Goal: Task Accomplishment & Management: Use online tool/utility

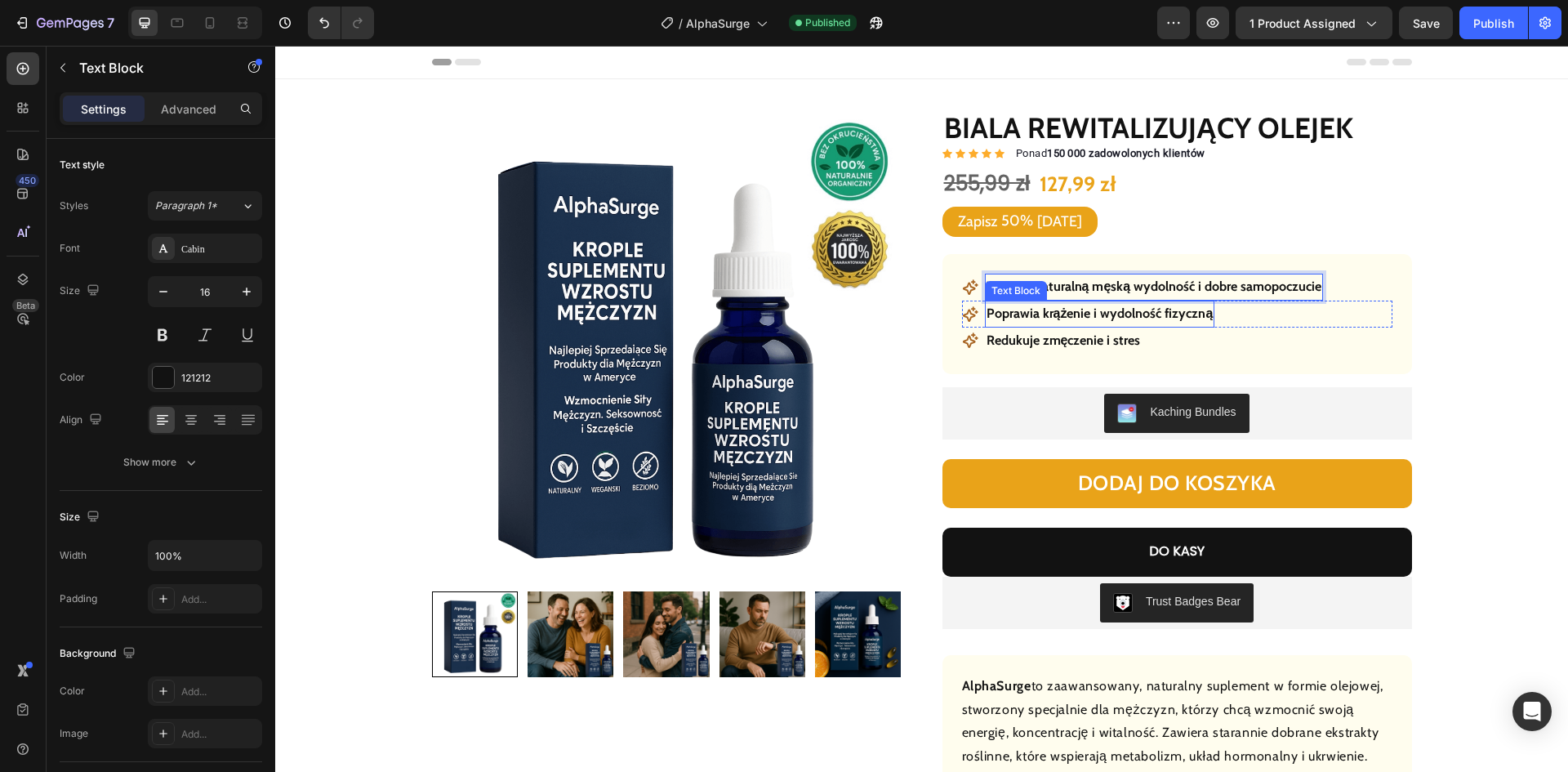
click at [1106, 315] on strong "Poprawia krążenie i wydolność fizyczną" at bounding box center [1100, 314] width 227 height 16
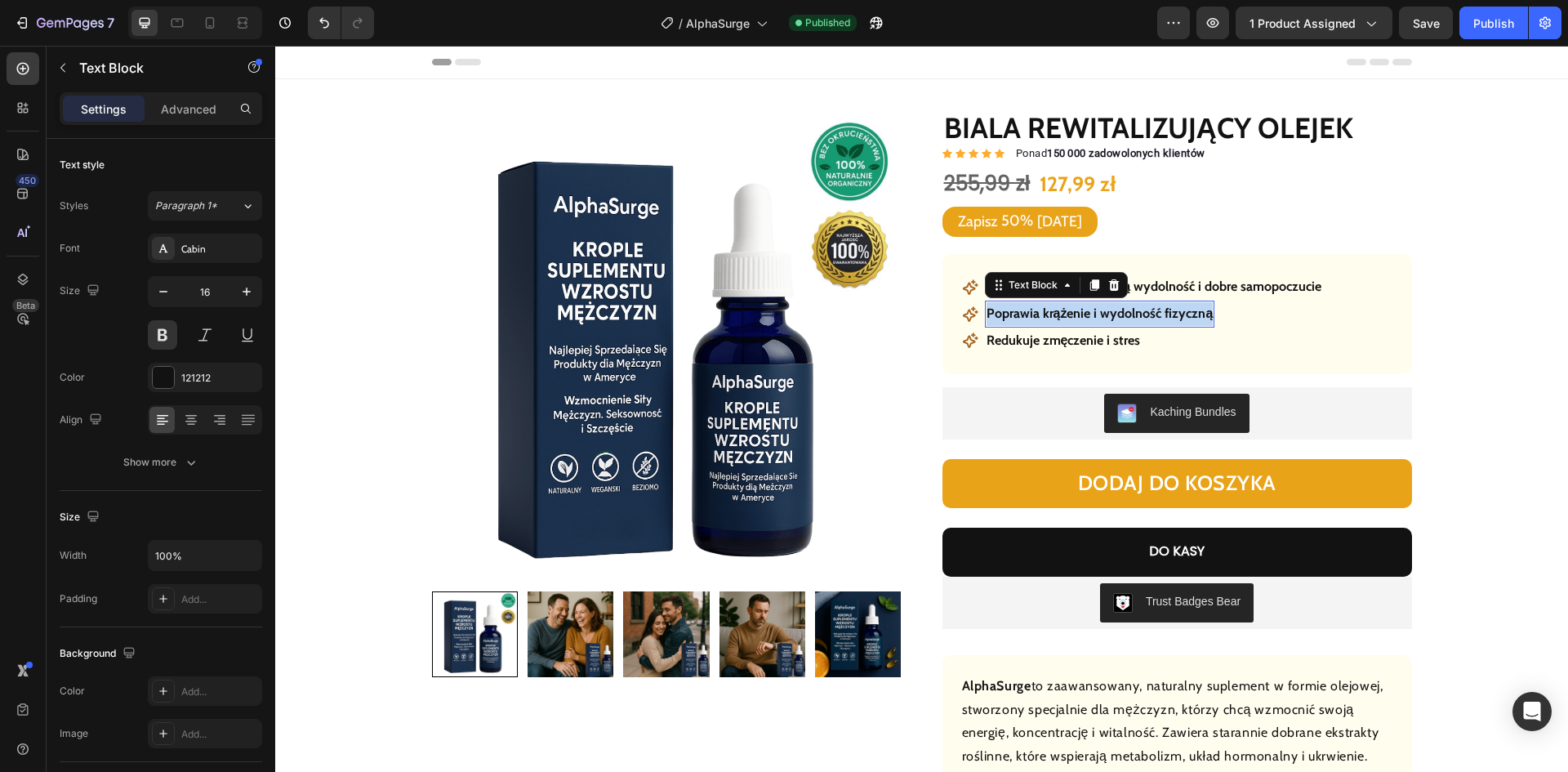
click at [1106, 315] on strong "Poprawia krążenie i wydolność fizyczną" at bounding box center [1100, 314] width 227 height 16
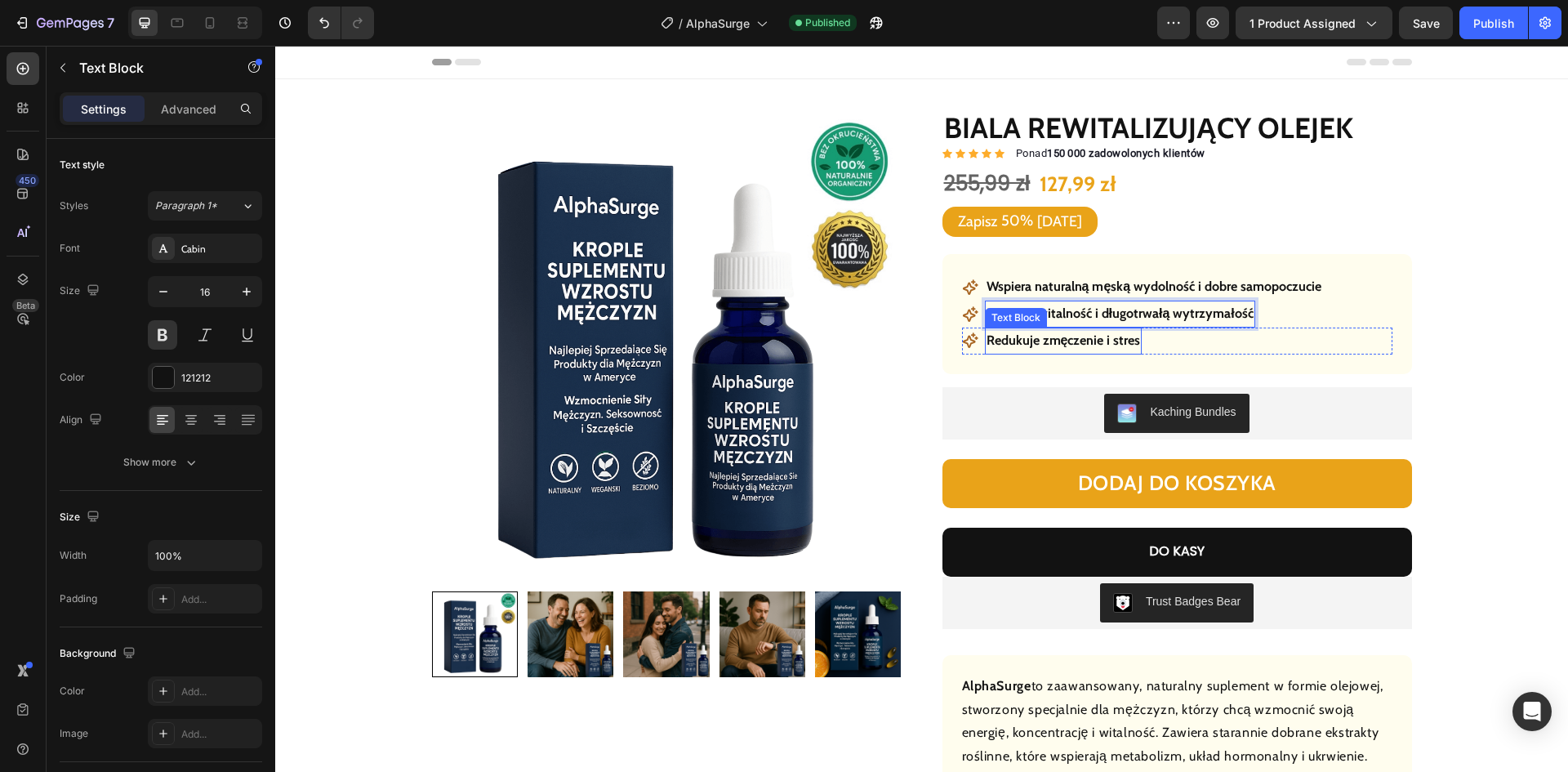
click at [1059, 341] on strong "Redukuje zmęczenie i stres" at bounding box center [1064, 341] width 154 height 16
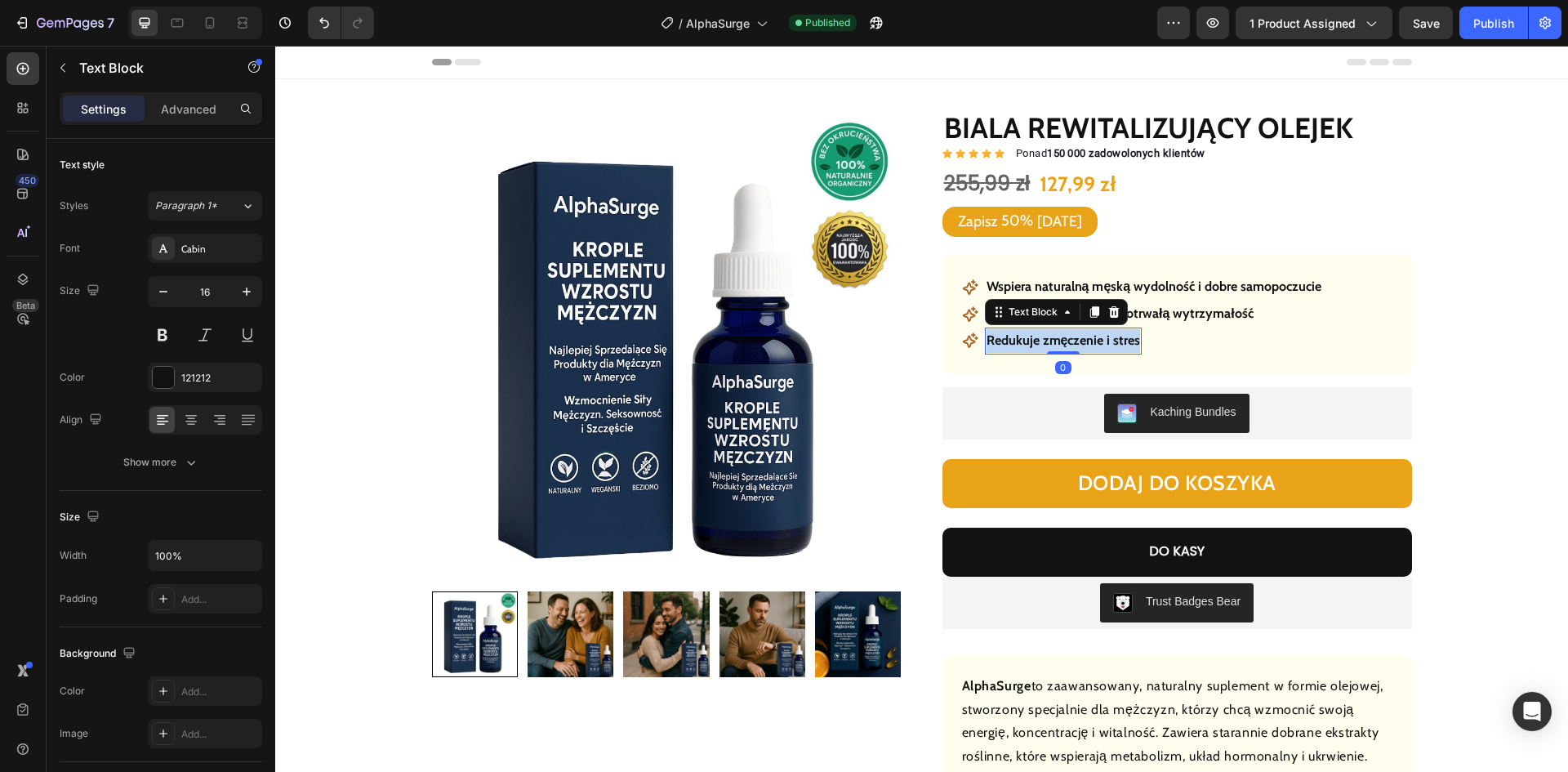
click at [1059, 341] on strong "Redukuje zmęczenie i stres" at bounding box center [1064, 341] width 154 height 16
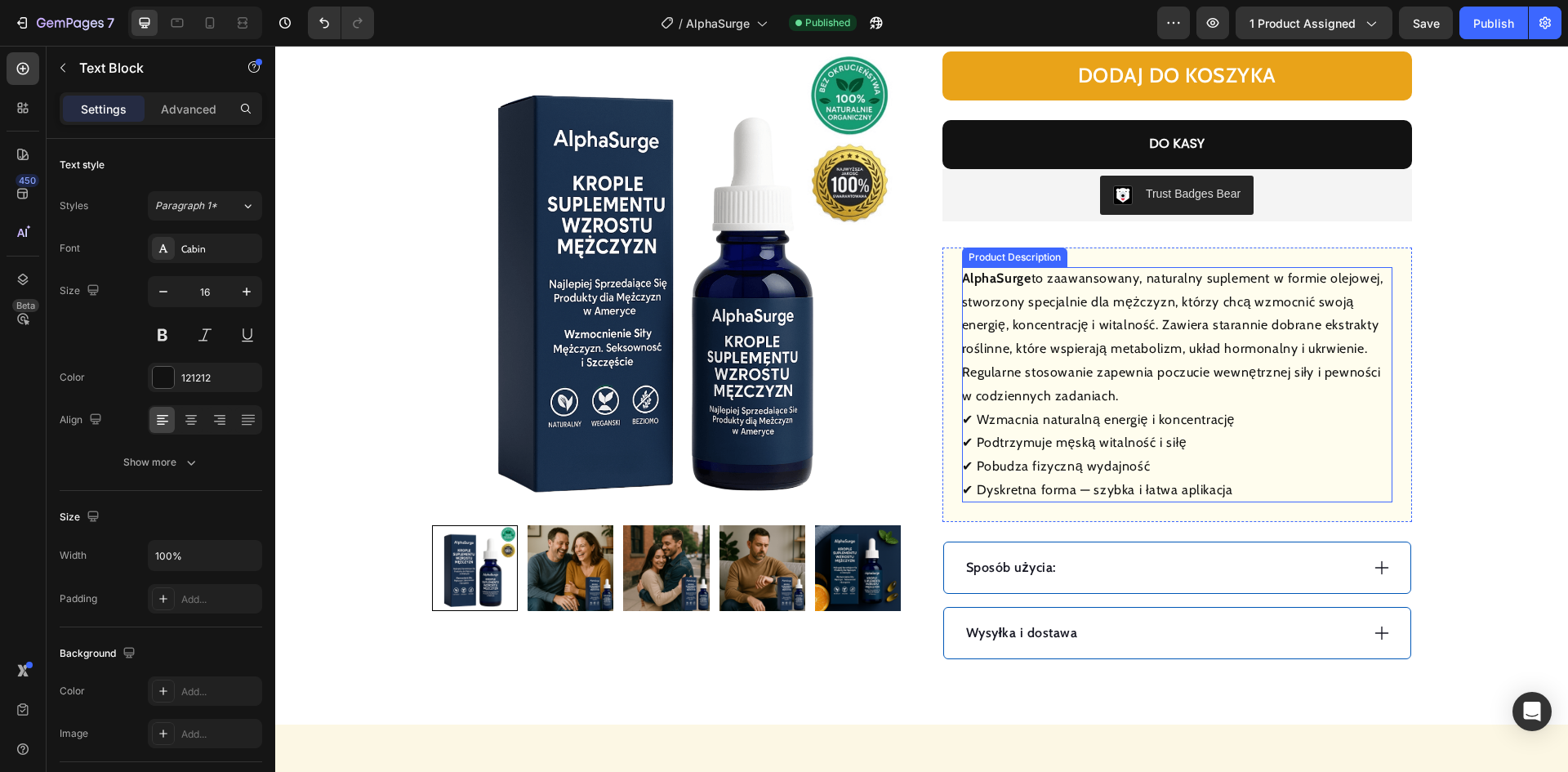
scroll to position [409, 0]
click at [999, 573] on p "Sposób użycia:" at bounding box center [1010, 567] width 90 height 20
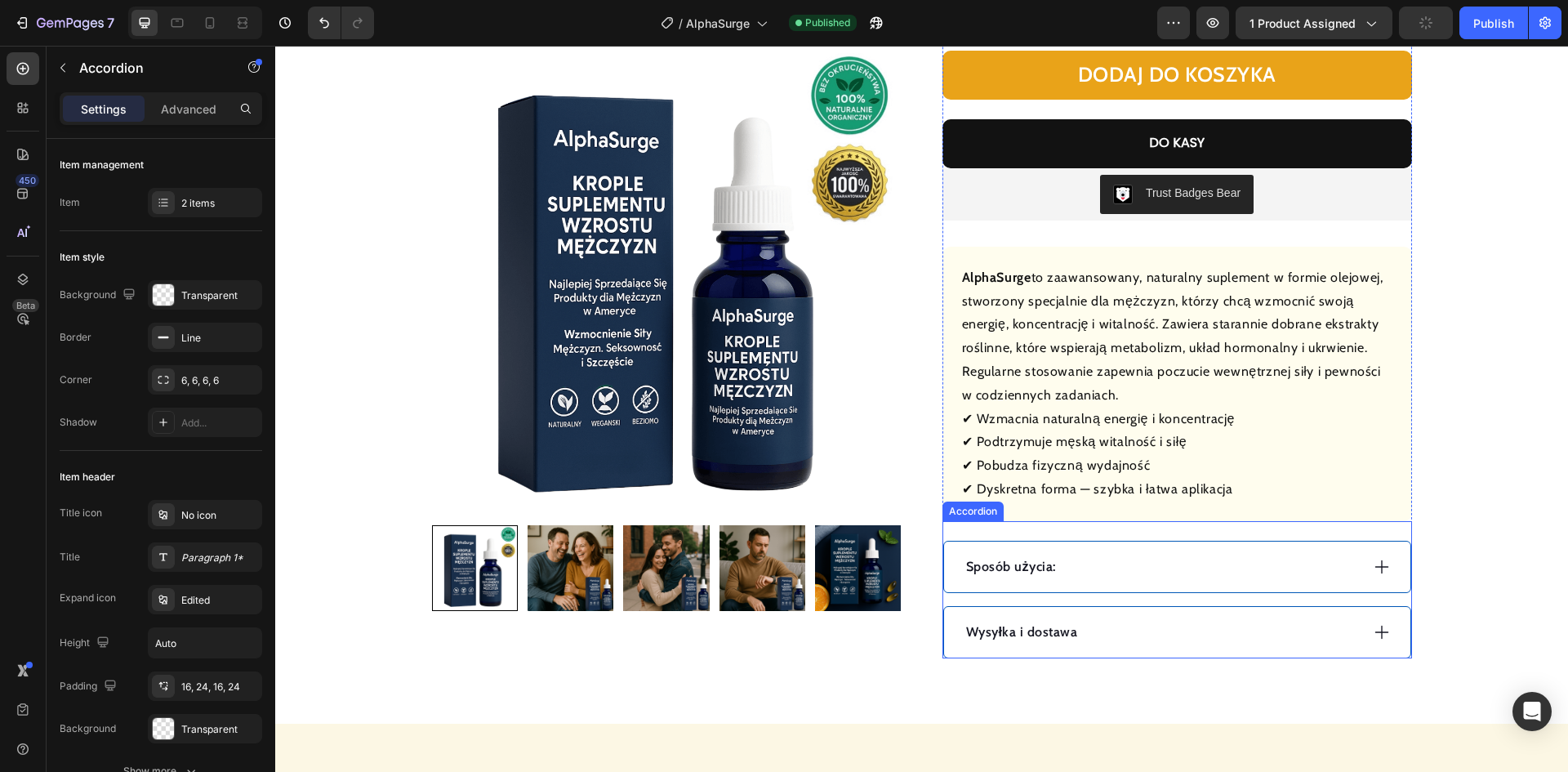
click at [999, 573] on p "Sposób użycia:" at bounding box center [1010, 567] width 90 height 20
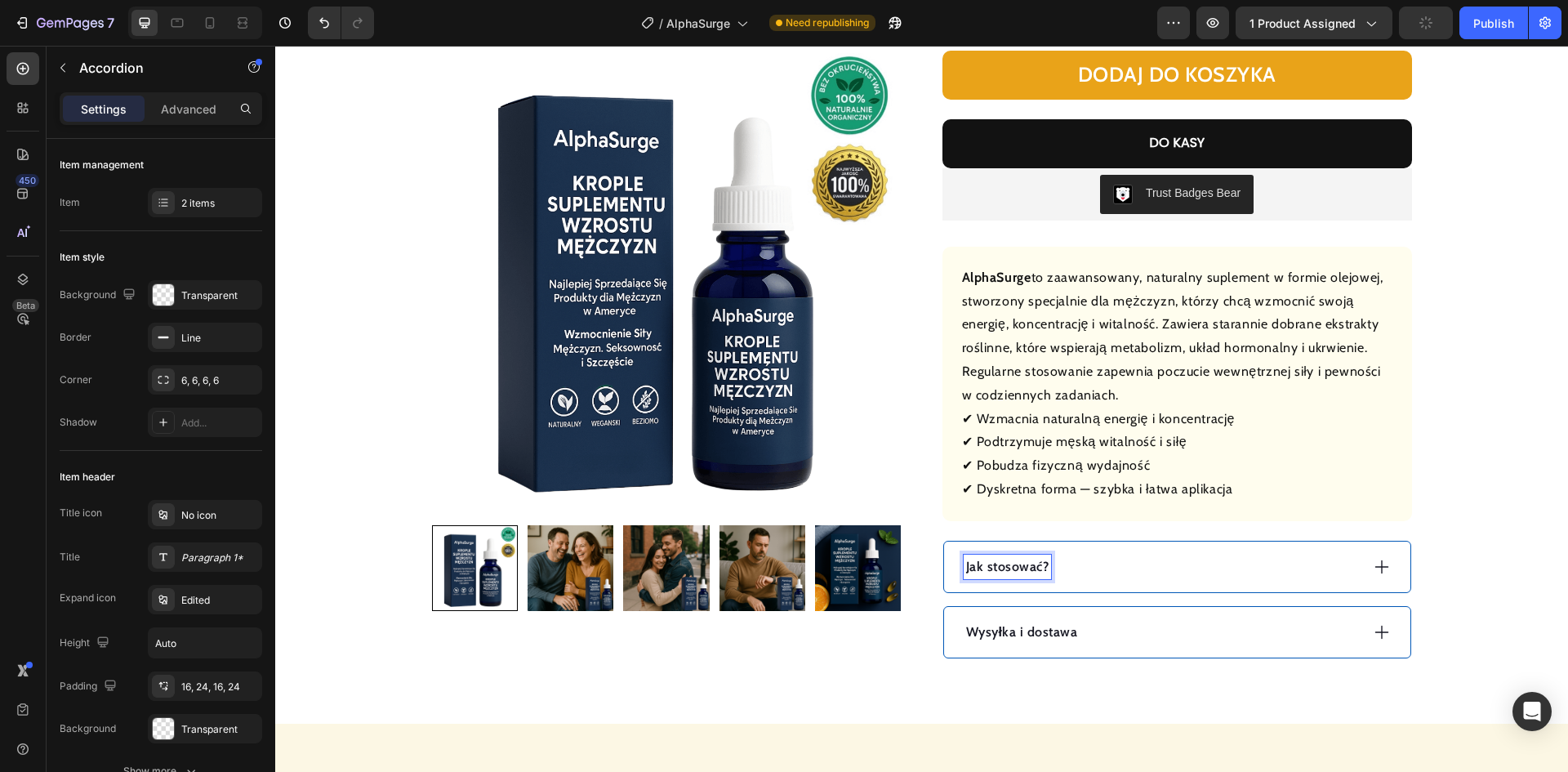
click at [1139, 572] on div "Jak stosować?" at bounding box center [1161, 567] width 396 height 25
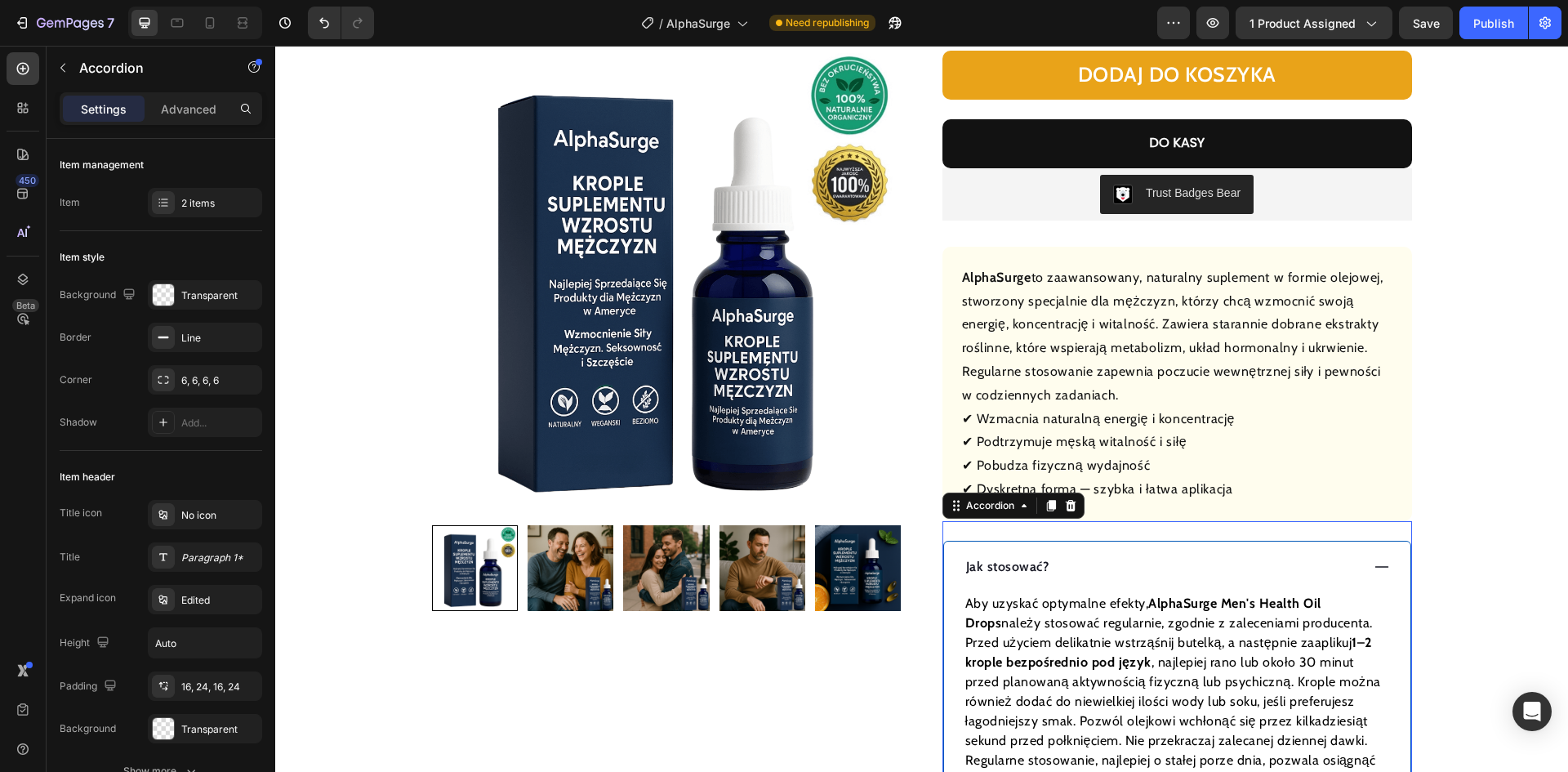
click at [1133, 618] on p "Aby uzyskać optymalne efekty, AlphaSurge Men's Health Oil Drops należy stosować…" at bounding box center [1177, 692] width 424 height 196
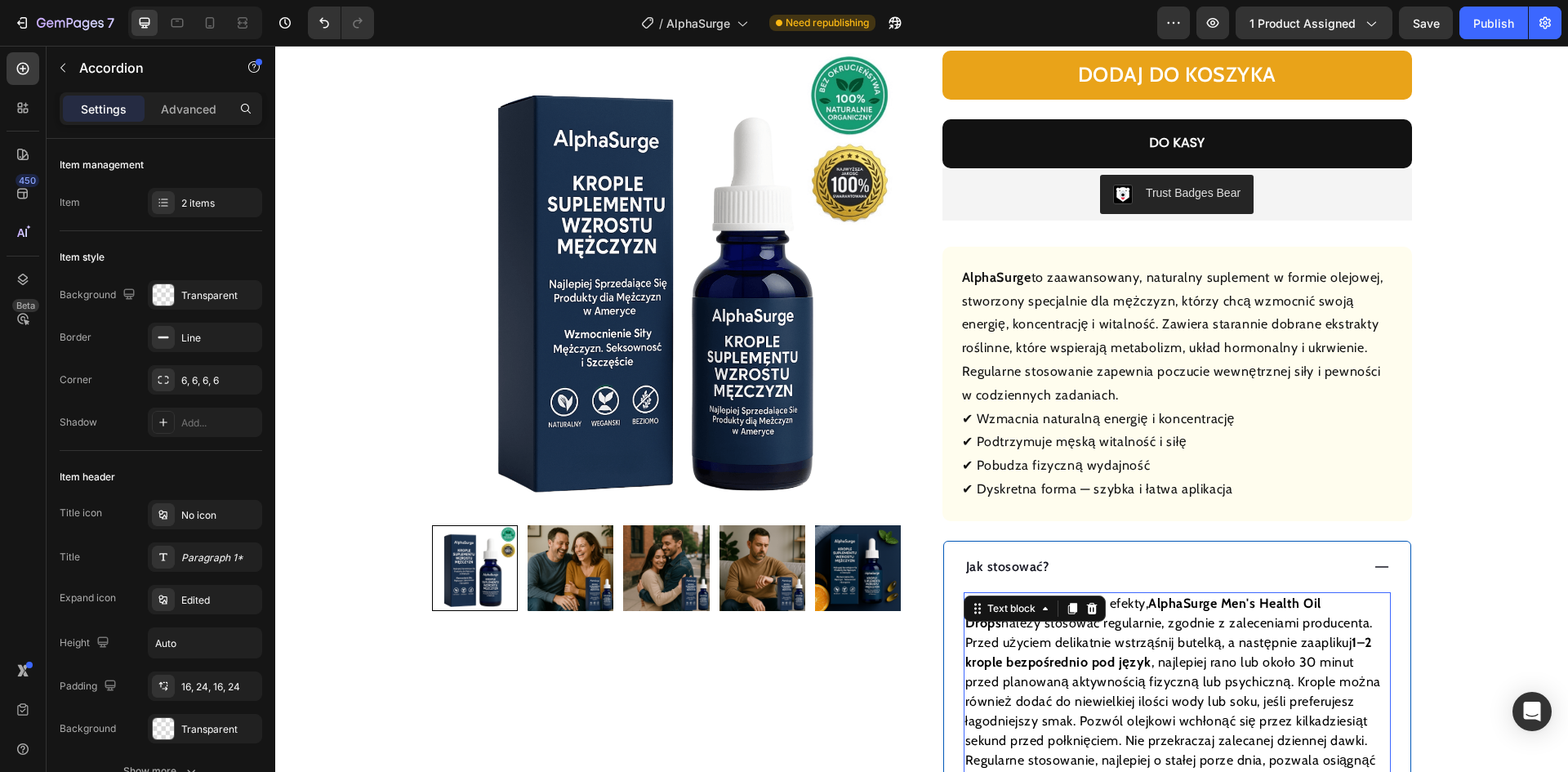
click at [1133, 618] on p "Aby uzyskać optymalne efekty, AlphaSurge Men's Health Oil Drops należy stosować…" at bounding box center [1177, 692] width 424 height 196
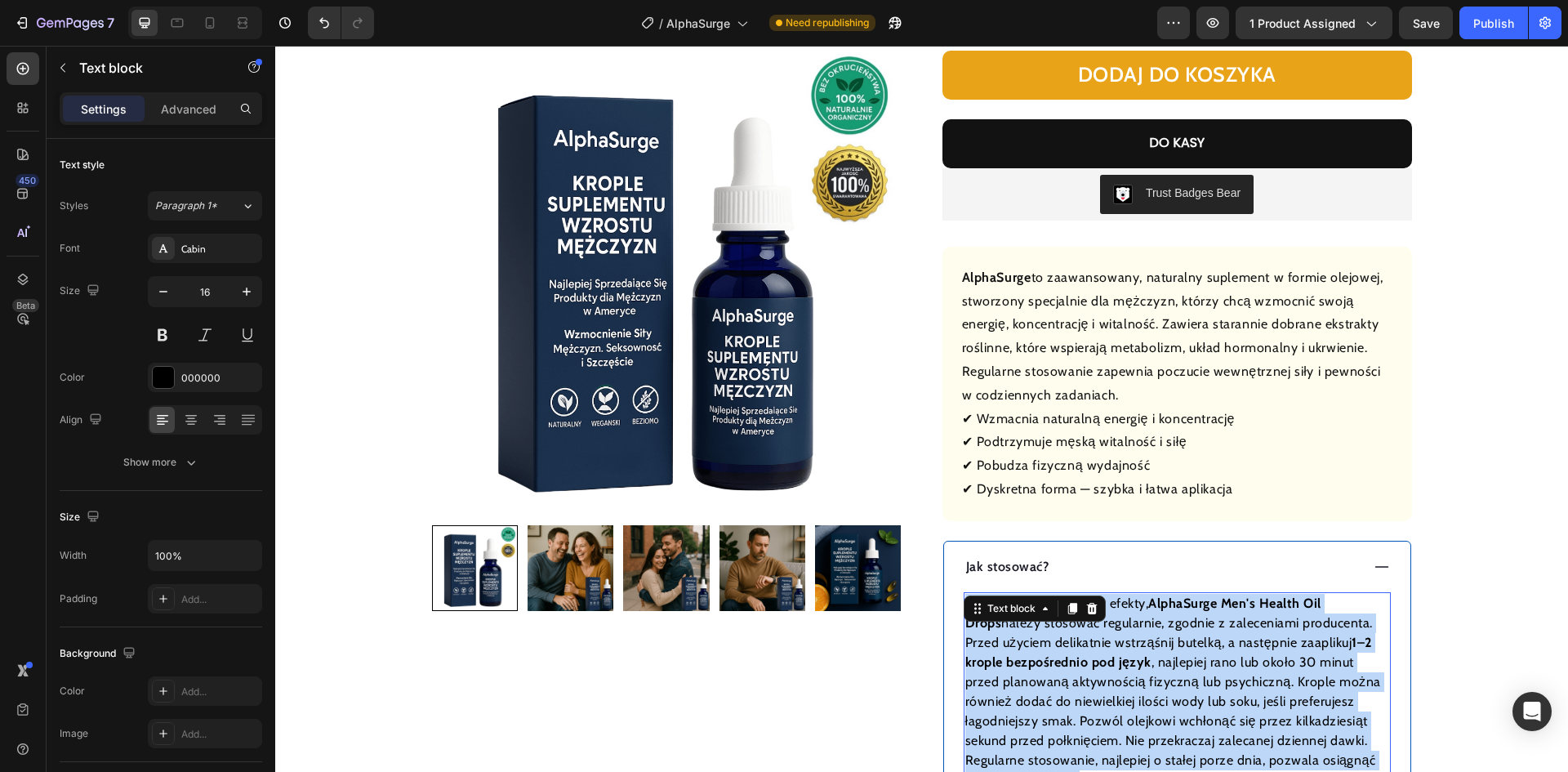
click at [1133, 620] on p "Aby uzyskać optymalne efekty, AlphaSurge Men's Health Oil Drops należy stosować…" at bounding box center [1177, 692] width 424 height 196
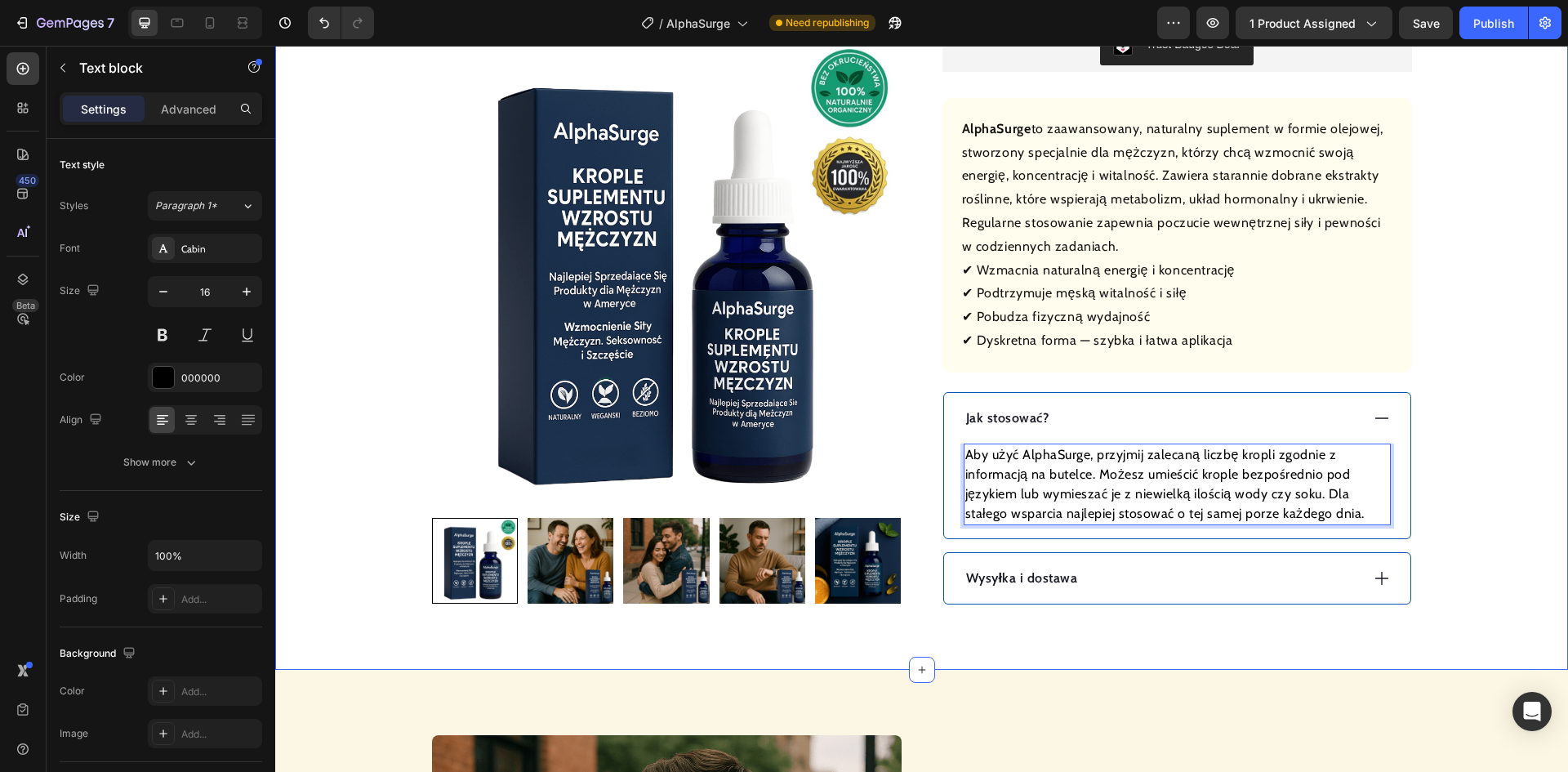
scroll to position [572, 0]
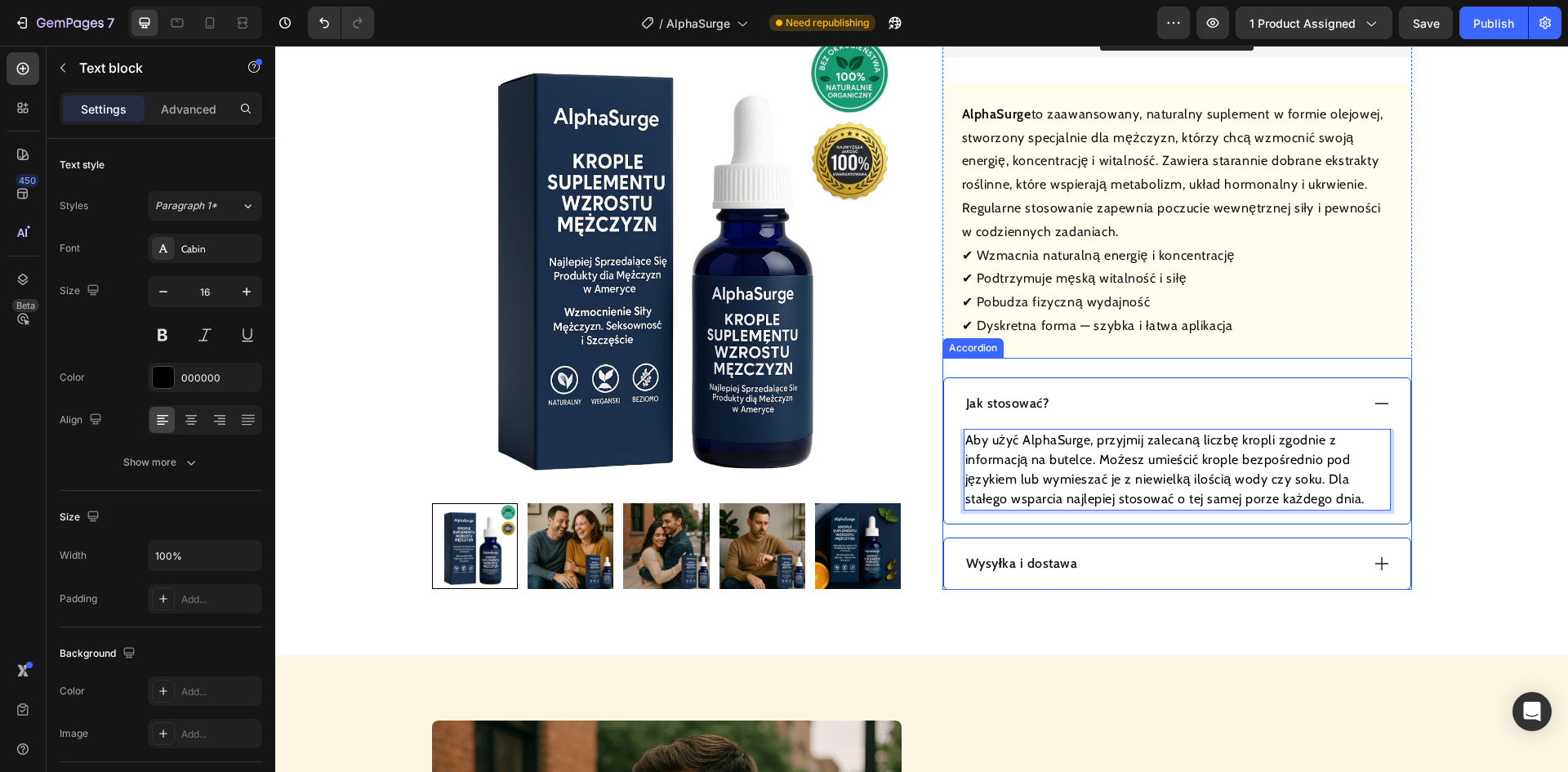
click at [1119, 569] on div "Wysyłka i dostawa" at bounding box center [1161, 564] width 396 height 25
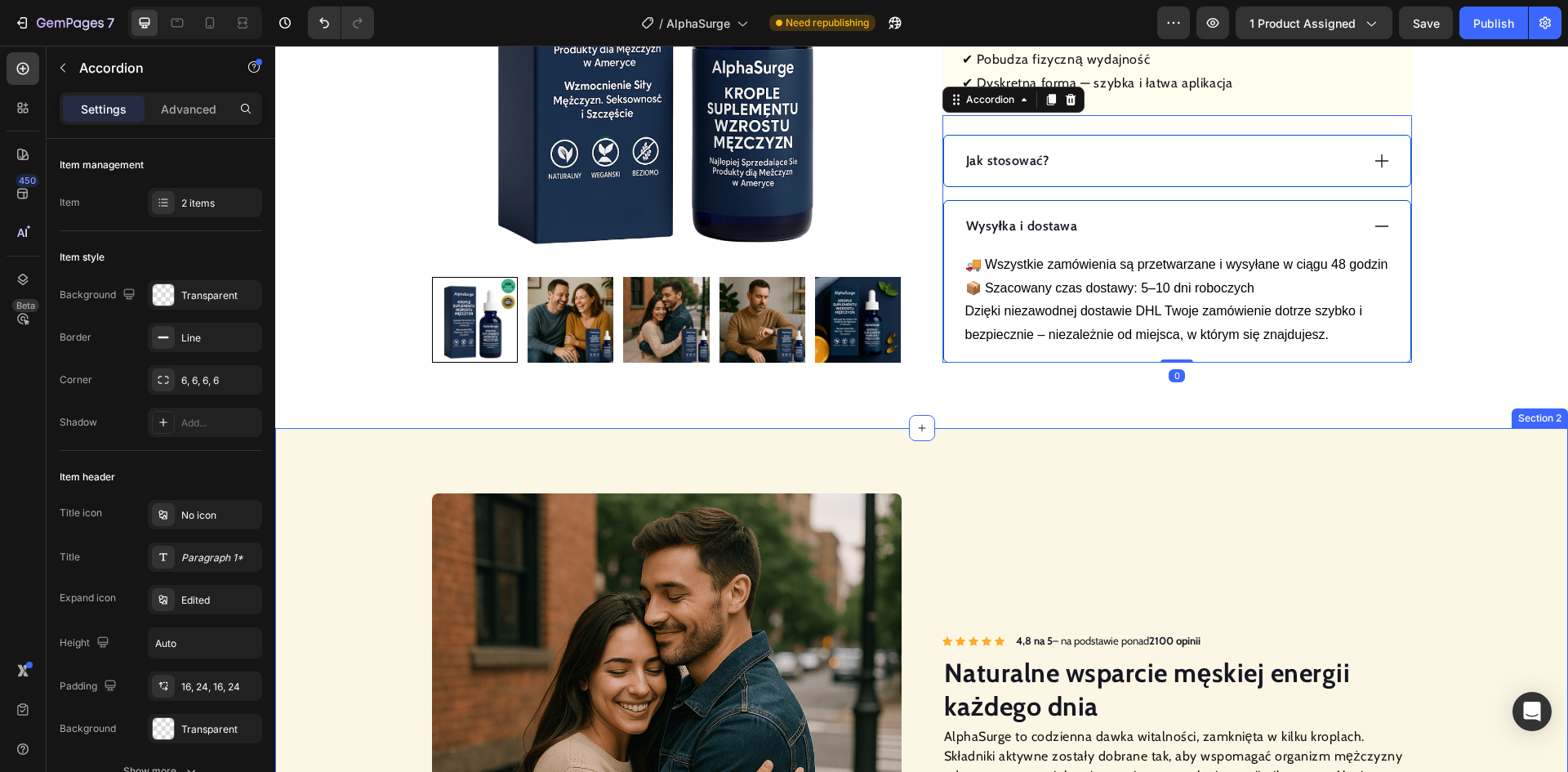
scroll to position [980, 0]
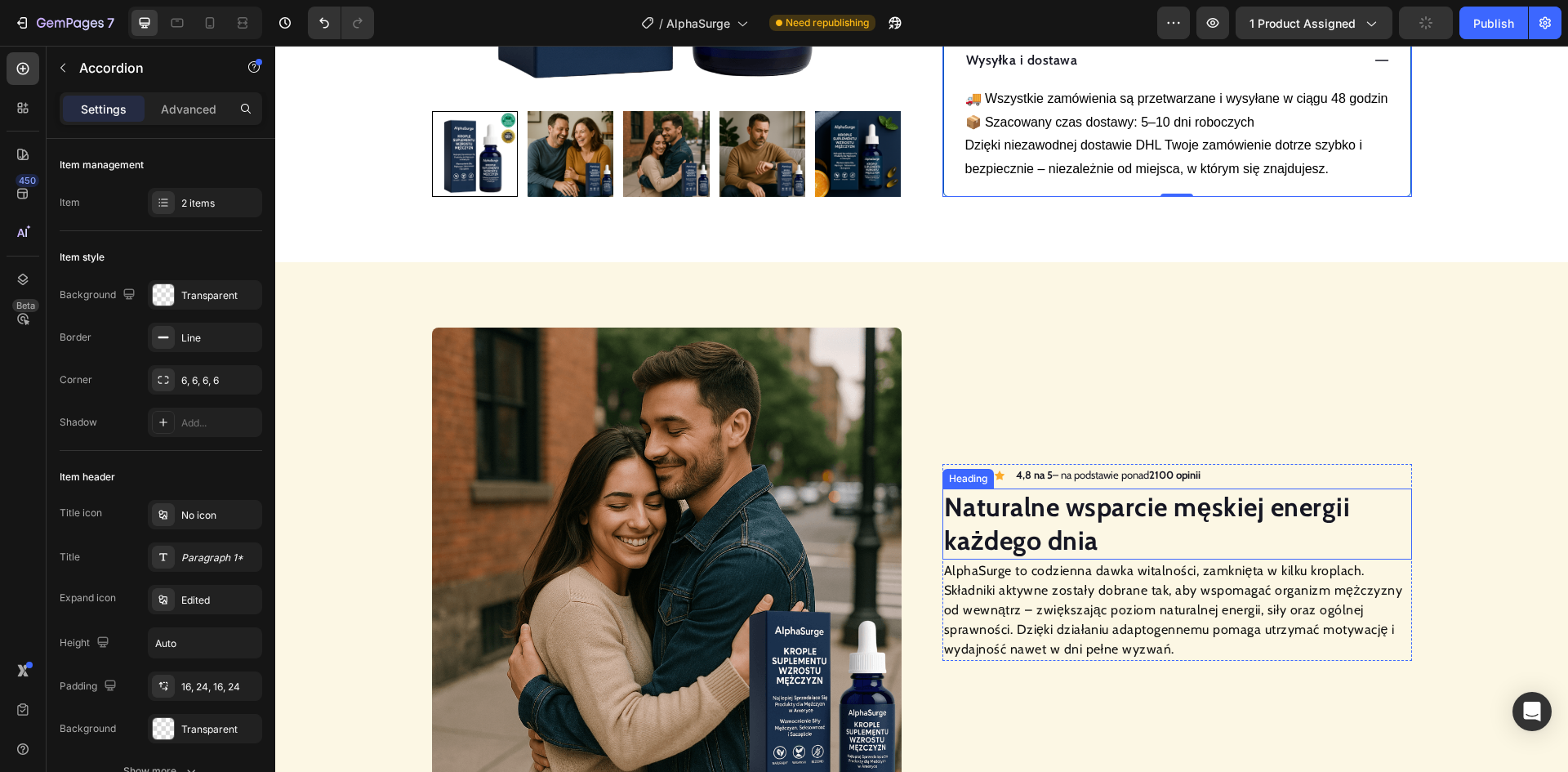
click at [1049, 551] on strong "Naturalne wsparcie męskiej energii każdego dnia" at bounding box center [1148, 523] width 407 height 66
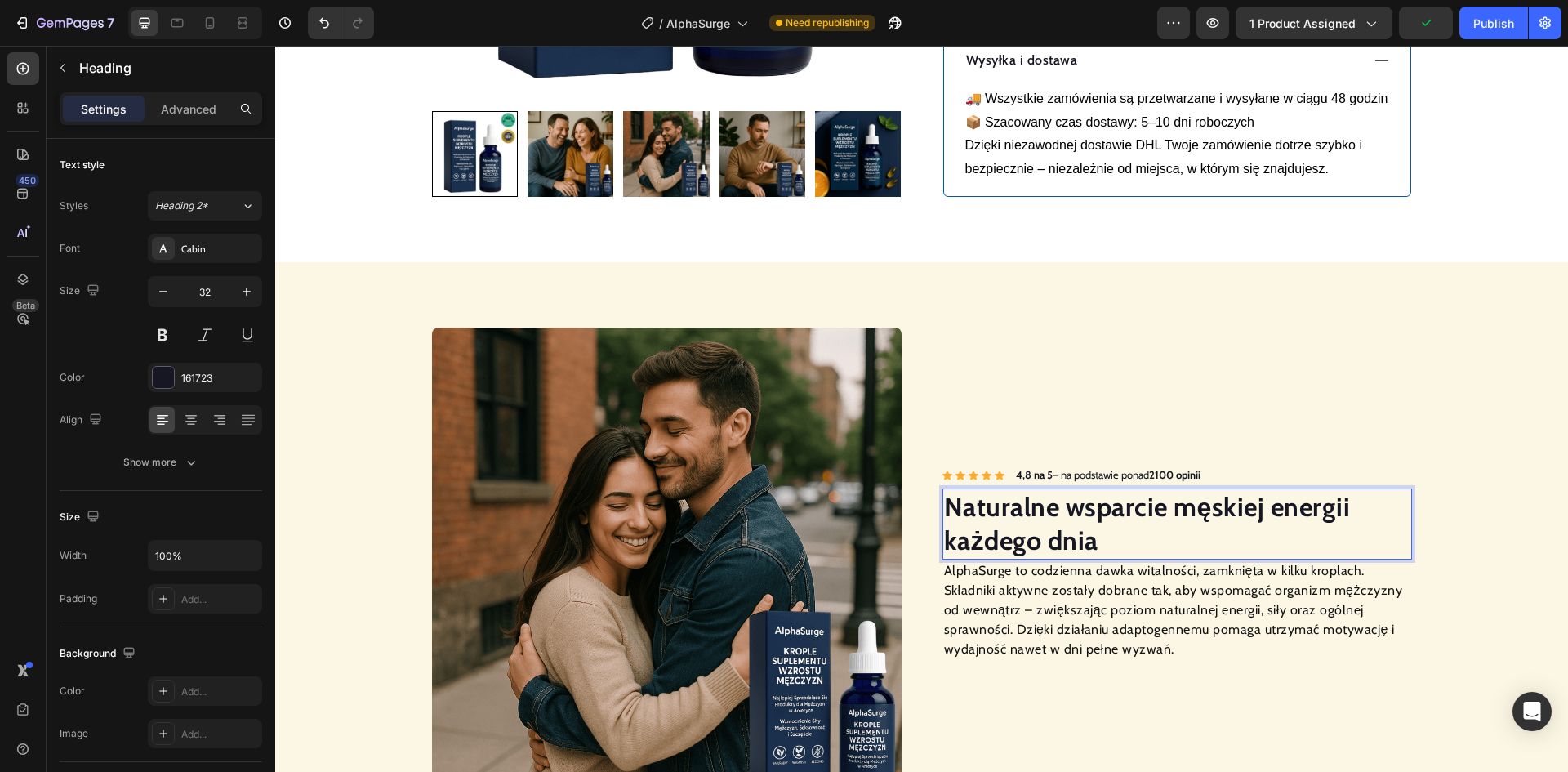
click at [1049, 552] on strong "Naturalne wsparcie męskiej energii każdego dnia" at bounding box center [1148, 523] width 407 height 66
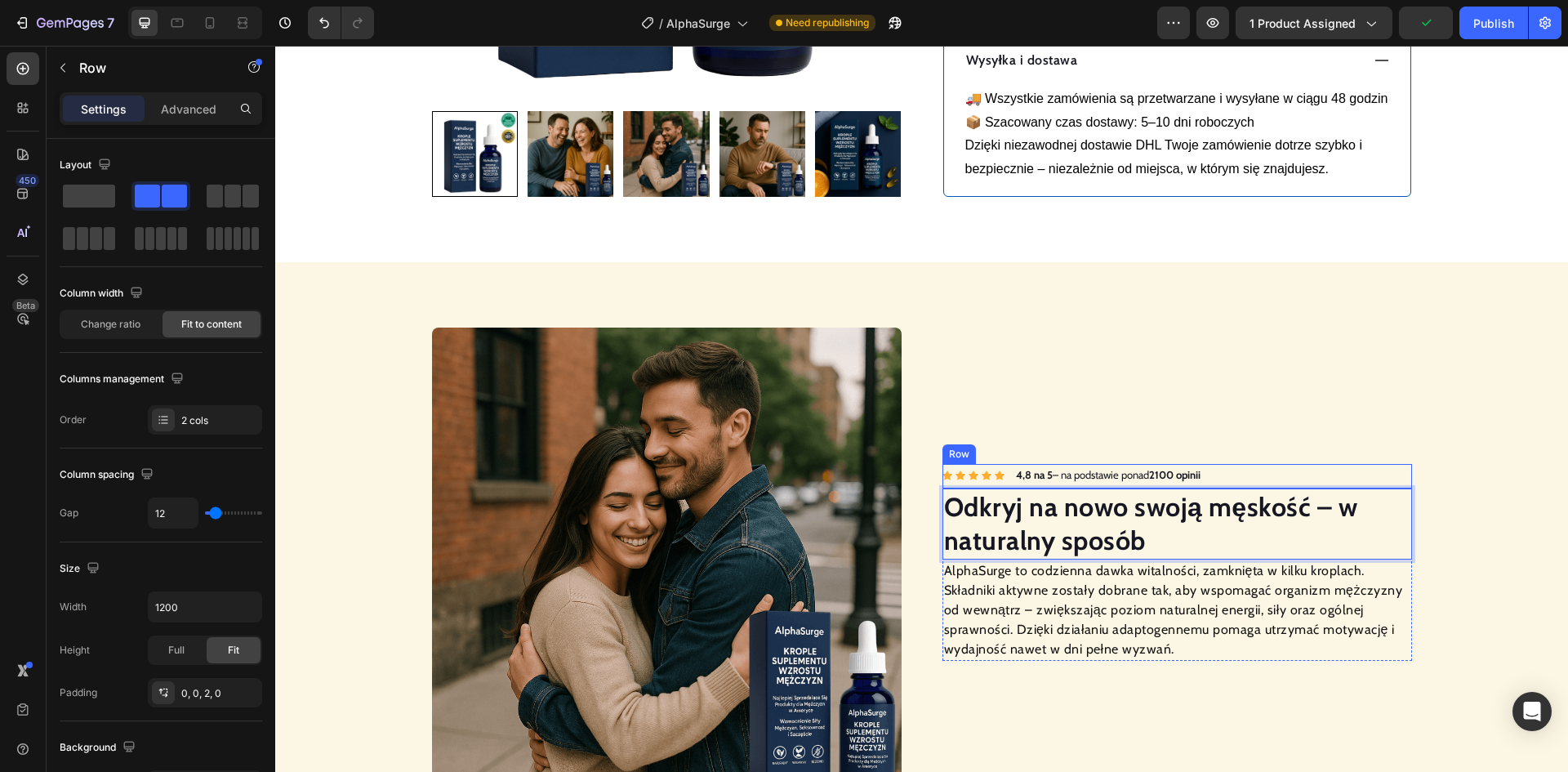
click at [1262, 488] on div "Icon Icon Icon Icon Icon Icon List Hoz 4,8 na 5 – na podstawie ponad 2100 opini…" at bounding box center [1177, 476] width 470 height 24
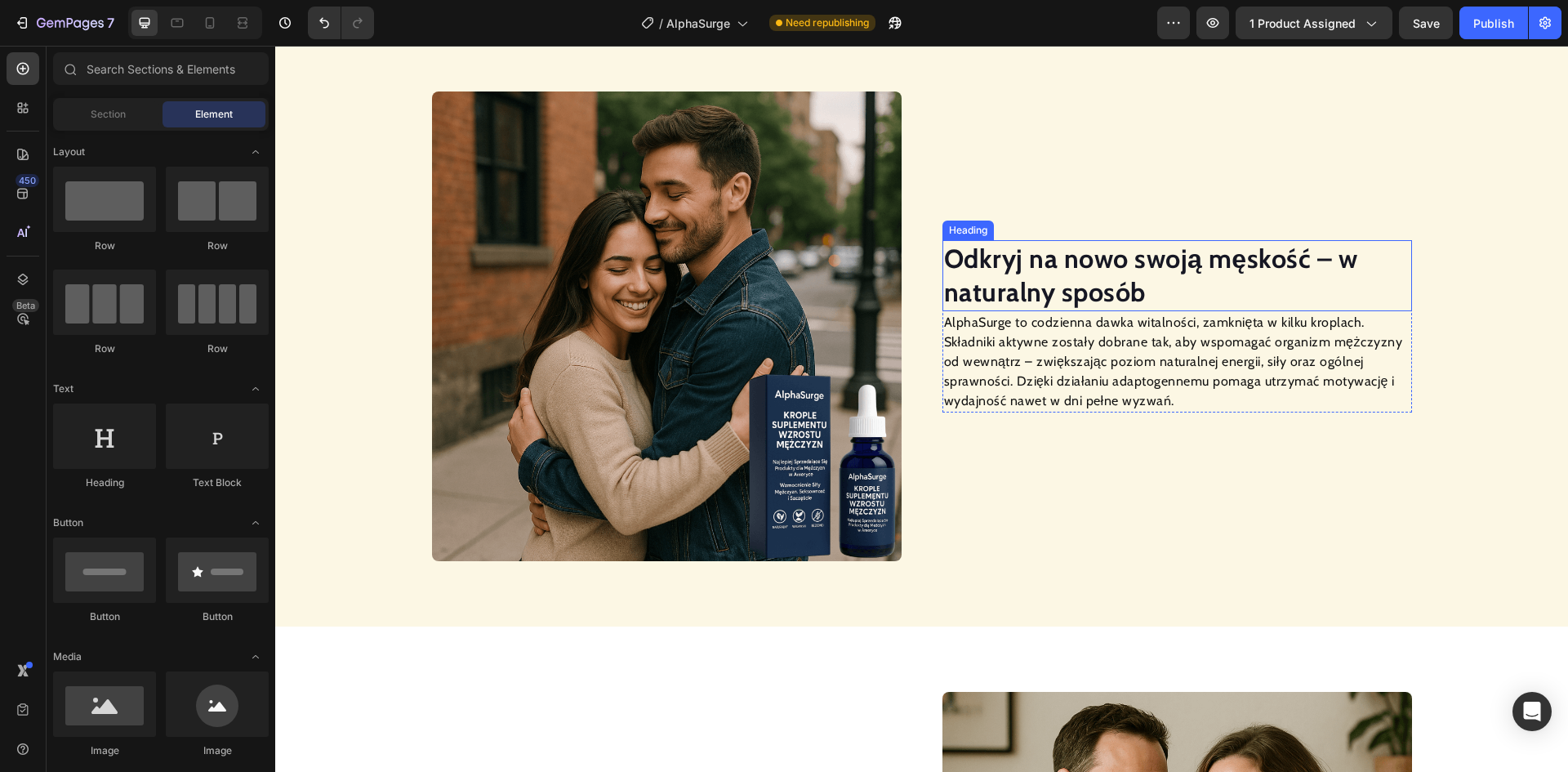
scroll to position [1225, 0]
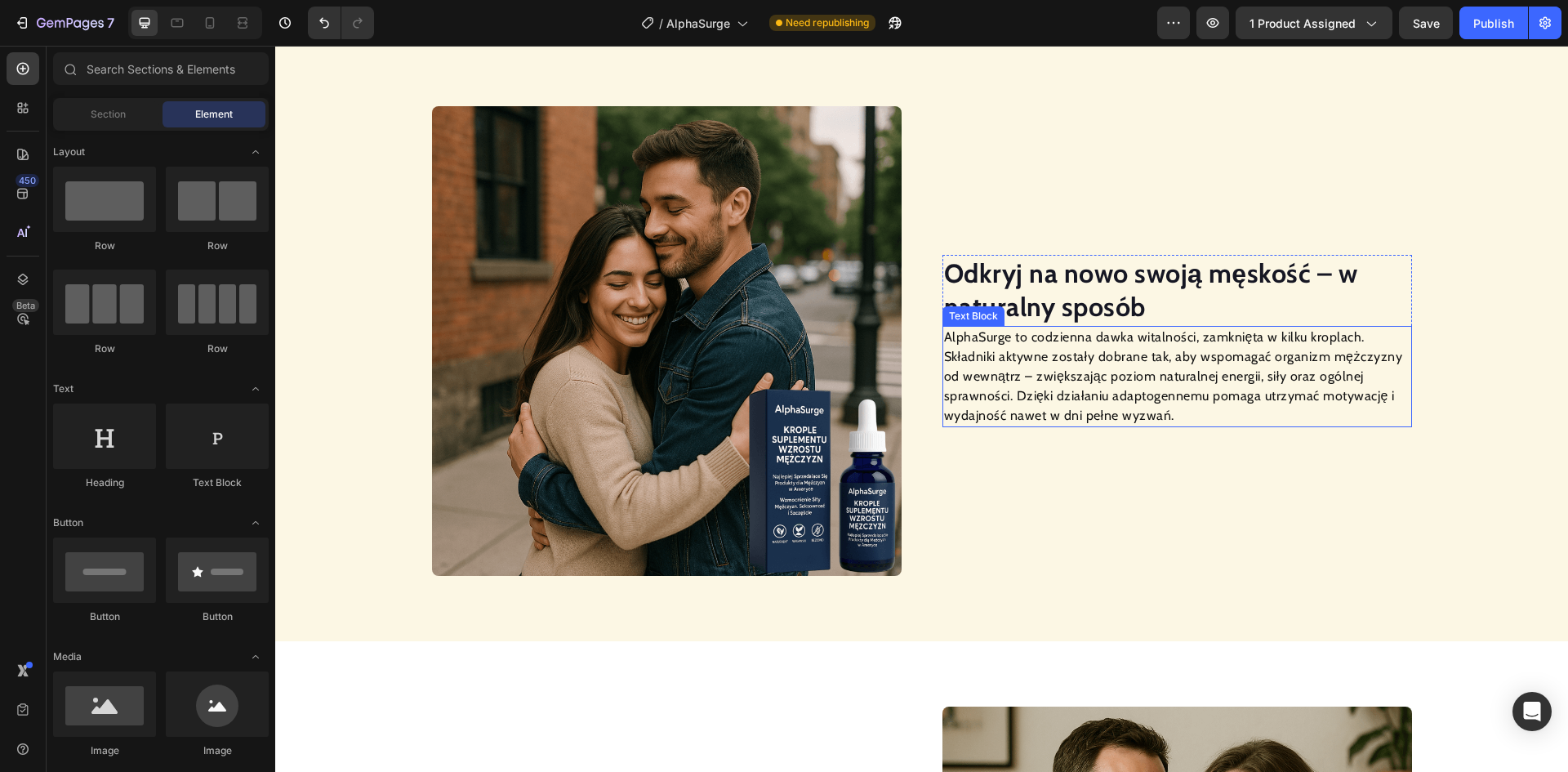
click at [1087, 397] on p "AlphaSurge to codzienna dawka witalności, zamknięta w kilku kroplach. Składniki…" at bounding box center [1177, 376] width 467 height 98
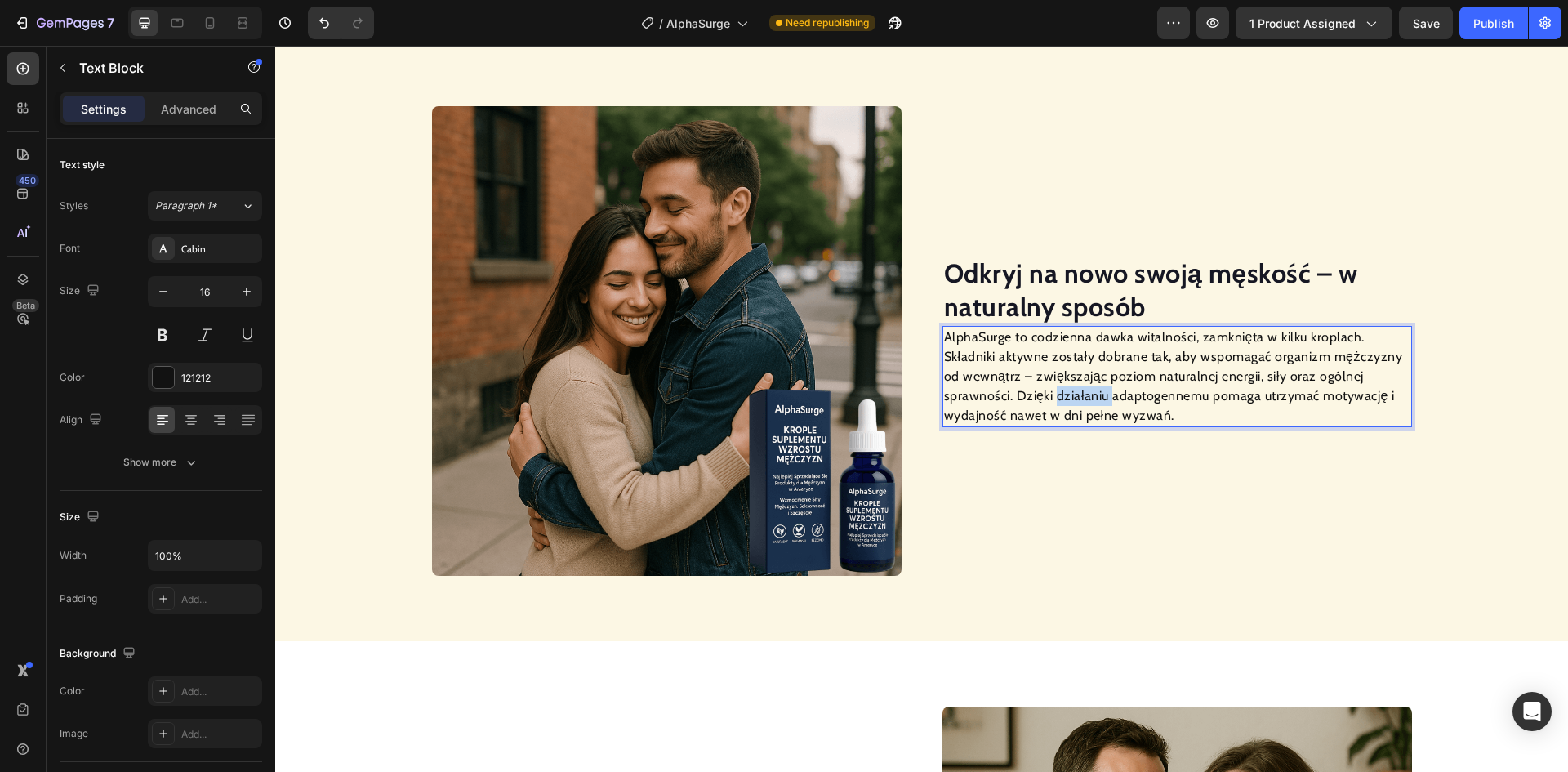
click at [1087, 397] on p "AlphaSurge to codzienna dawka witalności, zamknięta w kilku kroplach. Składniki…" at bounding box center [1177, 376] width 467 height 98
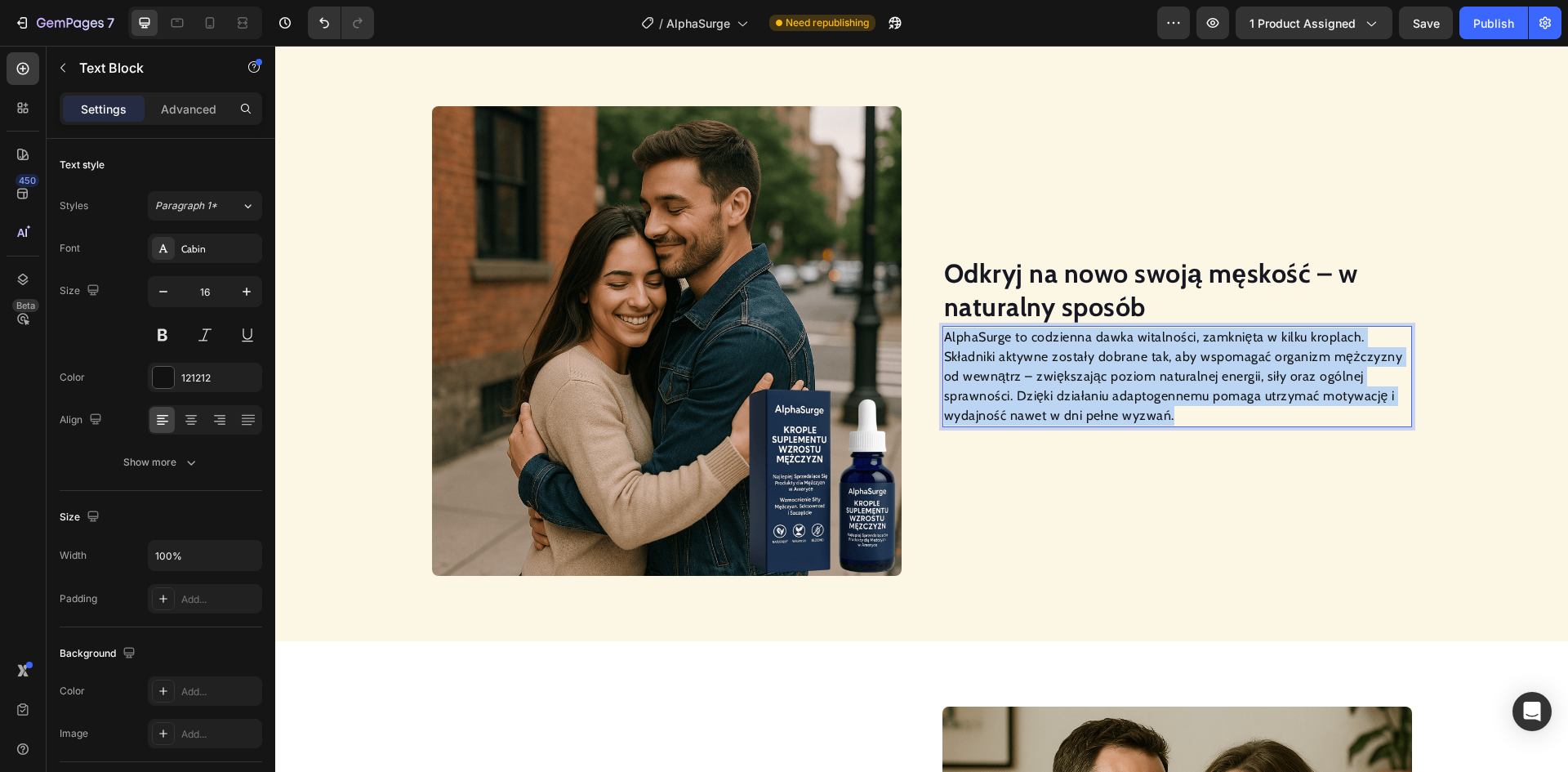
click at [1087, 397] on p "AlphaSurge to codzienna dawka witalności, zamknięta w kilku kroplach. Składniki…" at bounding box center [1177, 376] width 467 height 98
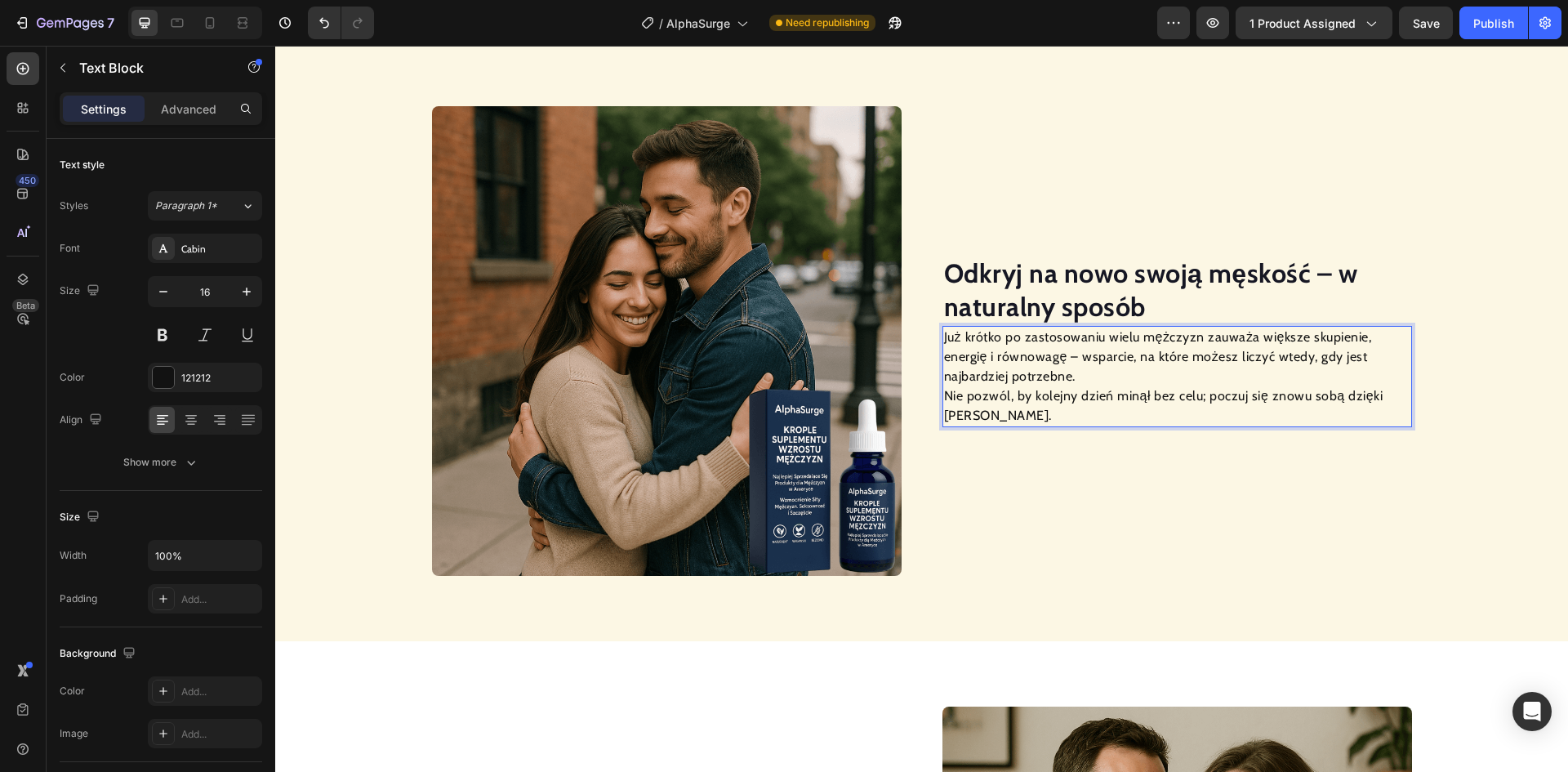
click at [944, 399] on p "Już krótko po zastosowaniu wielu mężczyzn zauważa większe skupienie, energię i …" at bounding box center [1177, 376] width 467 height 98
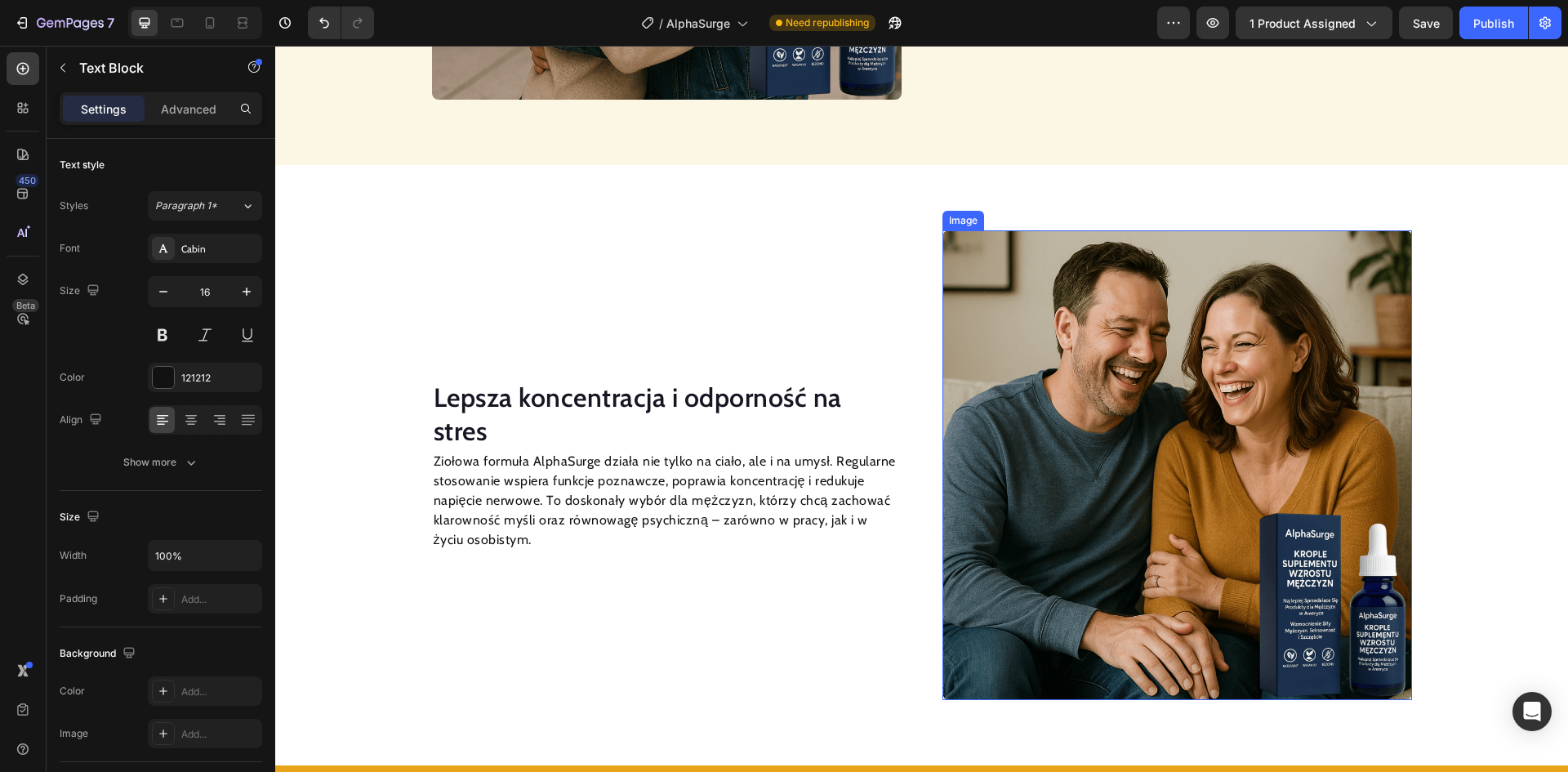
scroll to position [1808, 0]
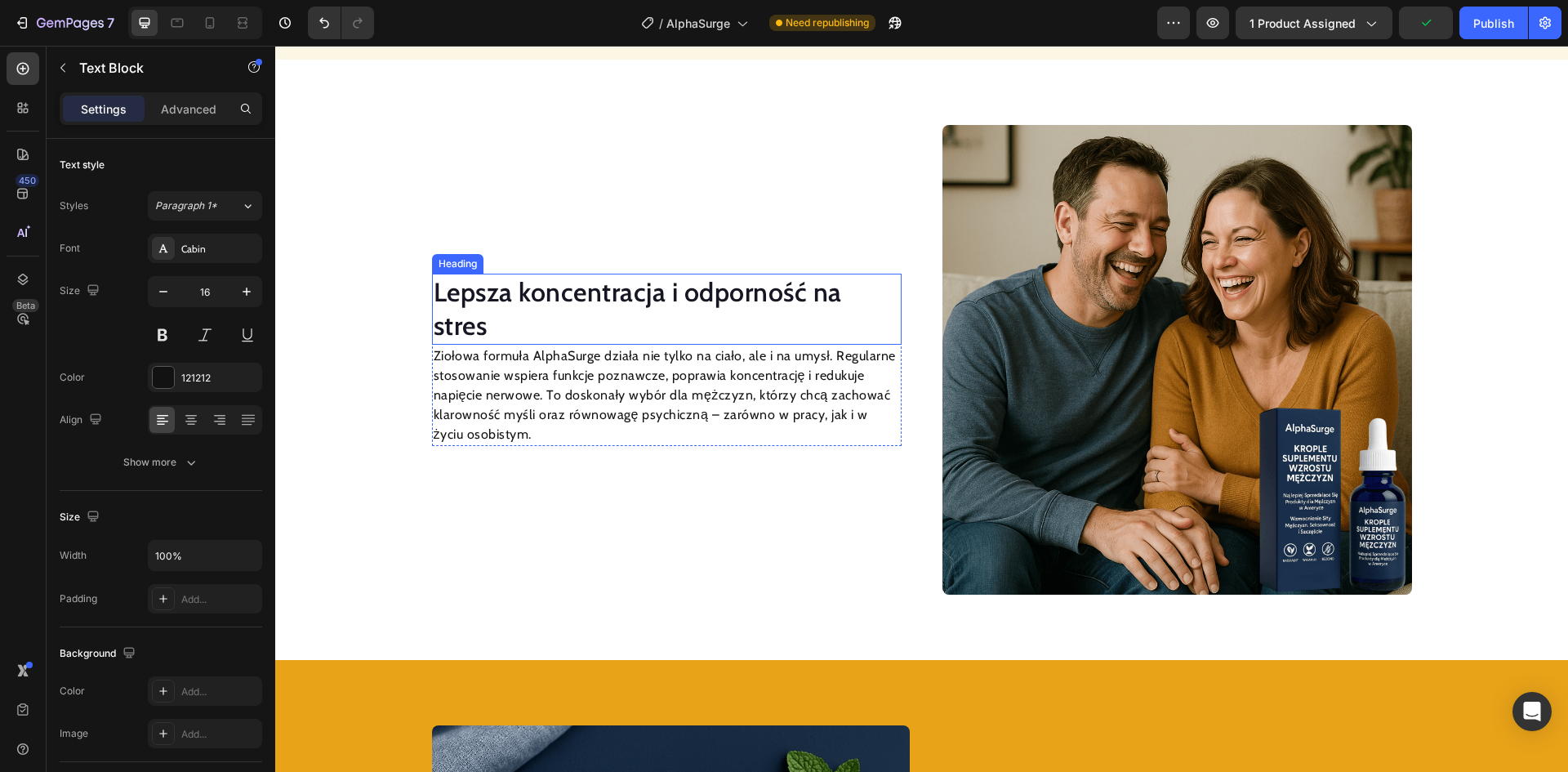
click at [558, 294] on h2 "Lepsza koncentracja i odporność na stres" at bounding box center [667, 309] width 470 height 71
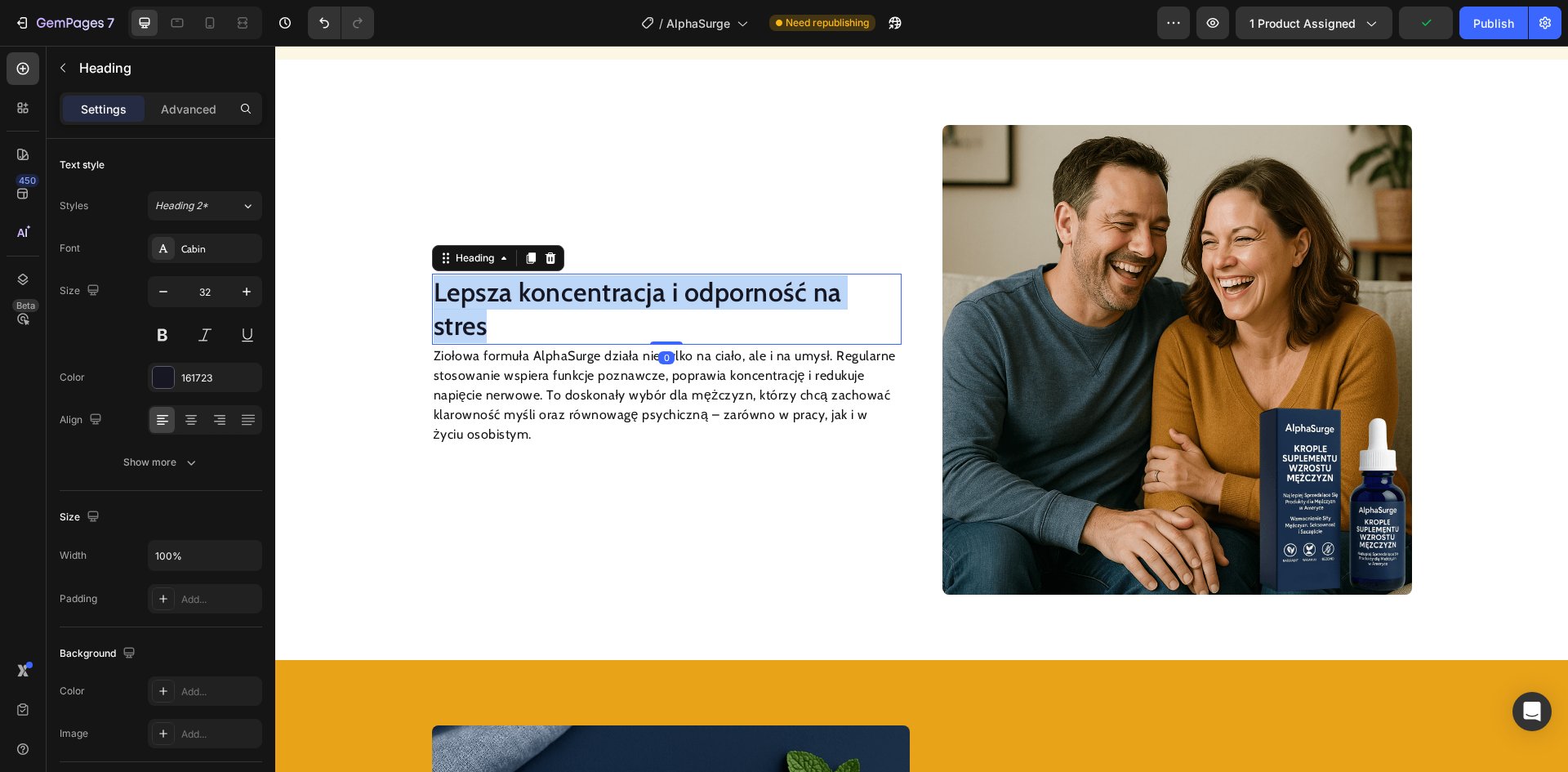
click at [558, 294] on p "Lepsza koncentracja i odporność na stres" at bounding box center [666, 309] width 467 height 68
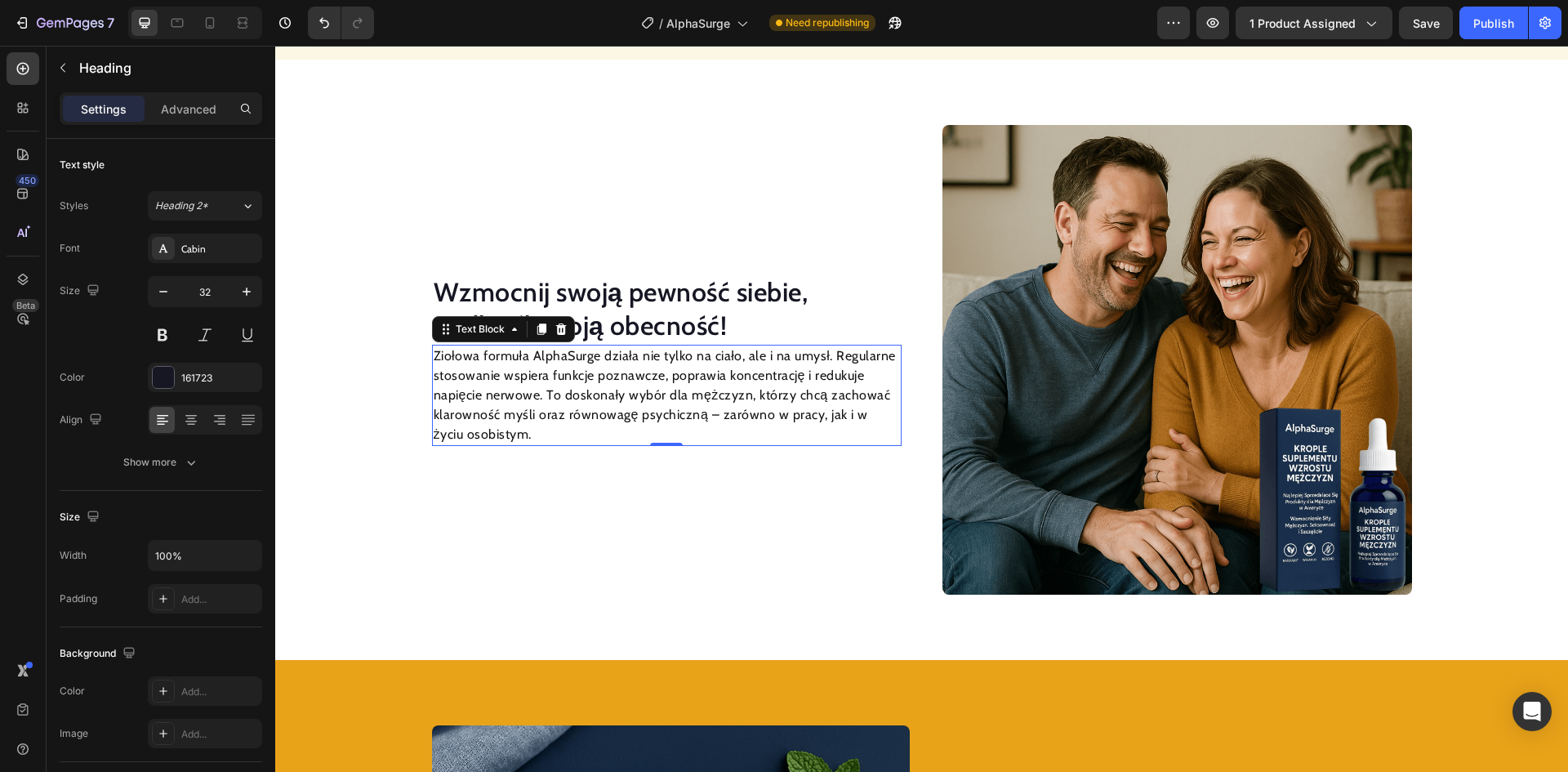
click at [665, 406] on p "Ziołowa formuła AlphaSurge działa nie tylko na ciało, ale i na umysł. Regularne…" at bounding box center [666, 395] width 467 height 98
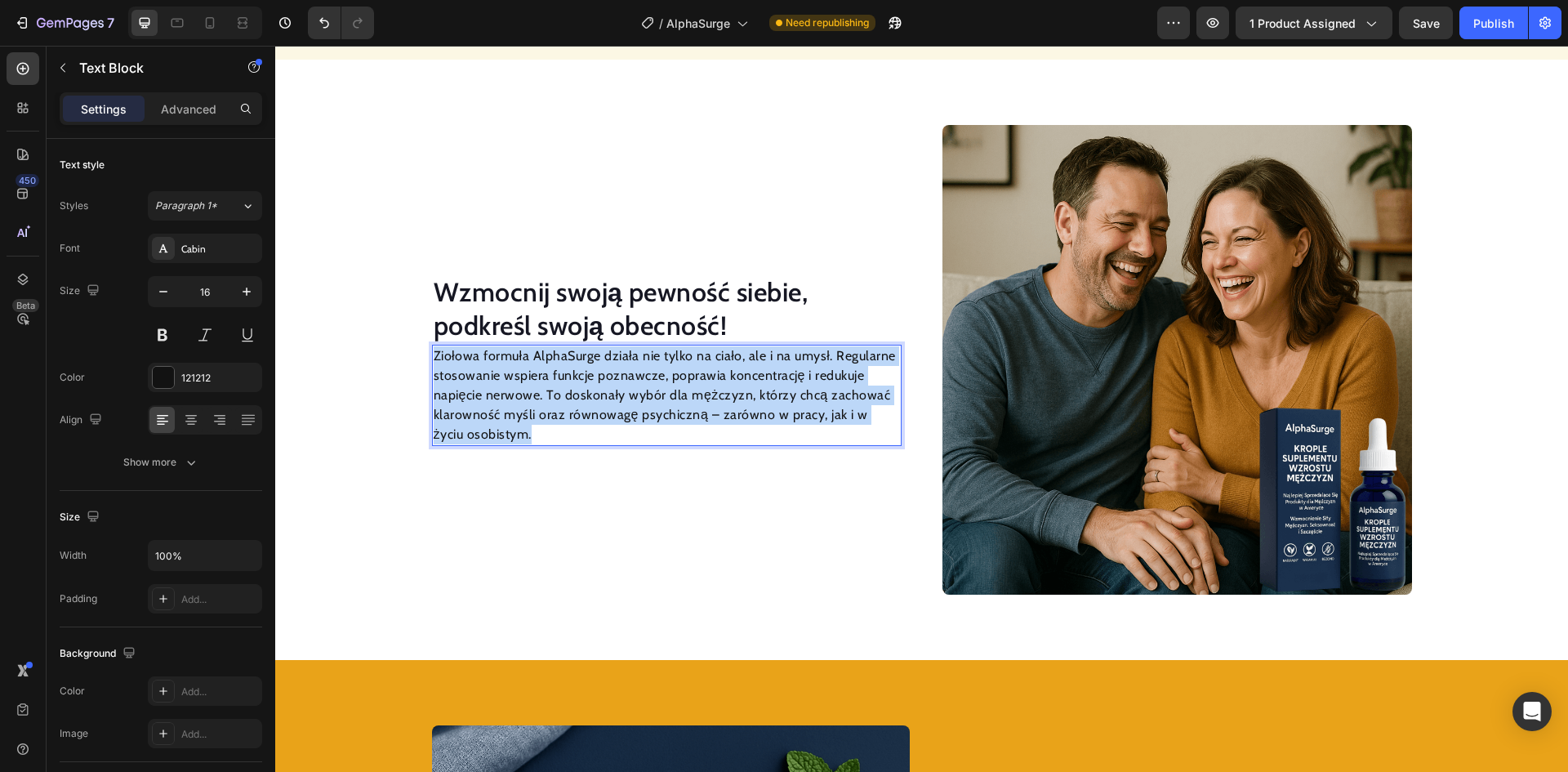
click at [665, 406] on p "Ziołowa formuła AlphaSurge działa nie tylko na ciało, ale i na umysł. Regularne…" at bounding box center [666, 395] width 467 height 98
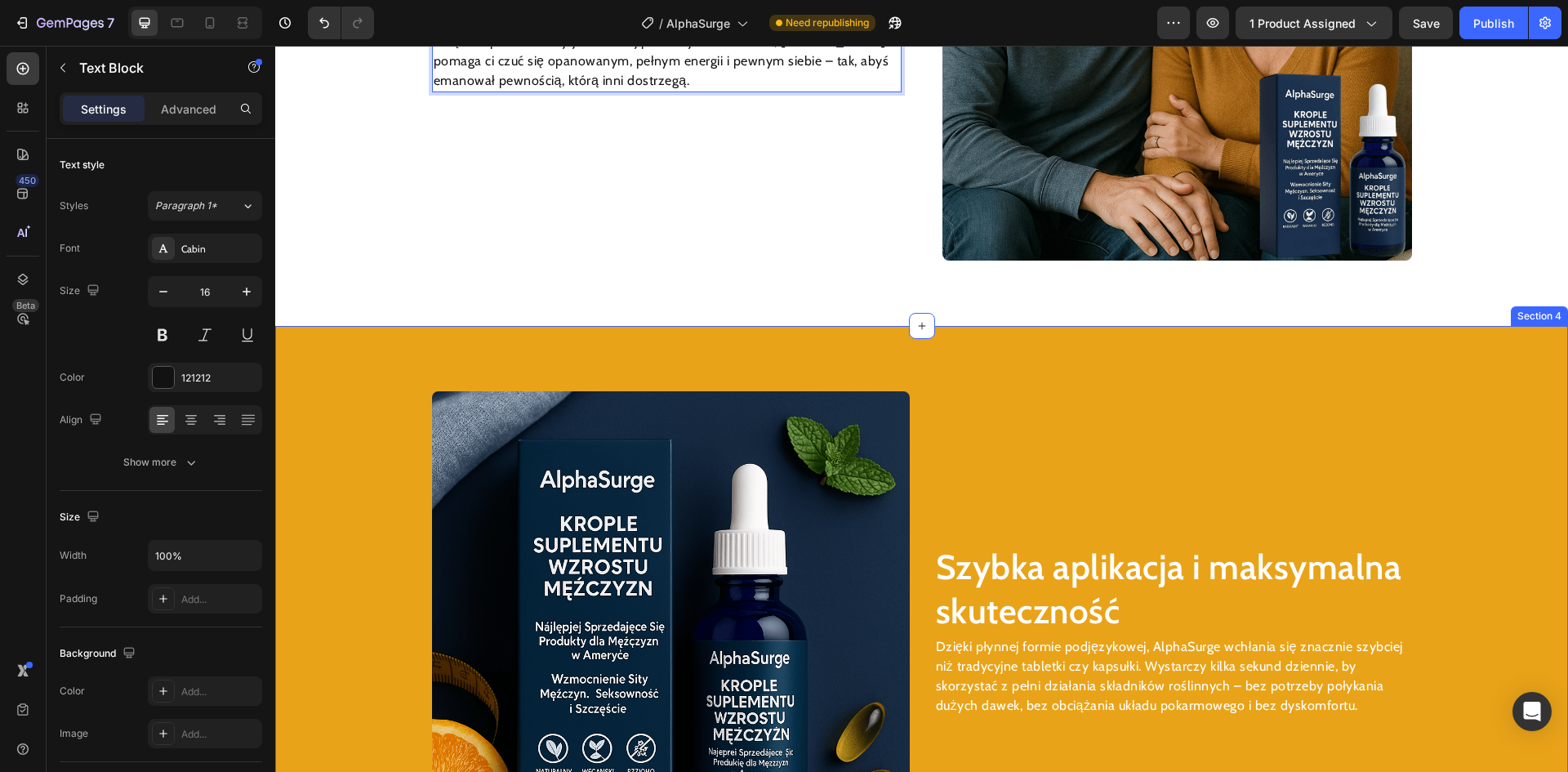
scroll to position [2235, 0]
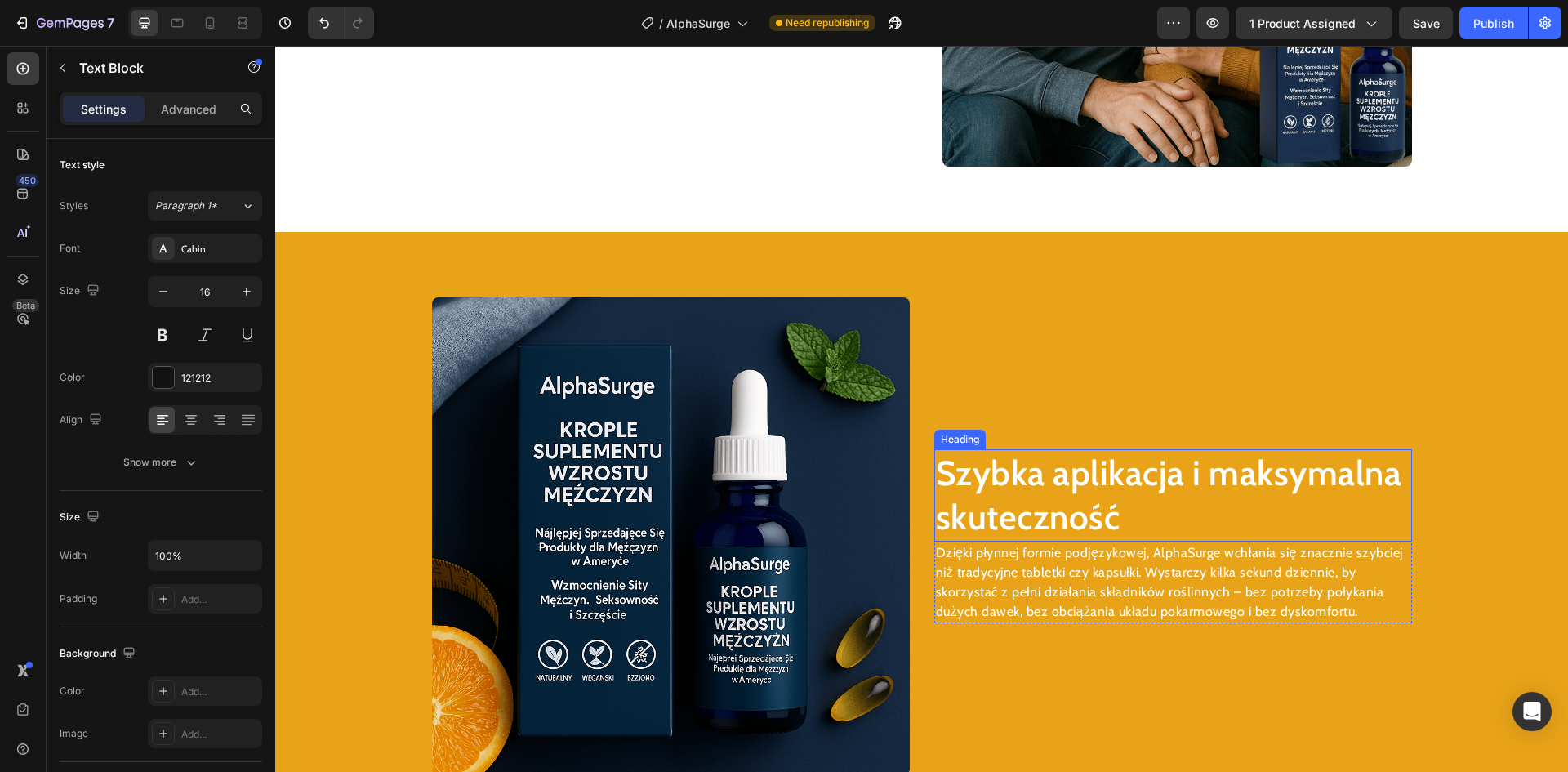
click at [1056, 469] on h2 "Szybka aplikacja i maksymalna skuteczność" at bounding box center [1173, 496] width 478 height 93
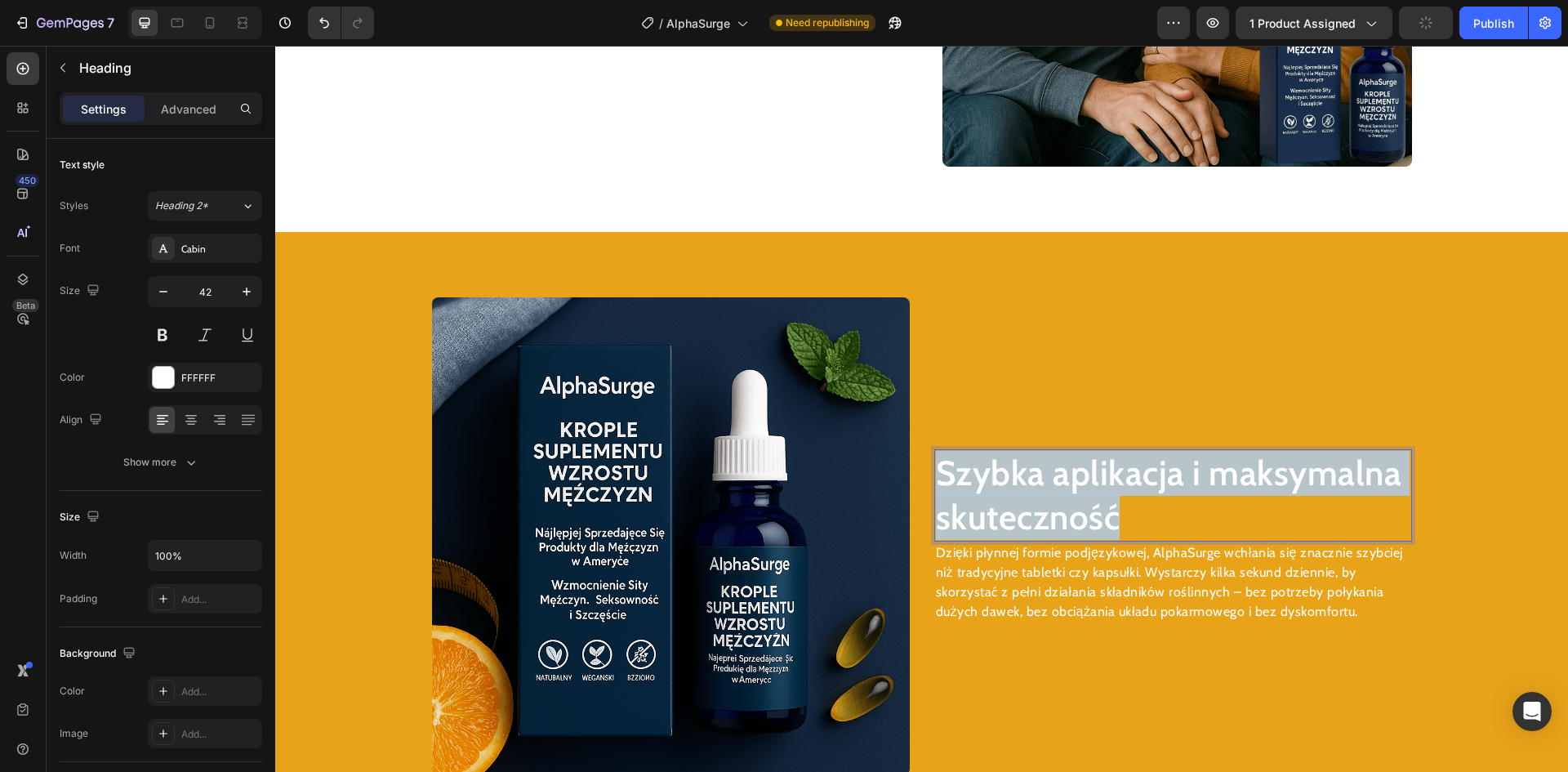
click at [1056, 469] on p "Szybka aplikacja i maksymalna skuteczność" at bounding box center [1172, 496] width 475 height 89
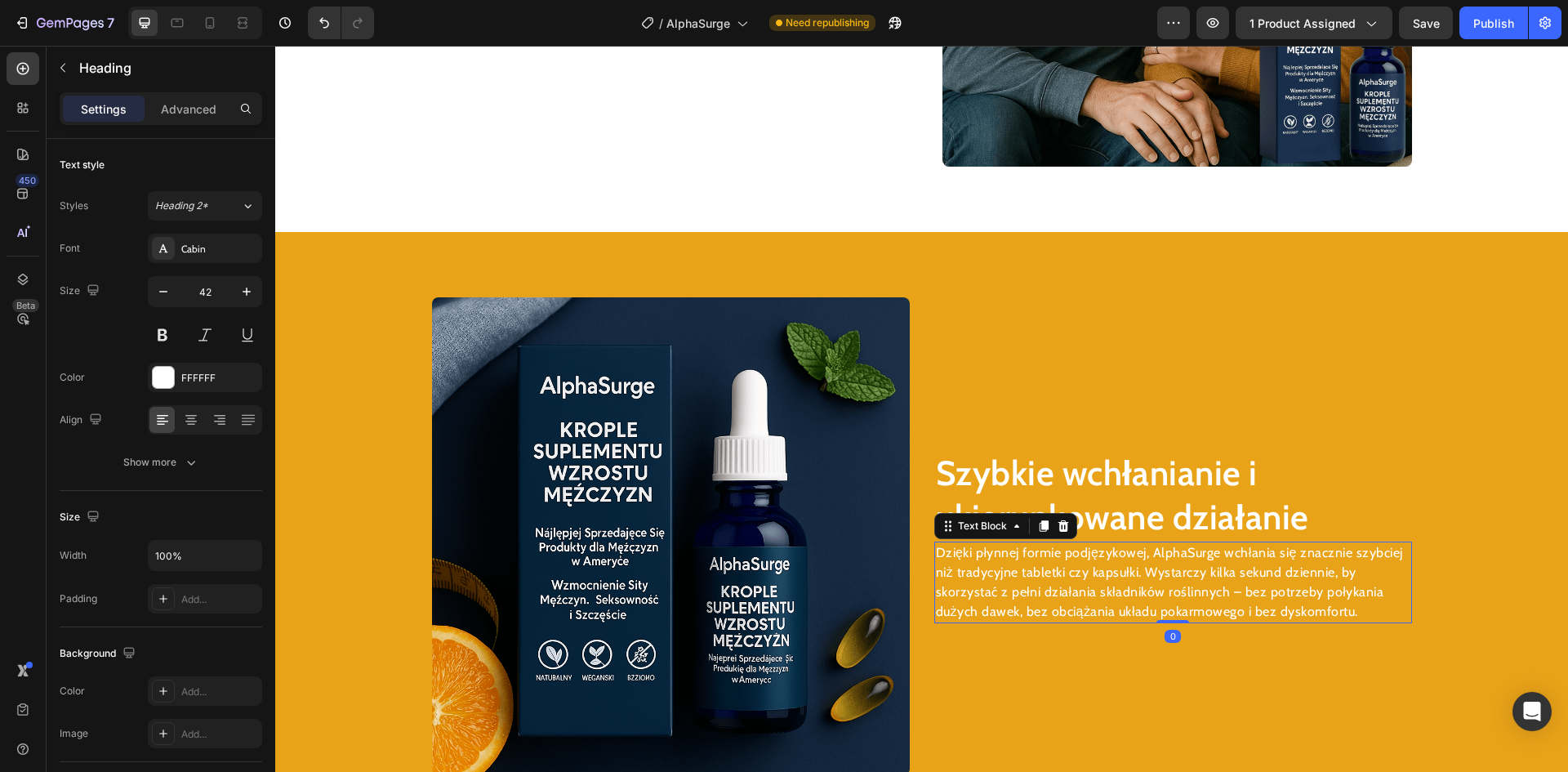
click at [1152, 562] on p "Dzięki płynnej formie podjęzykowej, AlphaSurge wchłania się znacznie szybciej n…" at bounding box center [1172, 581] width 475 height 78
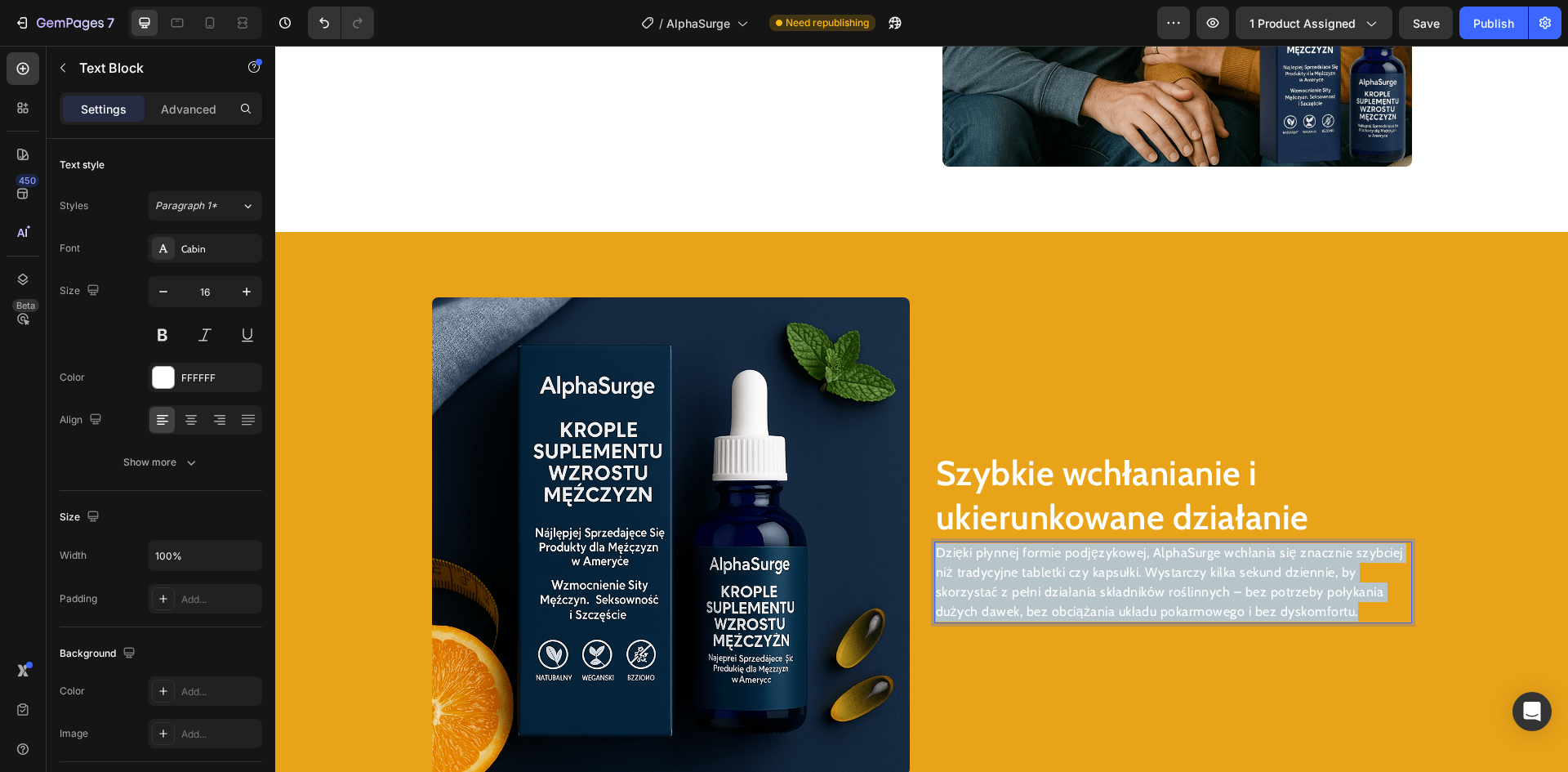
click at [1152, 562] on p "Dzięki płynnej formie podjęzykowej, AlphaSurge wchłania się znacznie szybciej n…" at bounding box center [1172, 581] width 475 height 78
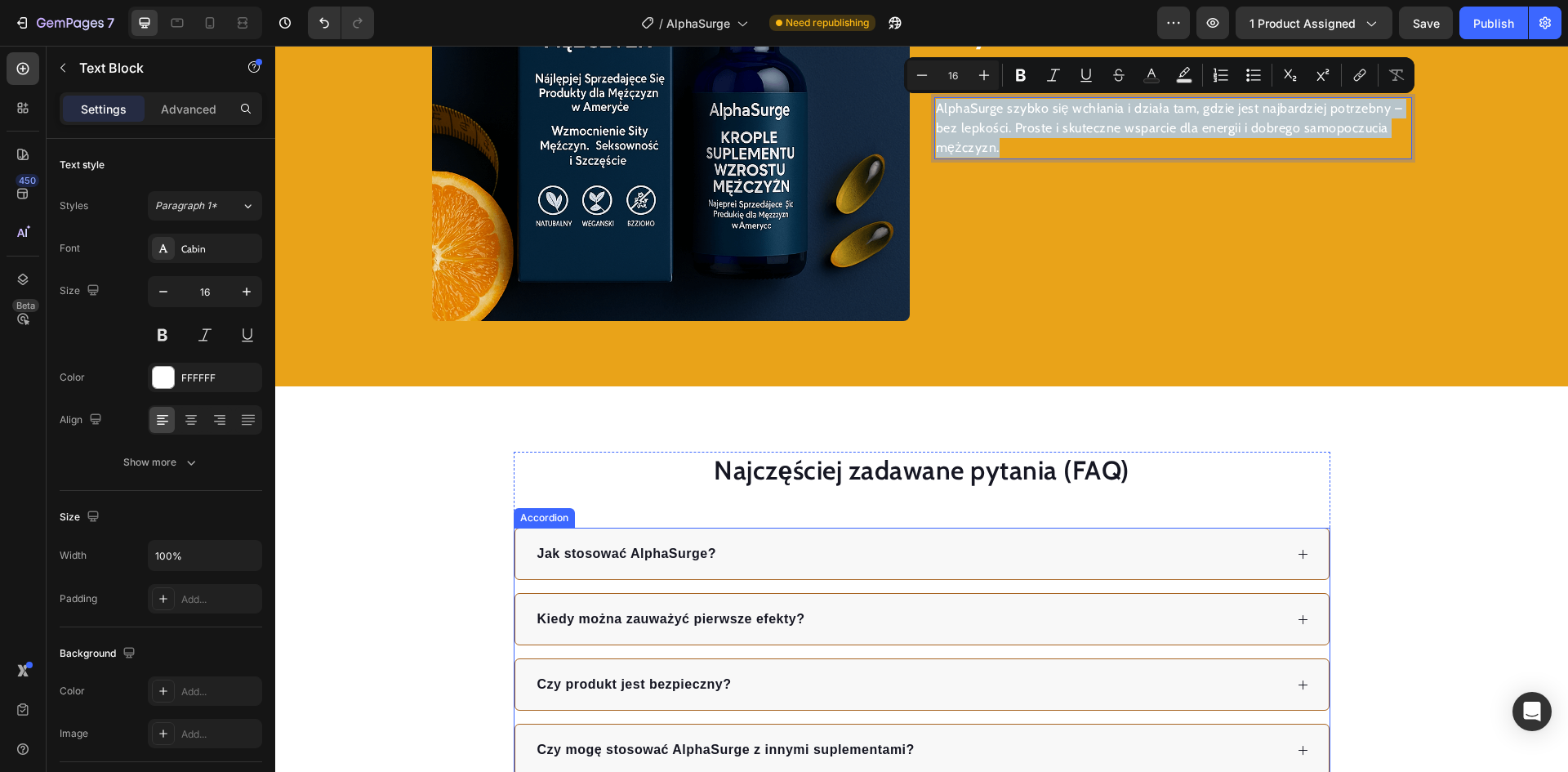
scroll to position [2818, 0]
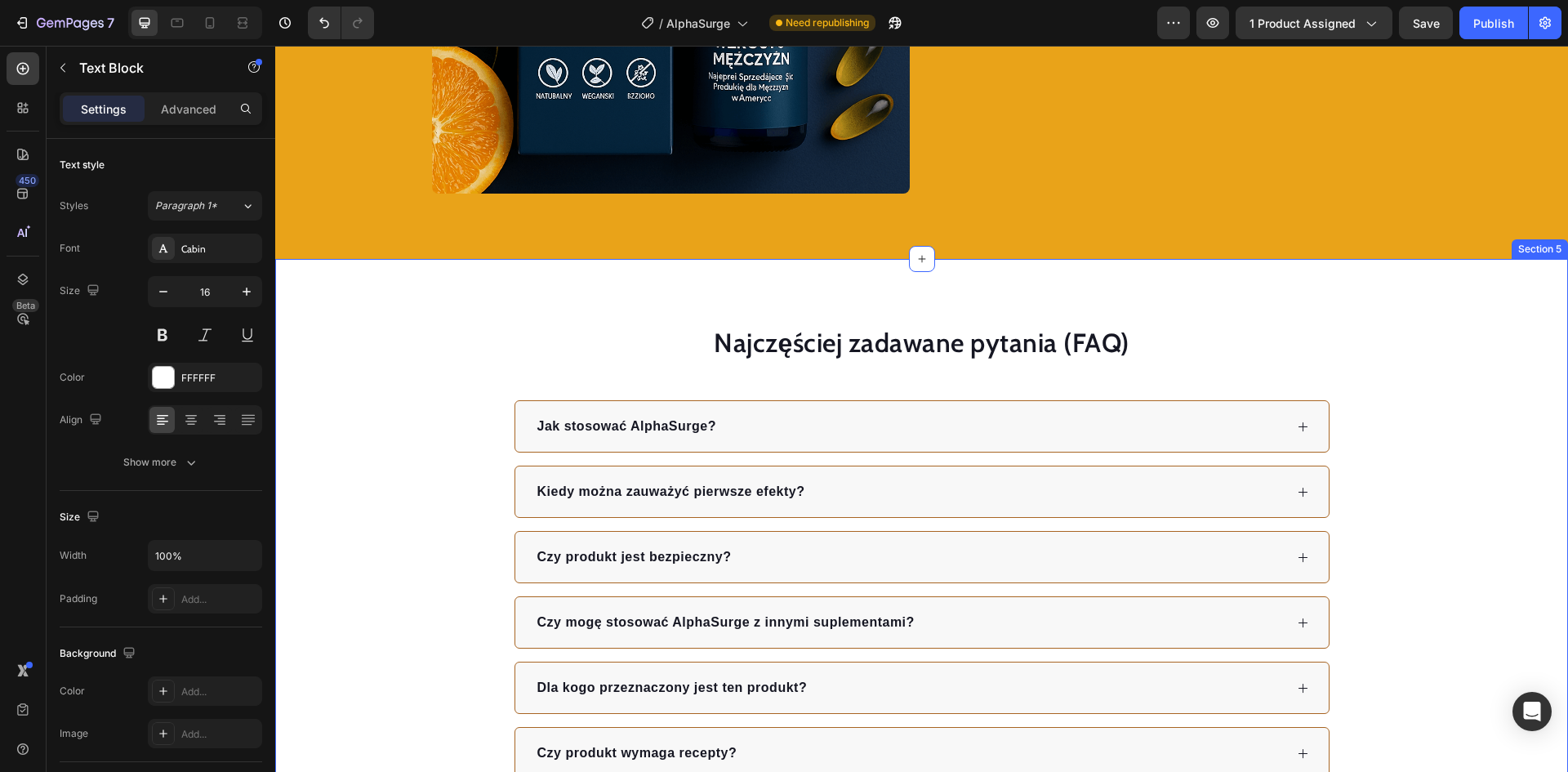
click at [1319, 297] on div "Najczęściej zadawane pytania (FAQ) Heading Jak stosować AlphaSurge? Kiedy można…" at bounding box center [922, 584] width 1293 height 652
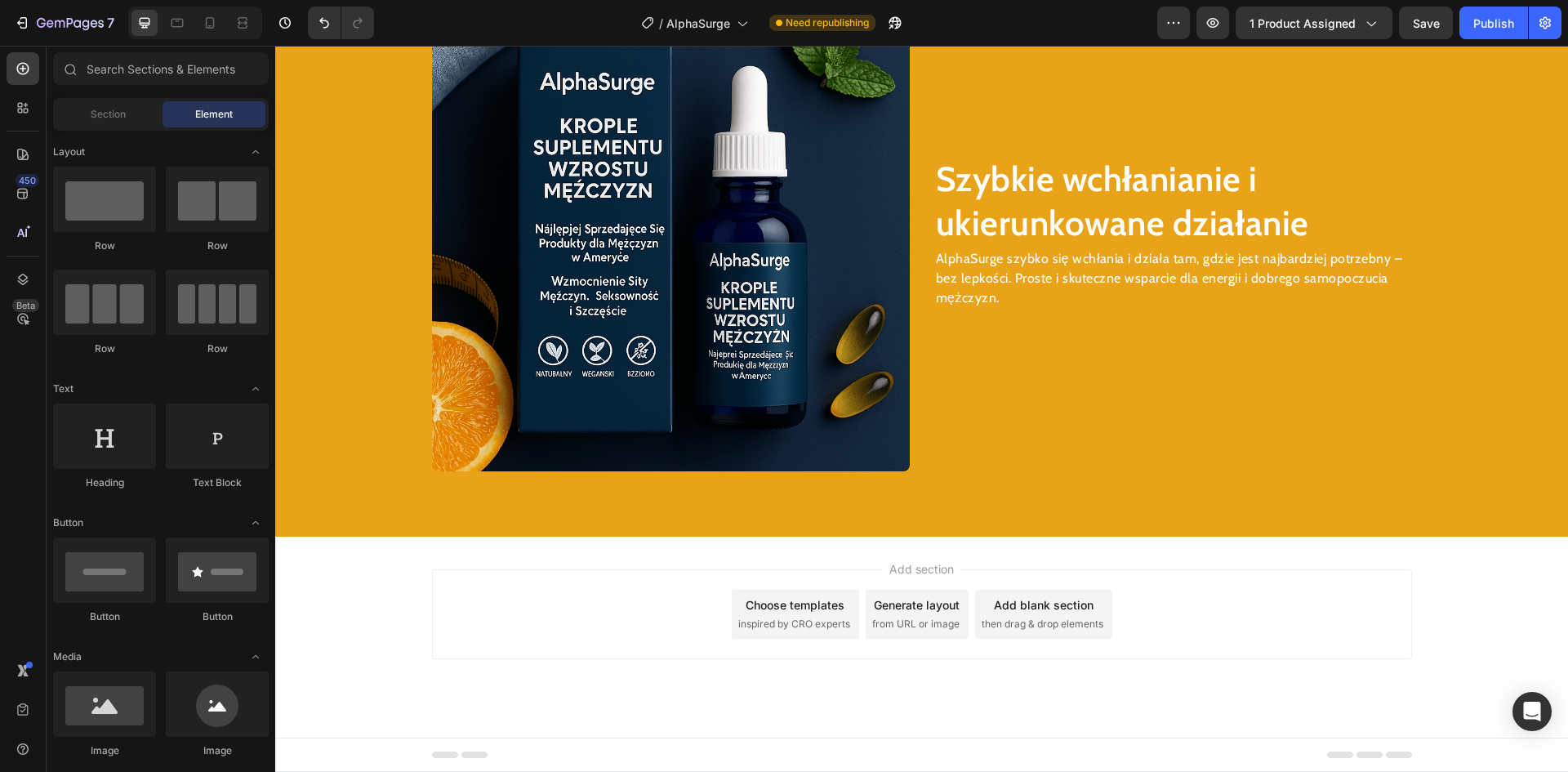
scroll to position [2539, 0]
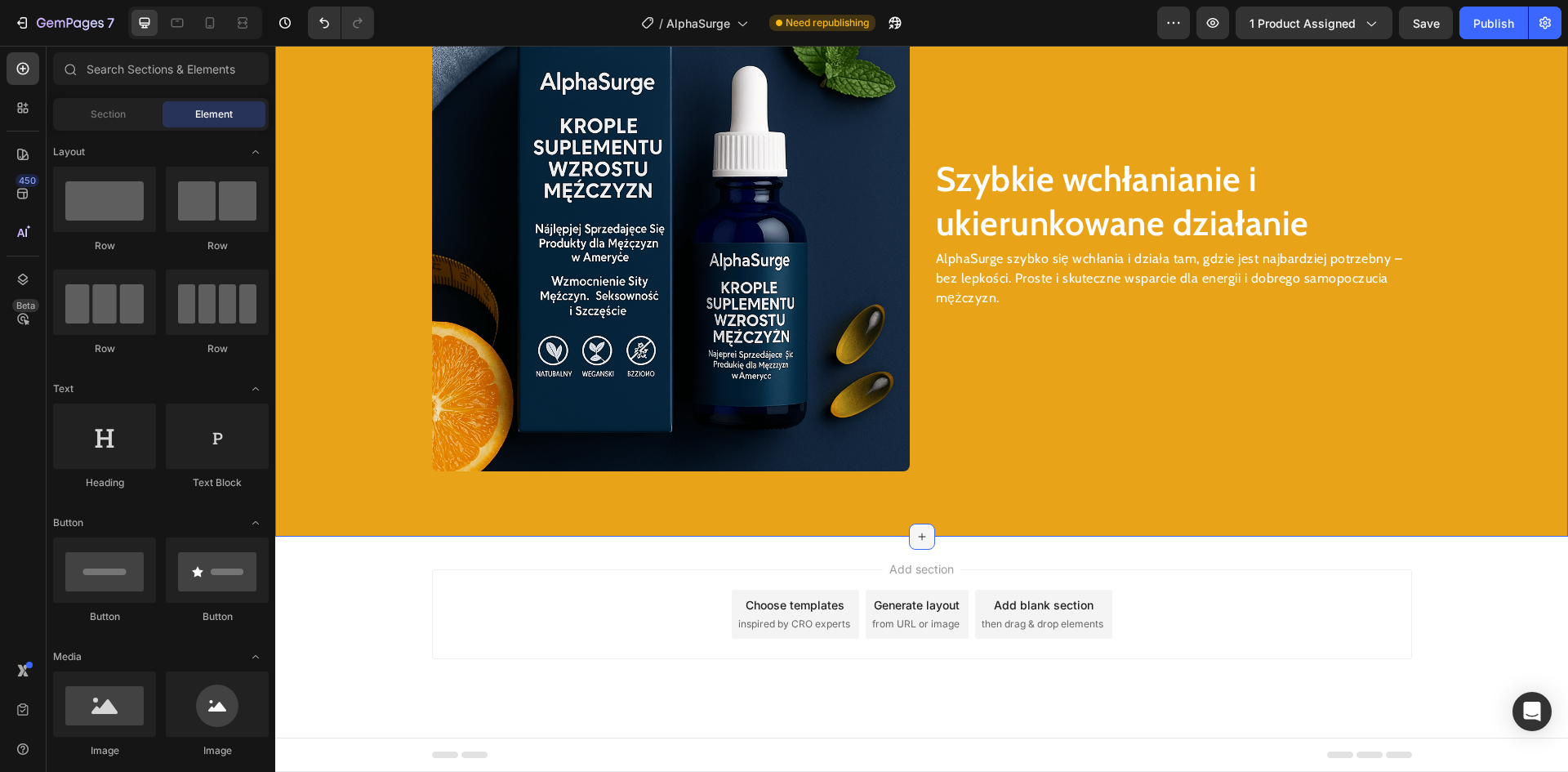
click at [916, 539] on icon at bounding box center [922, 536] width 13 height 13
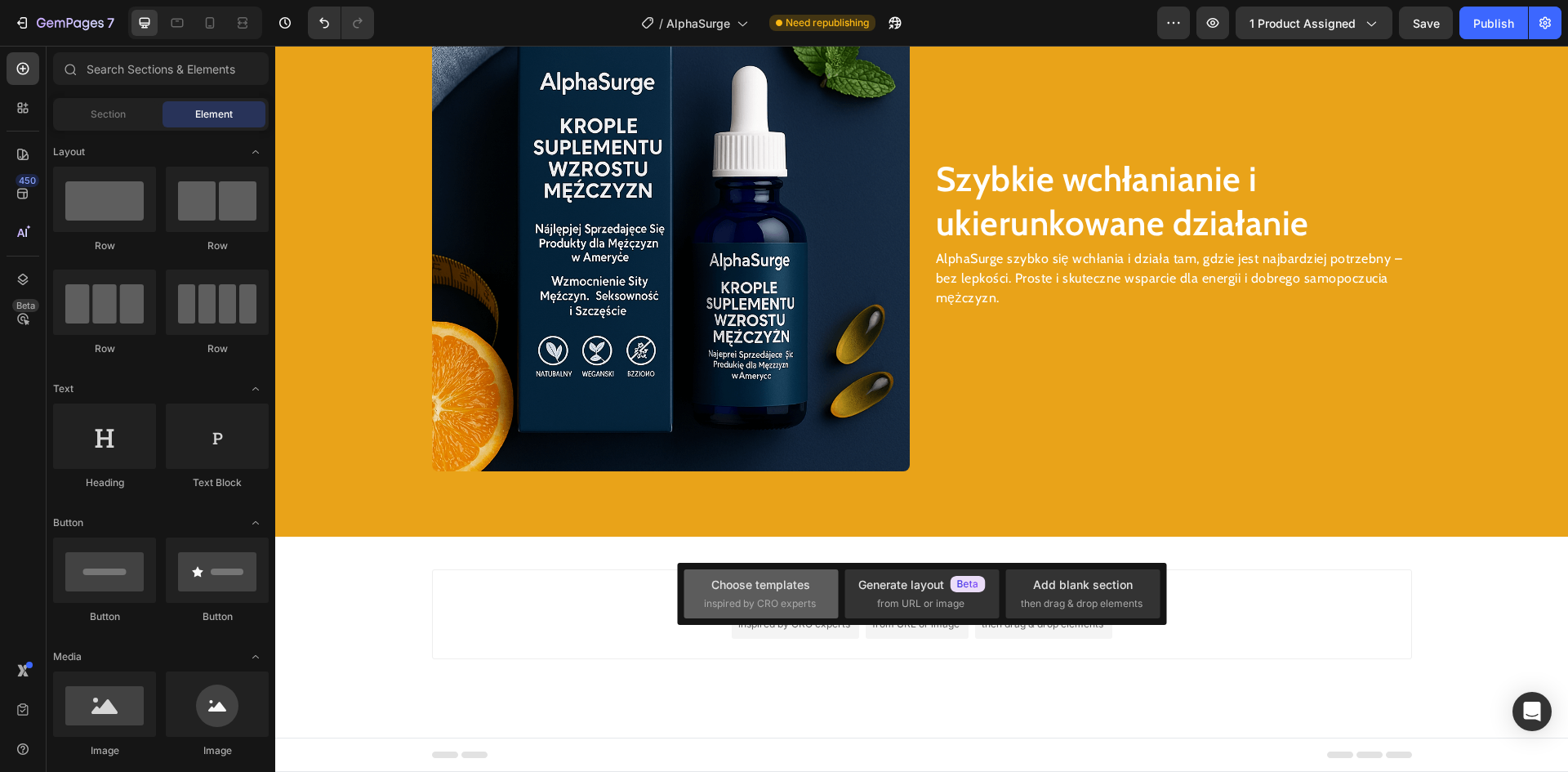
click at [785, 609] on span "inspired by CRO experts" at bounding box center [759, 603] width 112 height 15
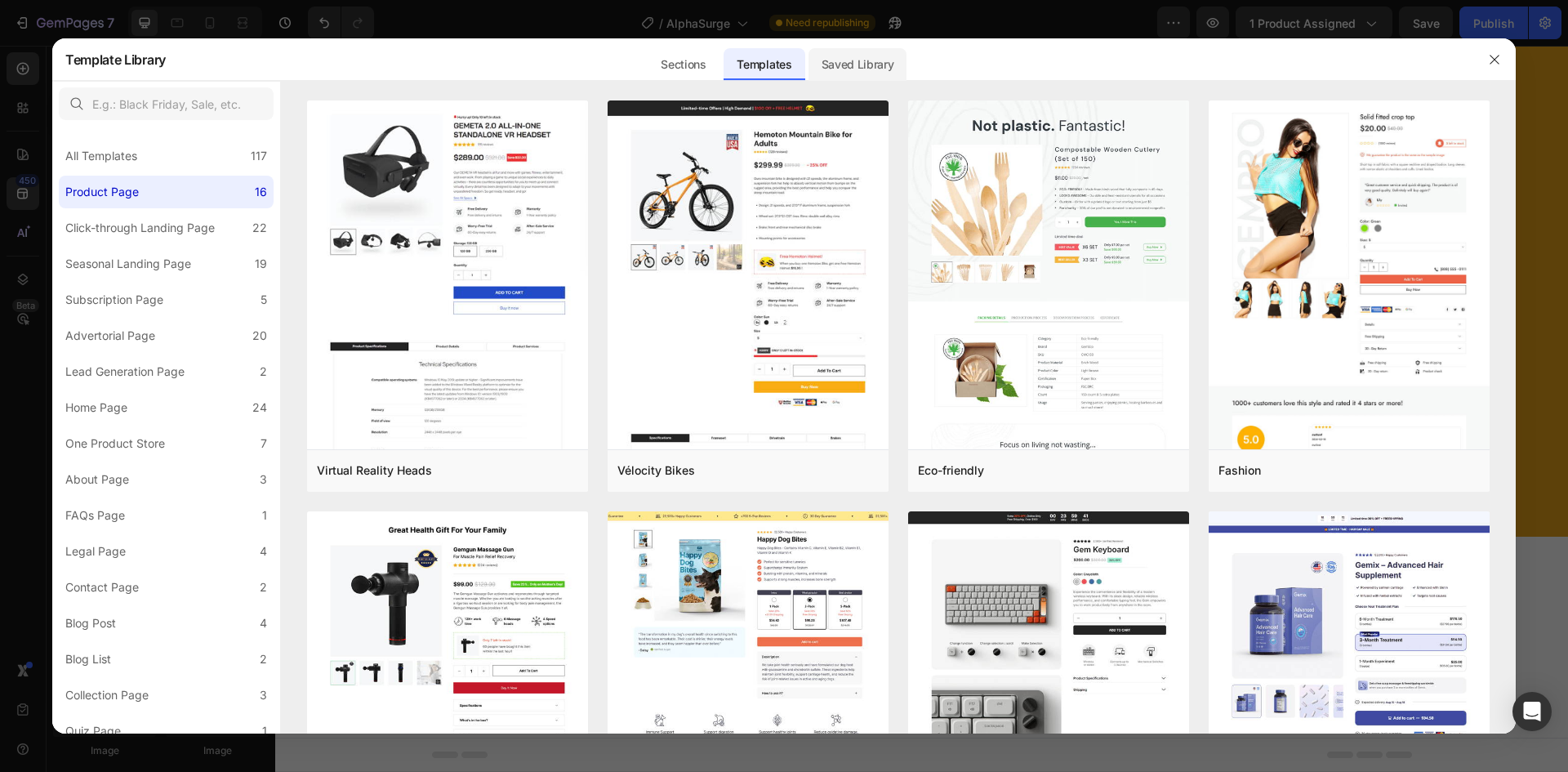
click at [869, 64] on div "Saved Library" at bounding box center [858, 64] width 99 height 33
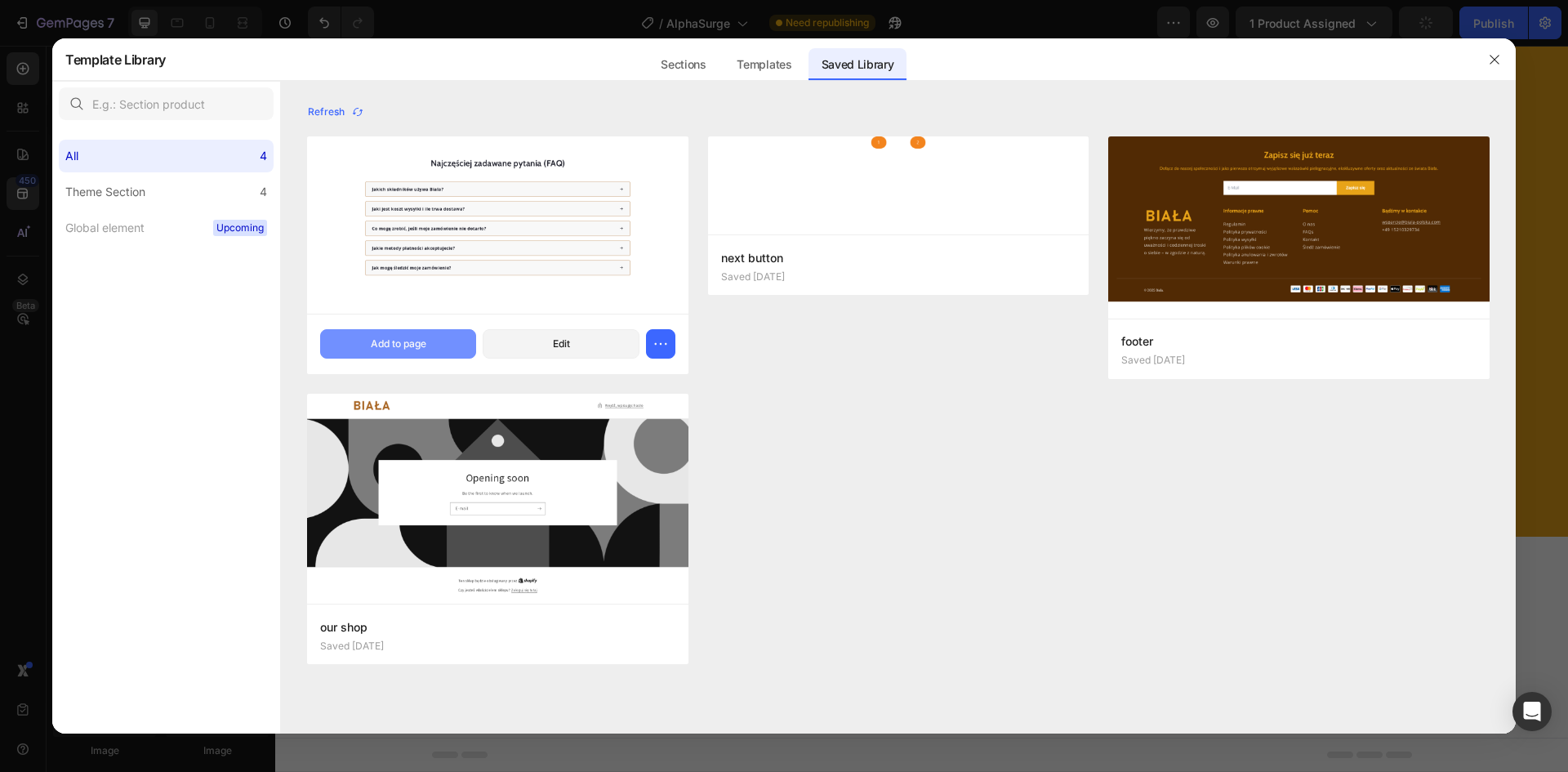
click at [411, 332] on button "Add to page" at bounding box center [398, 345] width 156 height 30
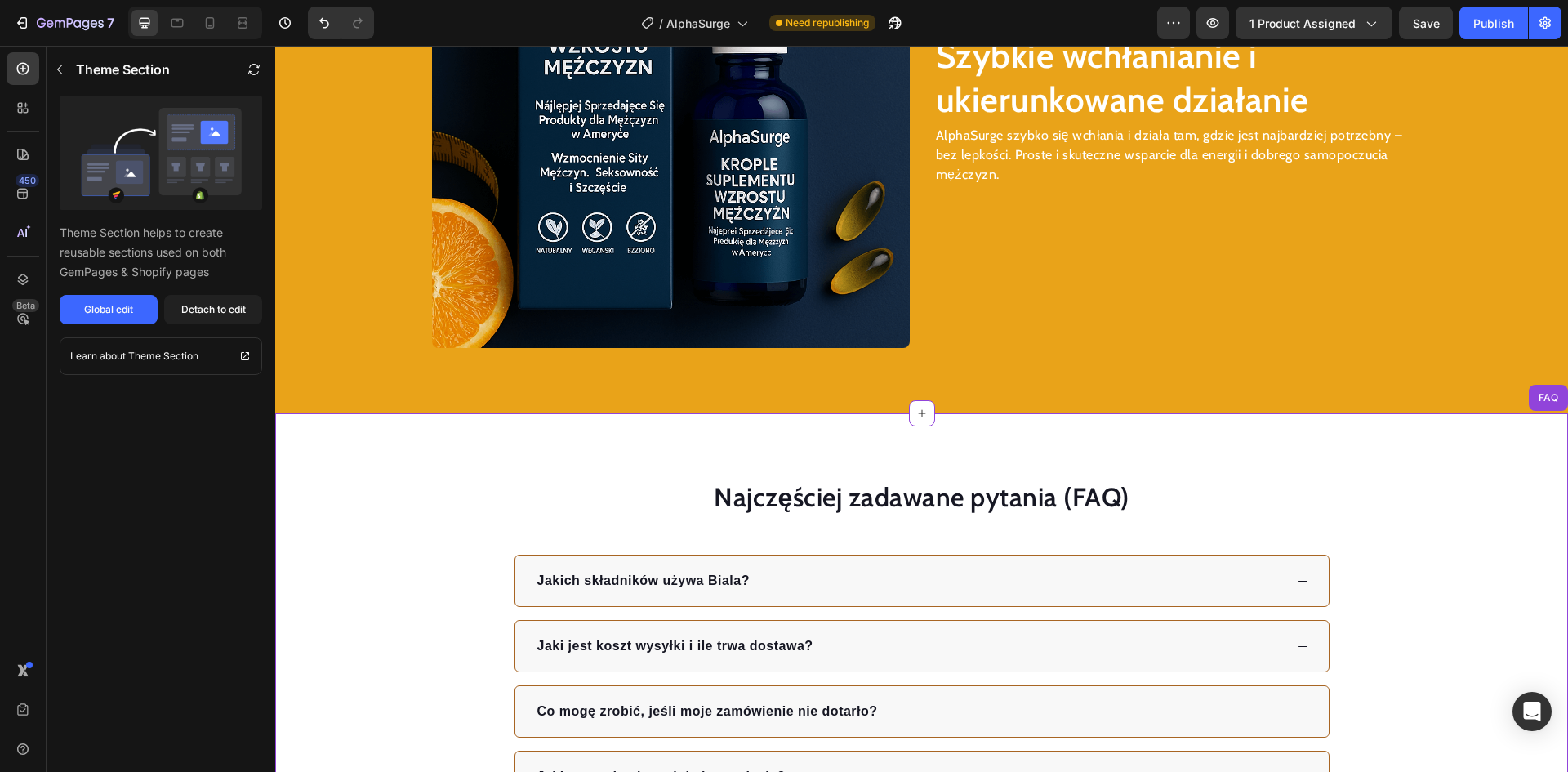
scroll to position [2622, 0]
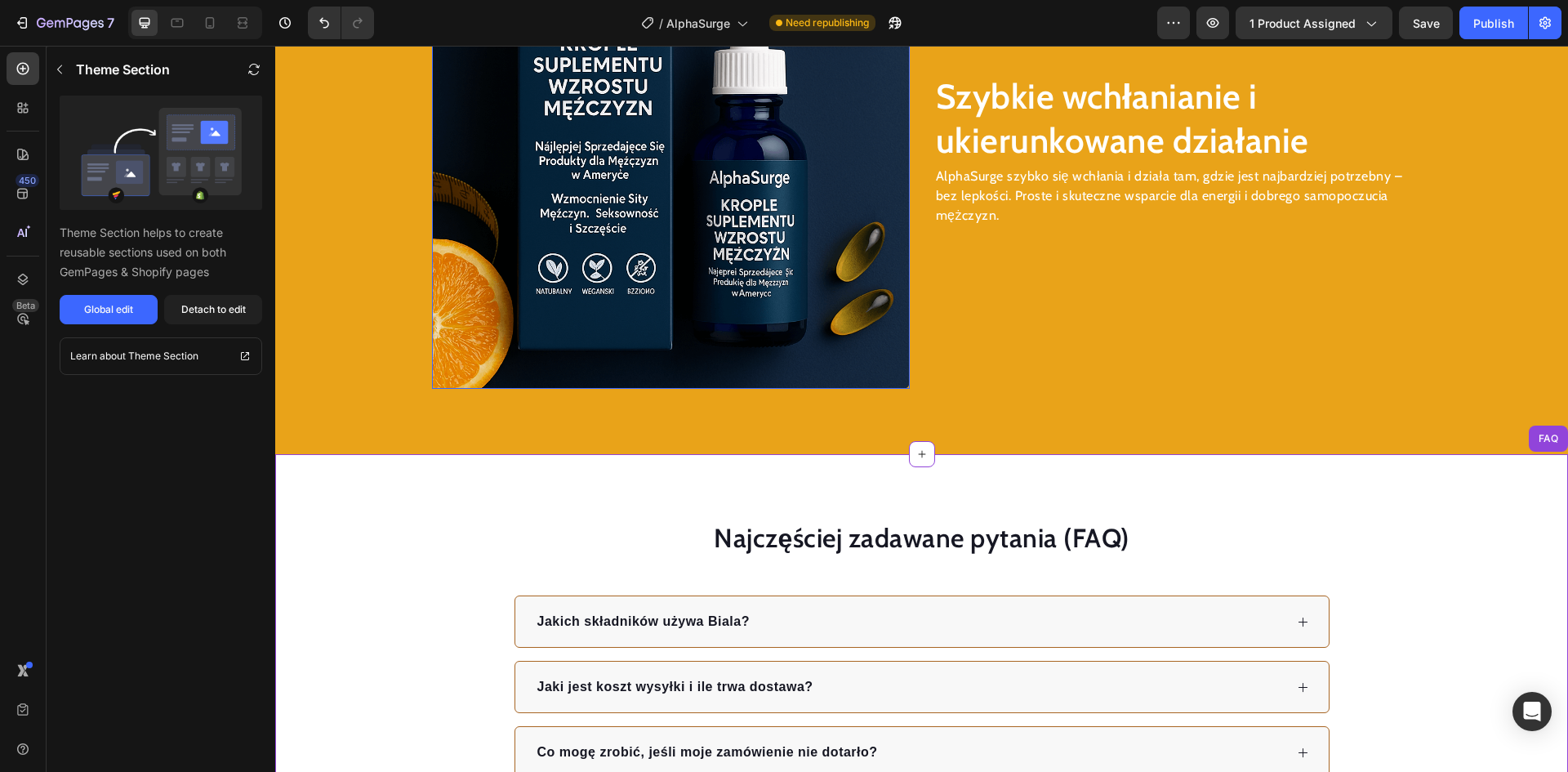
click at [697, 186] on img at bounding box center [671, 150] width 478 height 478
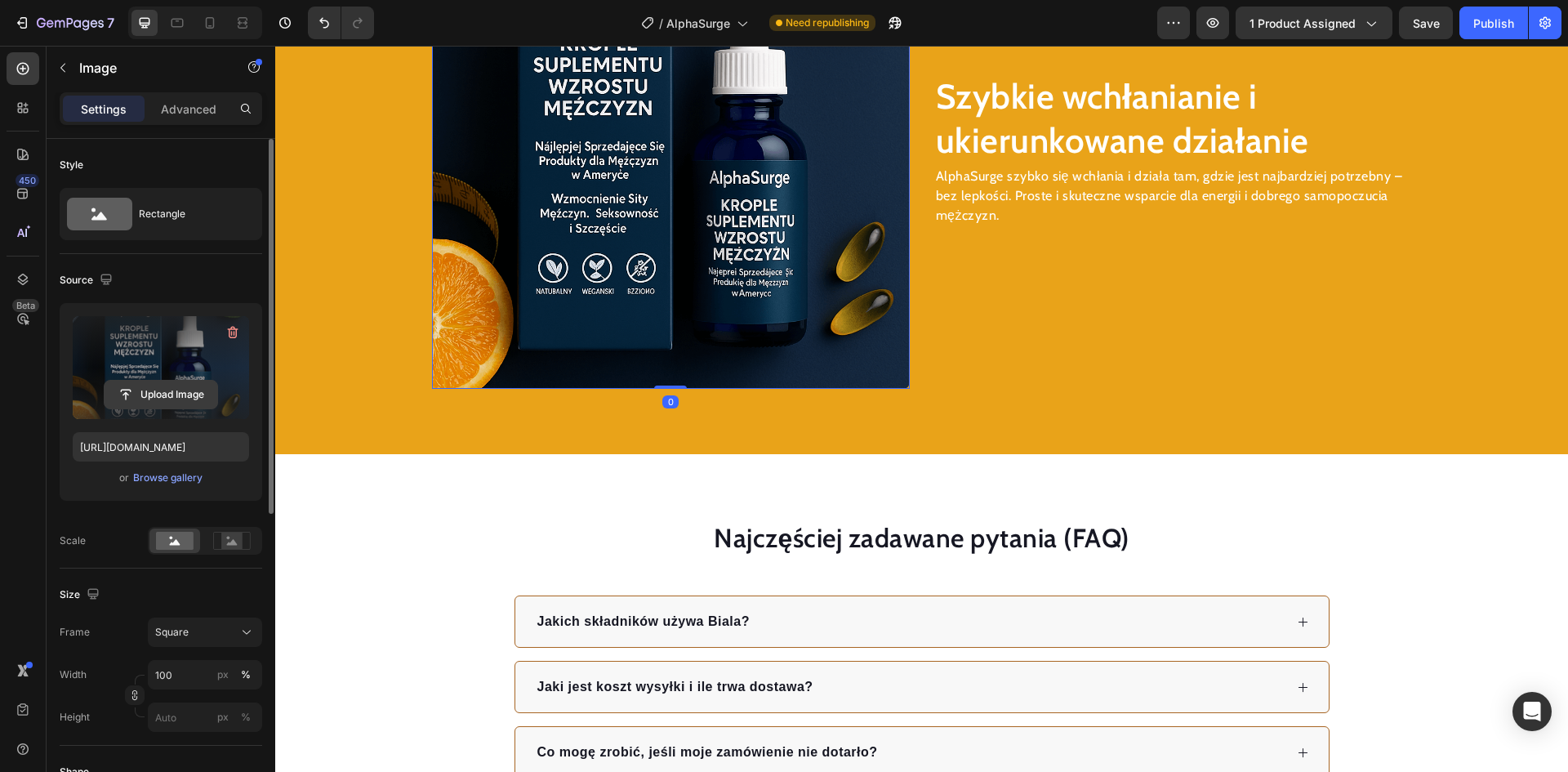
click at [137, 392] on input "file" at bounding box center [161, 395] width 112 height 28
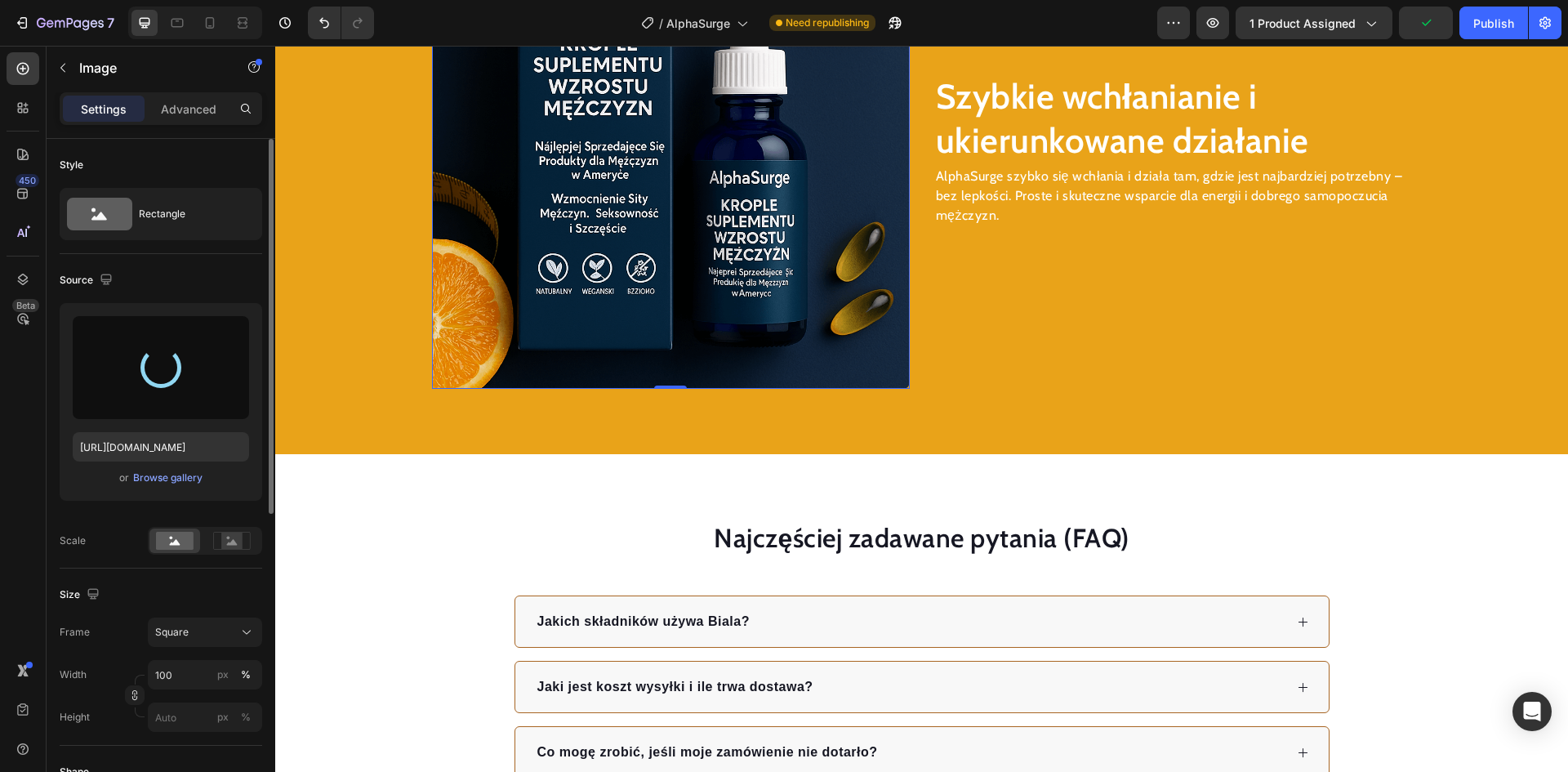
type input "[URL][DOMAIN_NAME]"
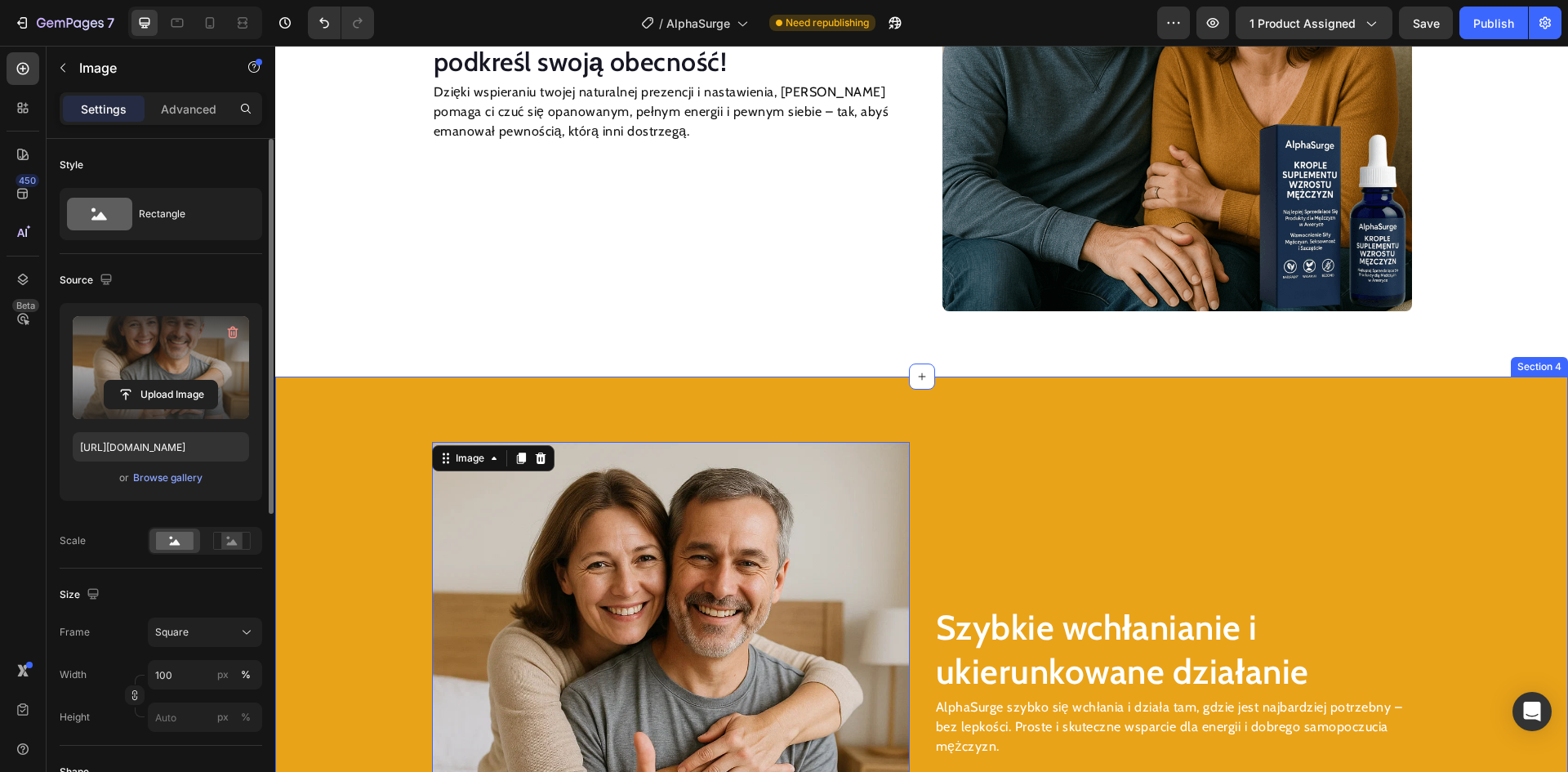
scroll to position [2049, 0]
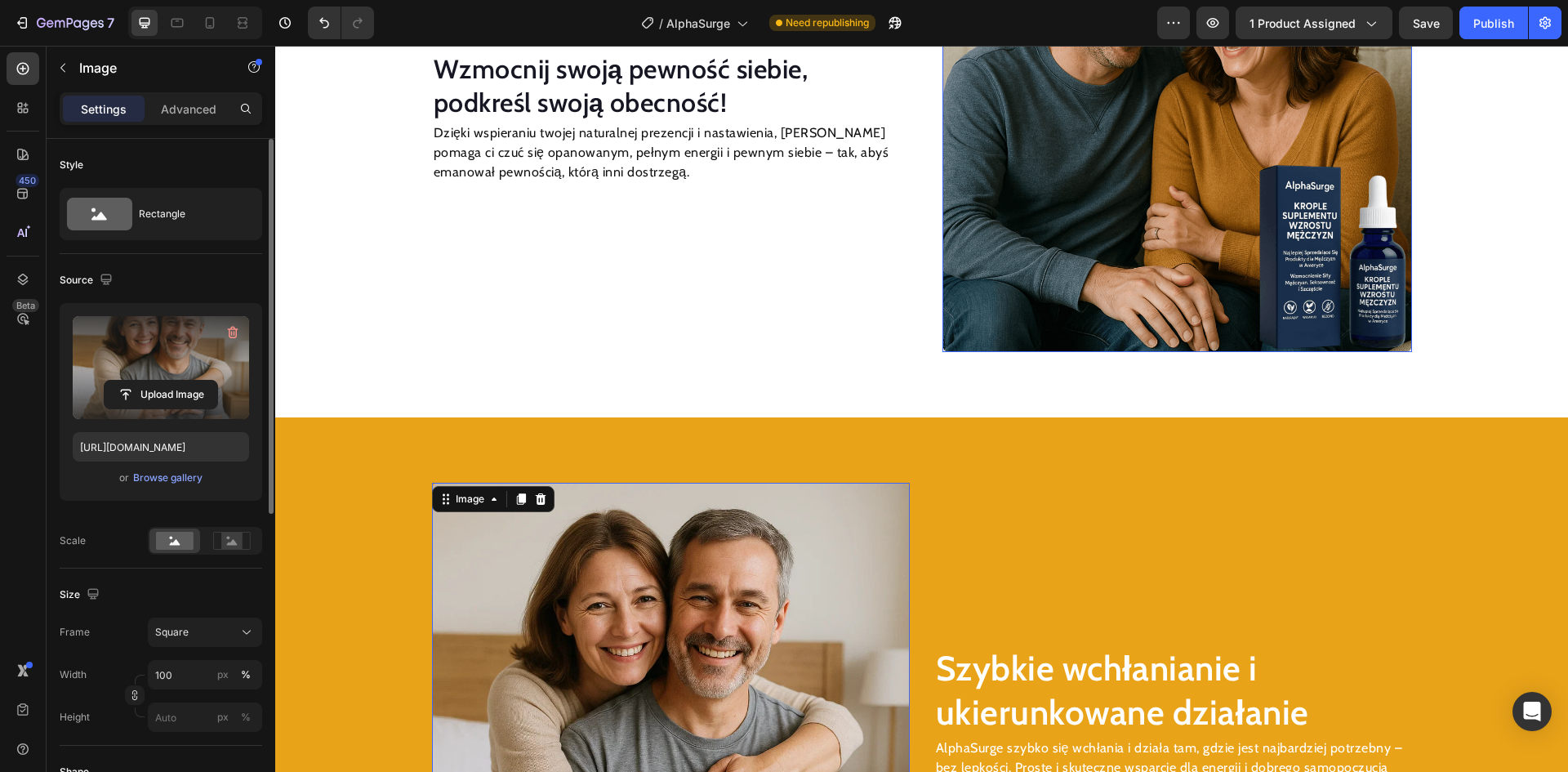
click at [1032, 258] on img at bounding box center [1177, 117] width 470 height 470
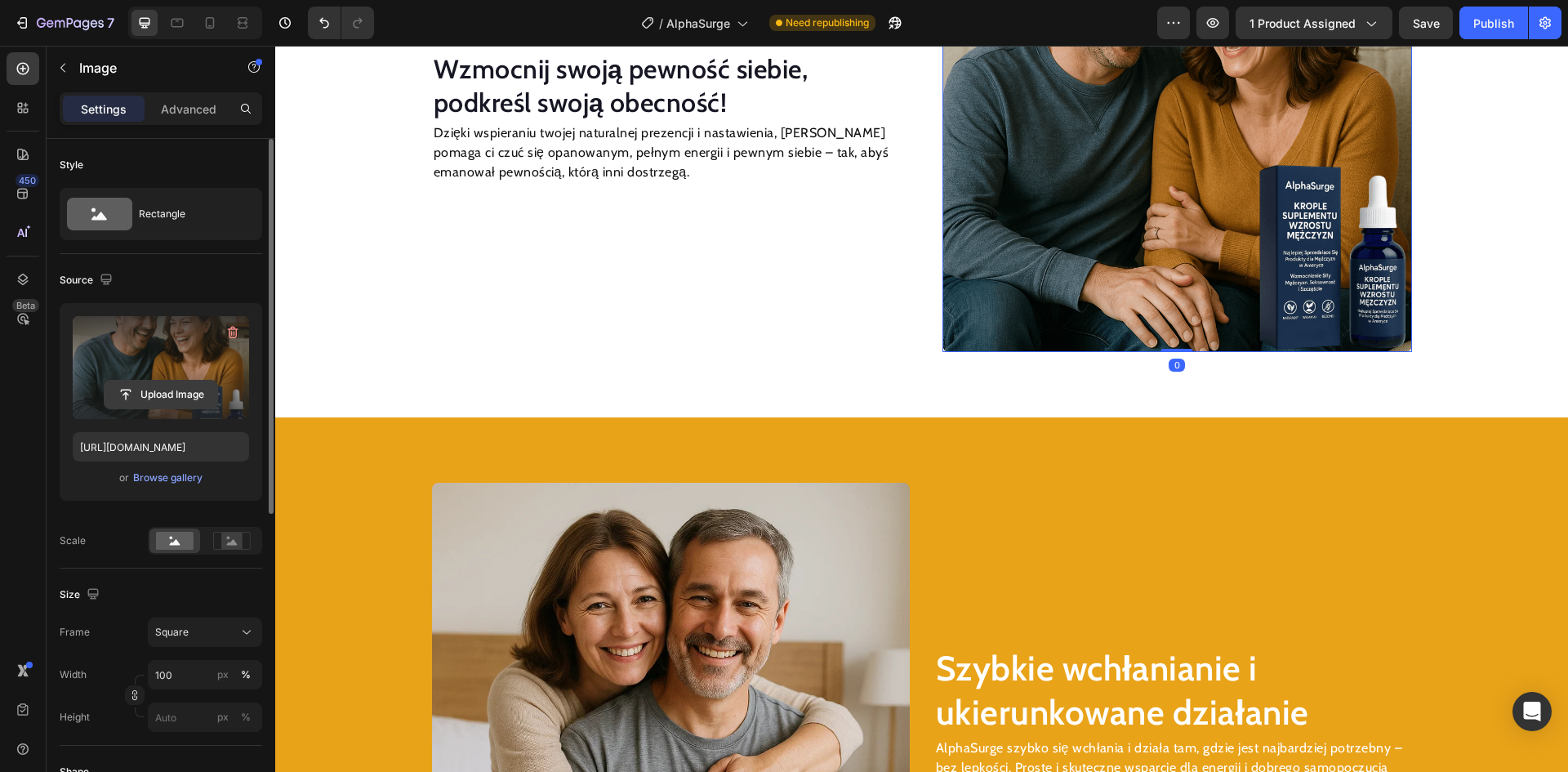
click at [176, 389] on input "file" at bounding box center [161, 395] width 112 height 28
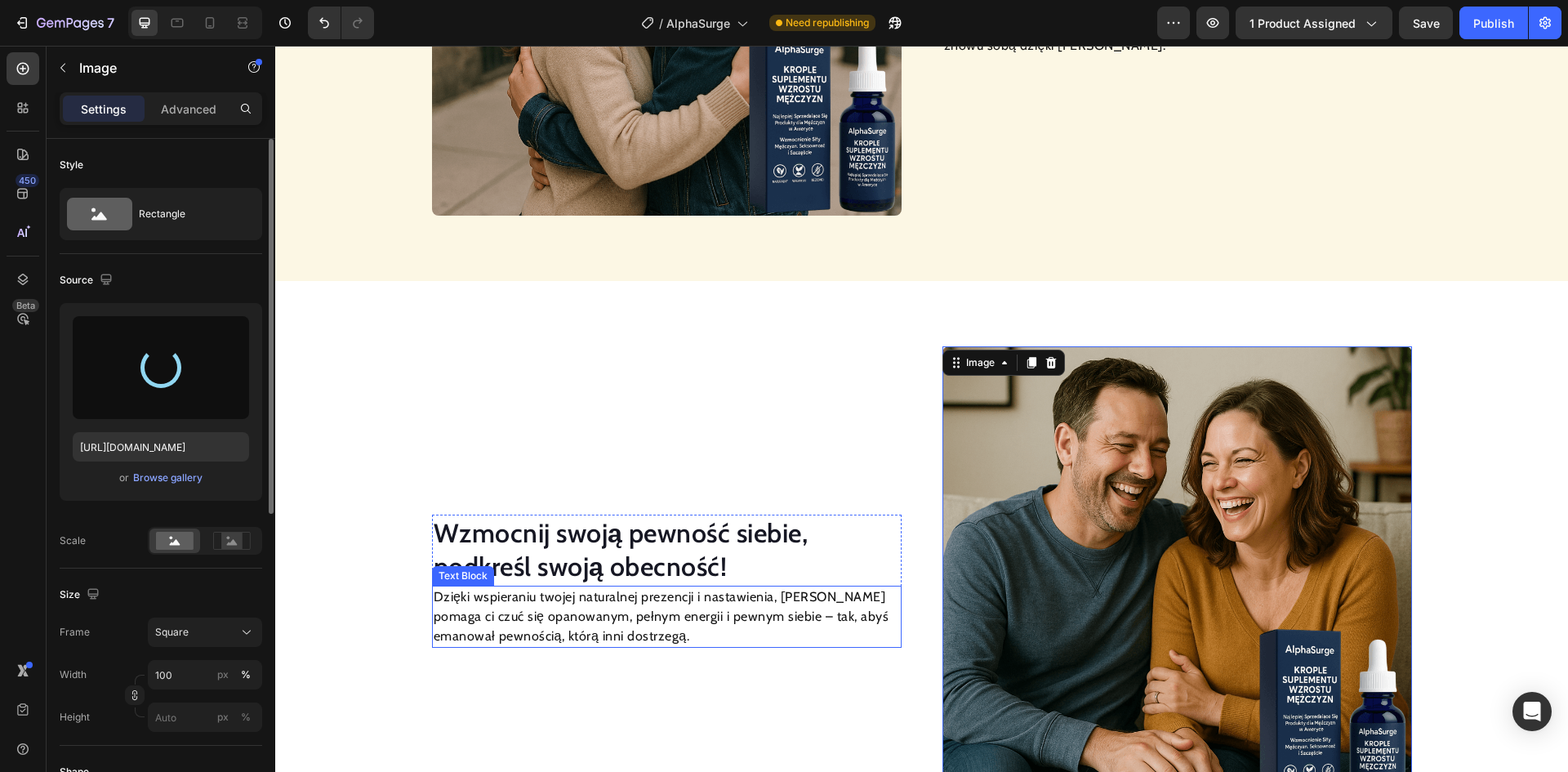
scroll to position [1560, 0]
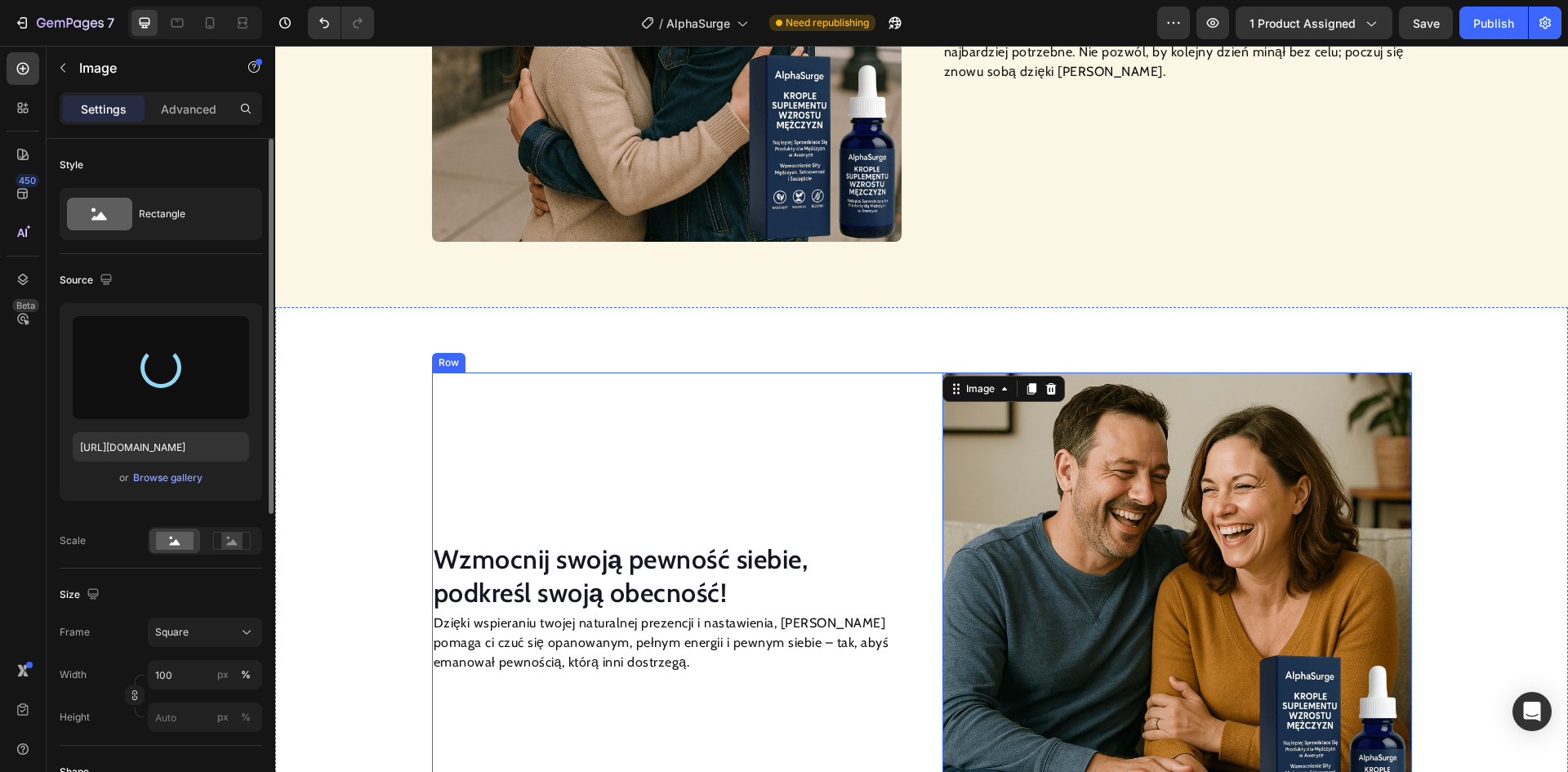
type input "[URL][DOMAIN_NAME]"
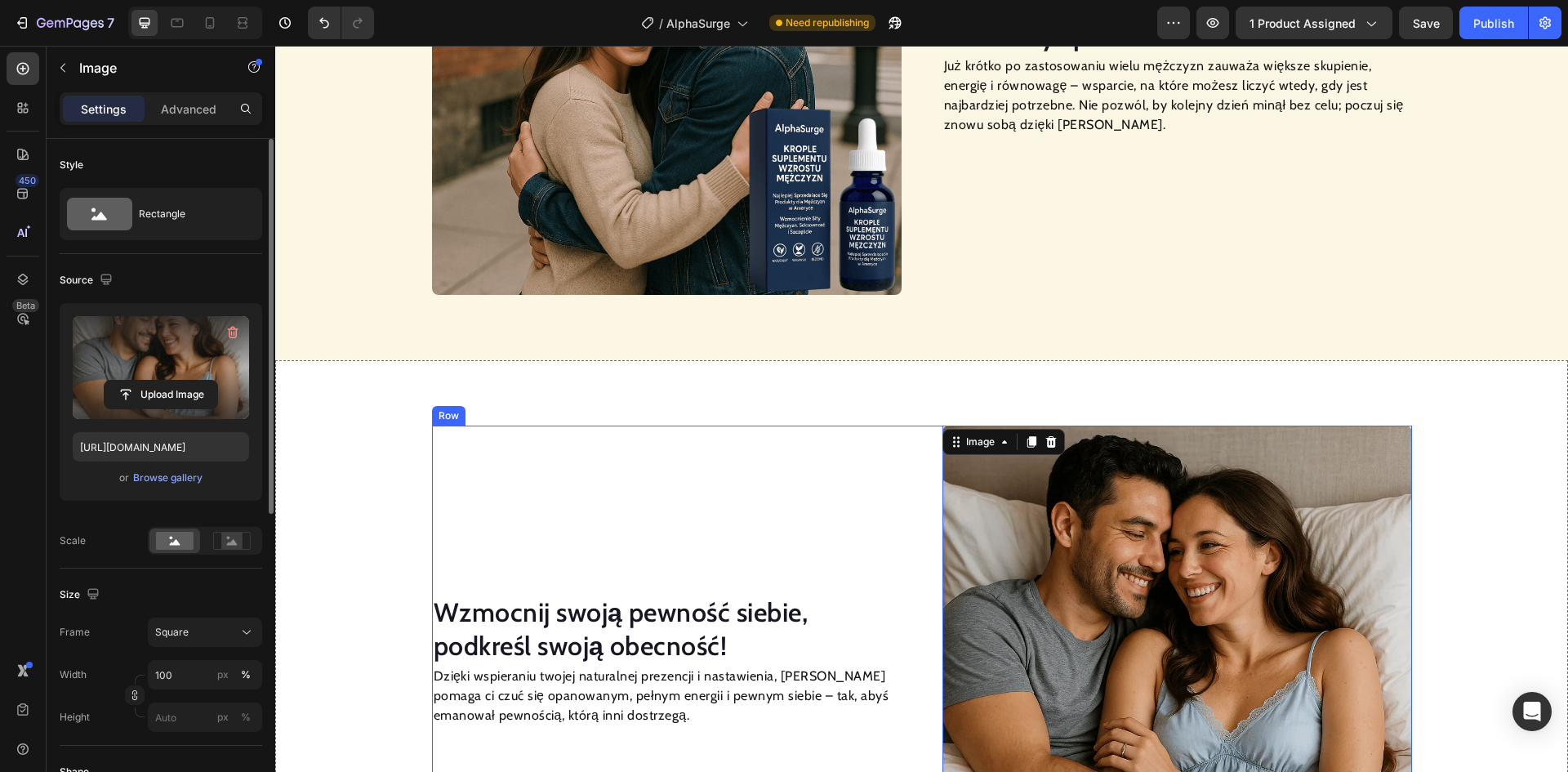
scroll to position [1478, 0]
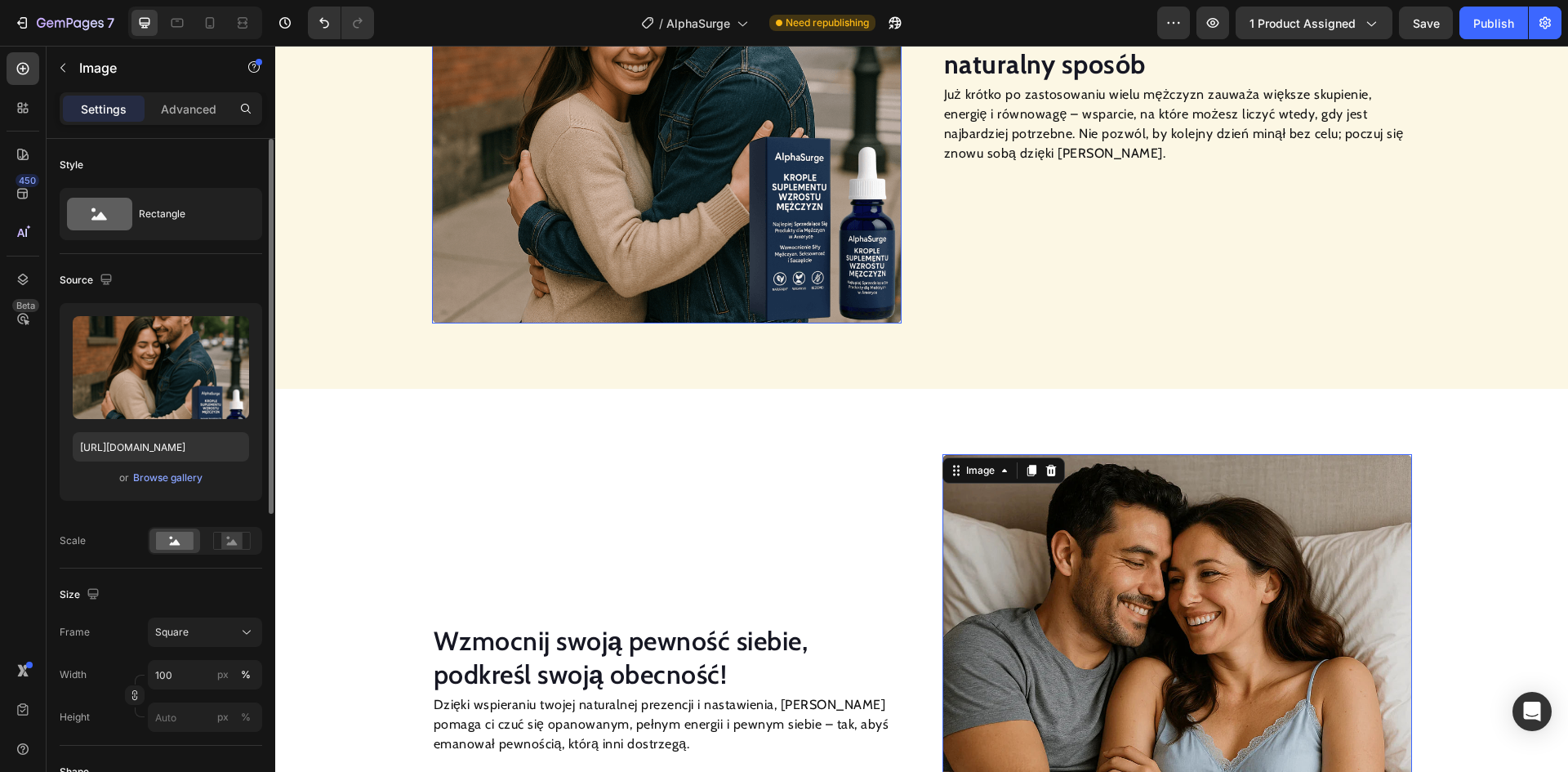
click at [584, 217] on img at bounding box center [667, 89] width 470 height 470
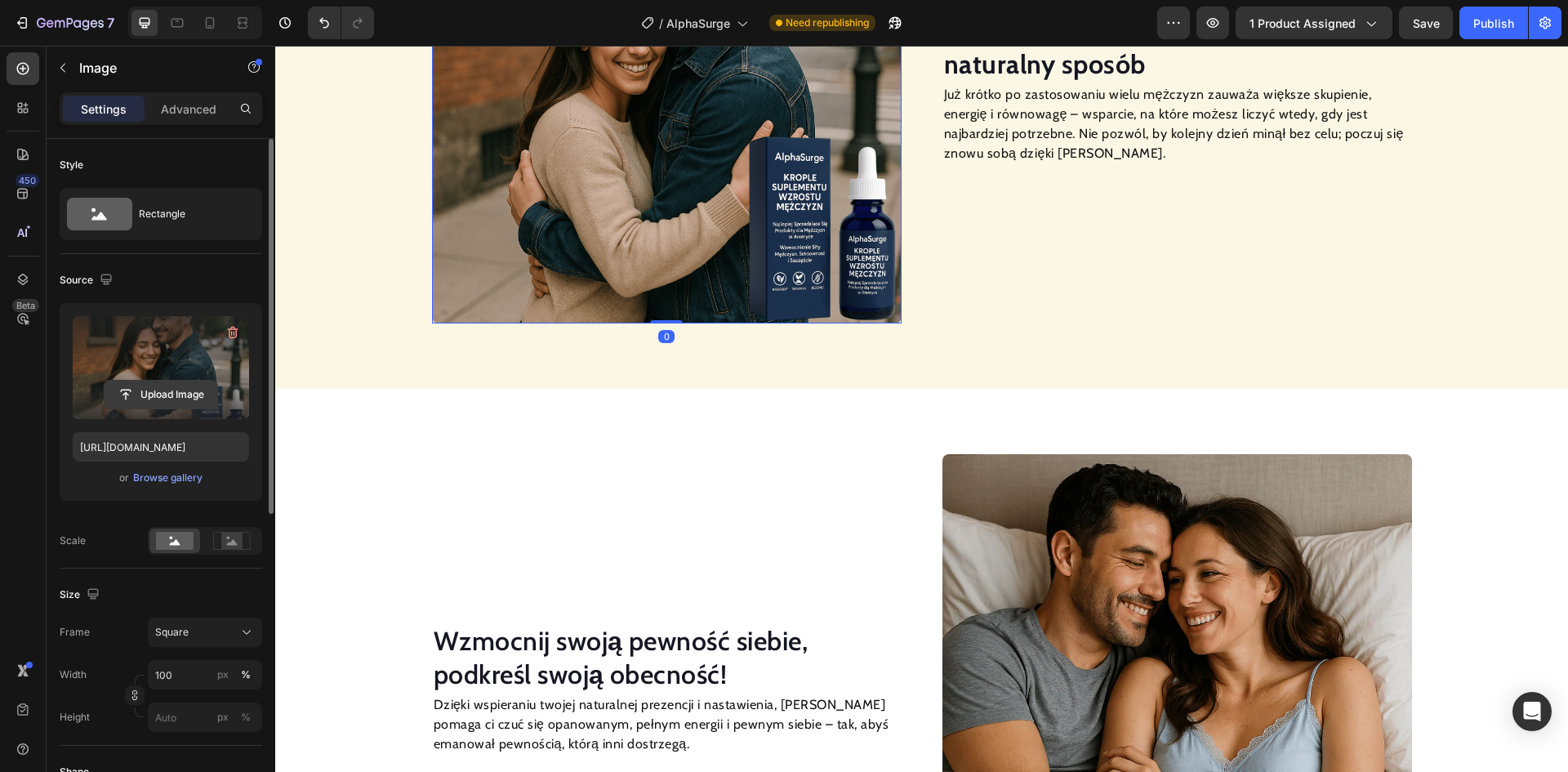
click at [149, 391] on input "file" at bounding box center [161, 395] width 112 height 28
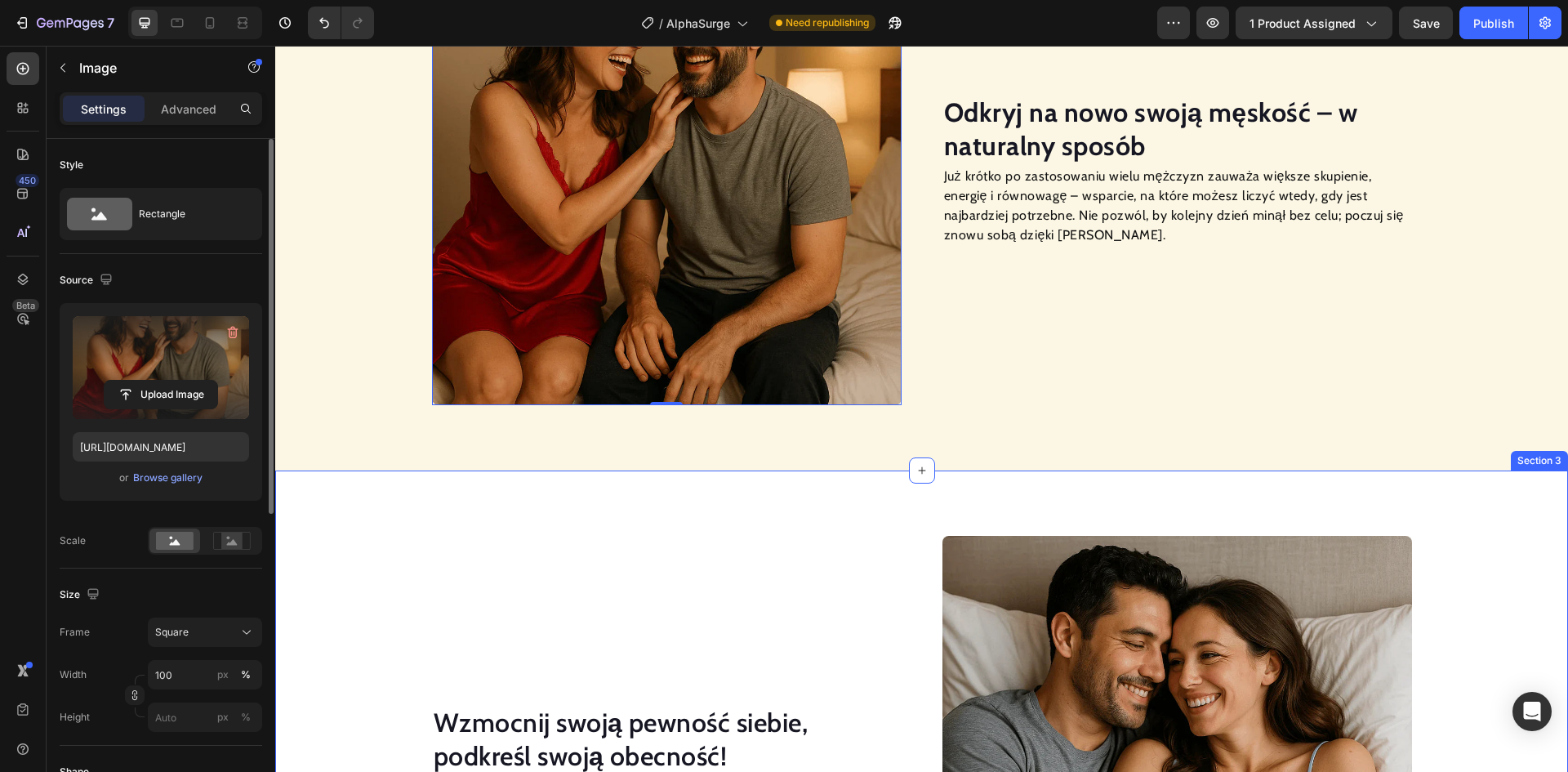
scroll to position [1315, 0]
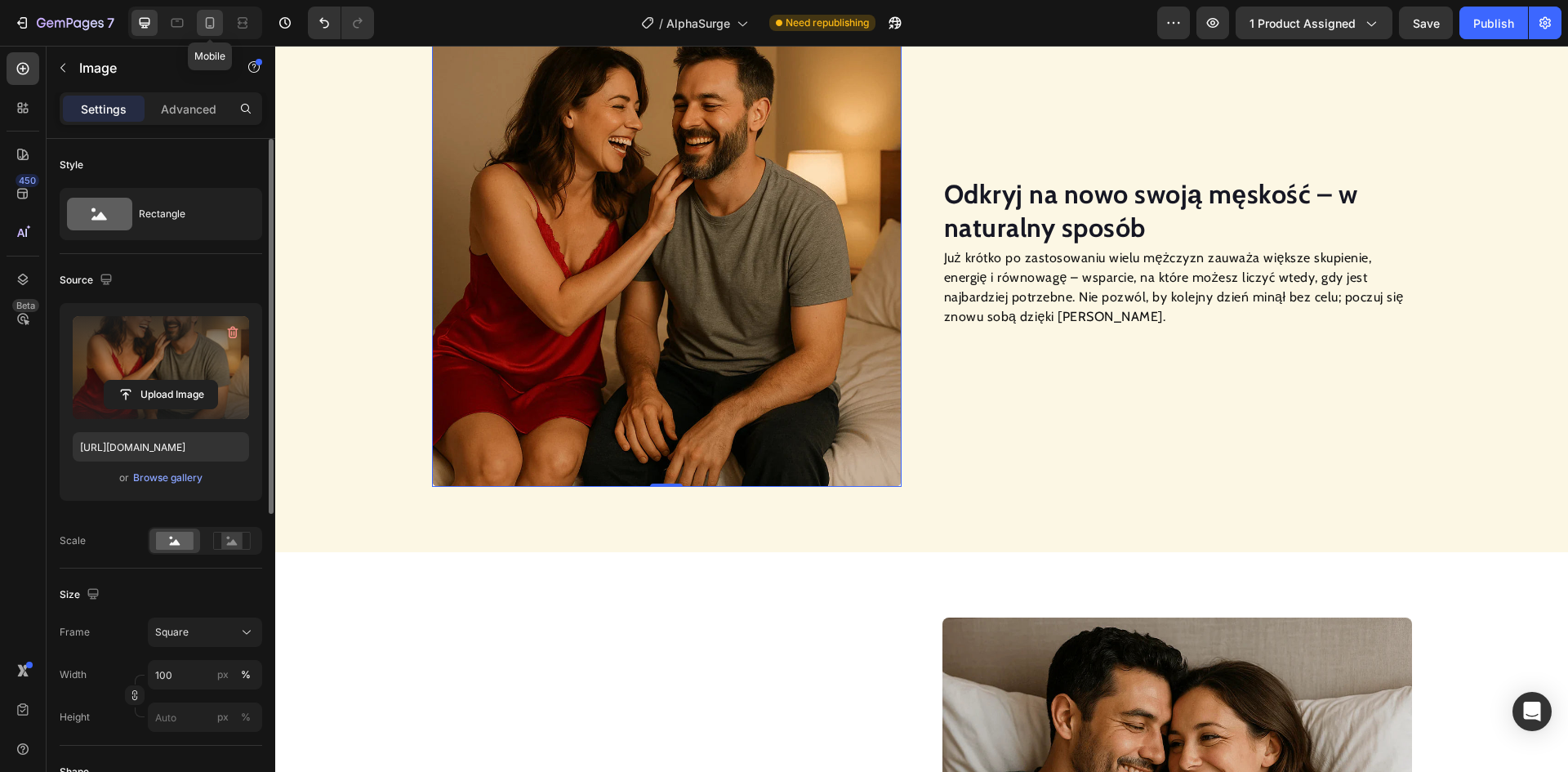
click at [210, 22] on icon at bounding box center [209, 23] width 17 height 17
type input "[URL][DOMAIN_NAME]"
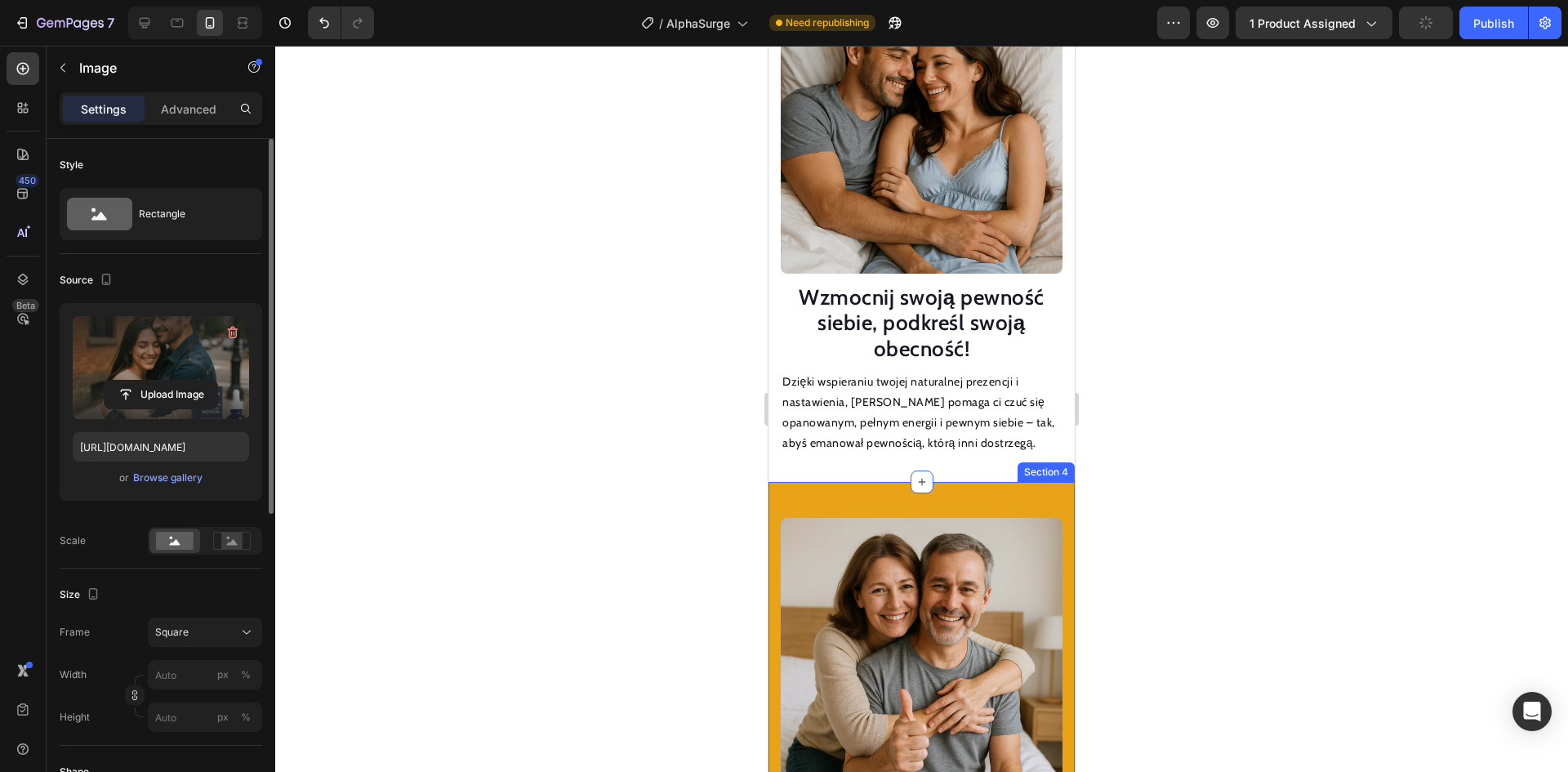
scroll to position [2076, 0]
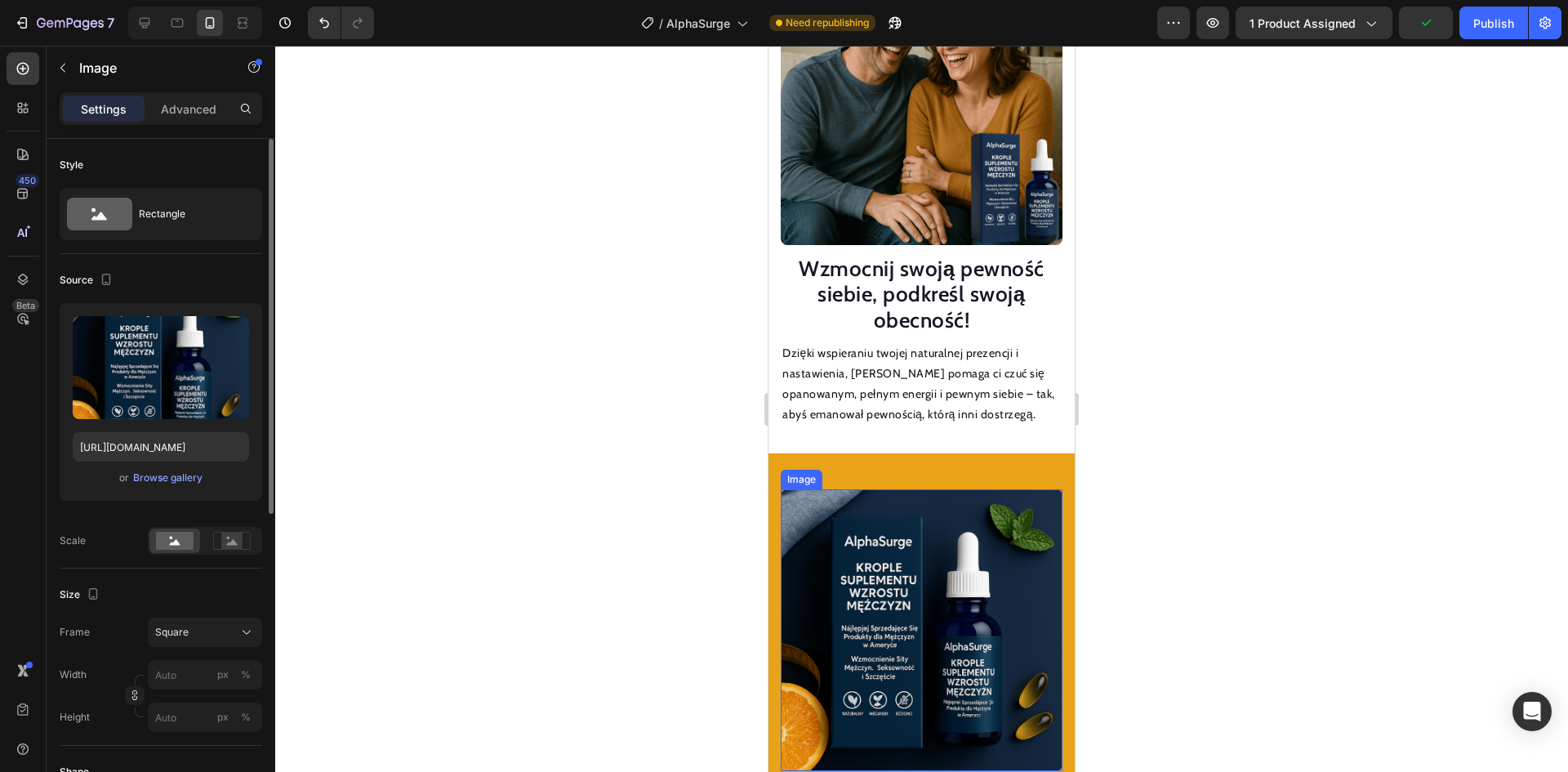
click at [922, 558] on img at bounding box center [922, 631] width 282 height 282
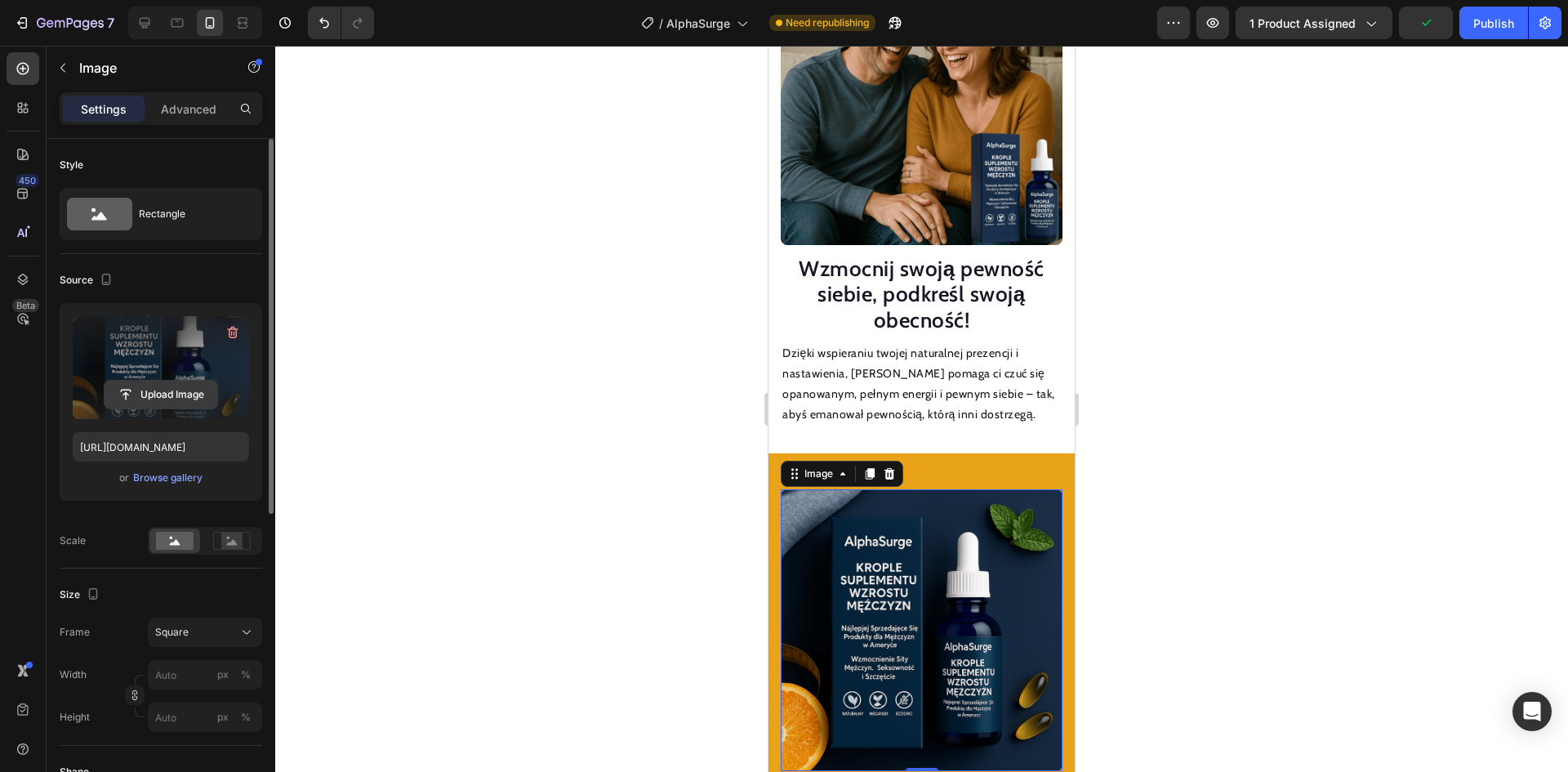
click at [166, 391] on input "file" at bounding box center [161, 395] width 112 height 28
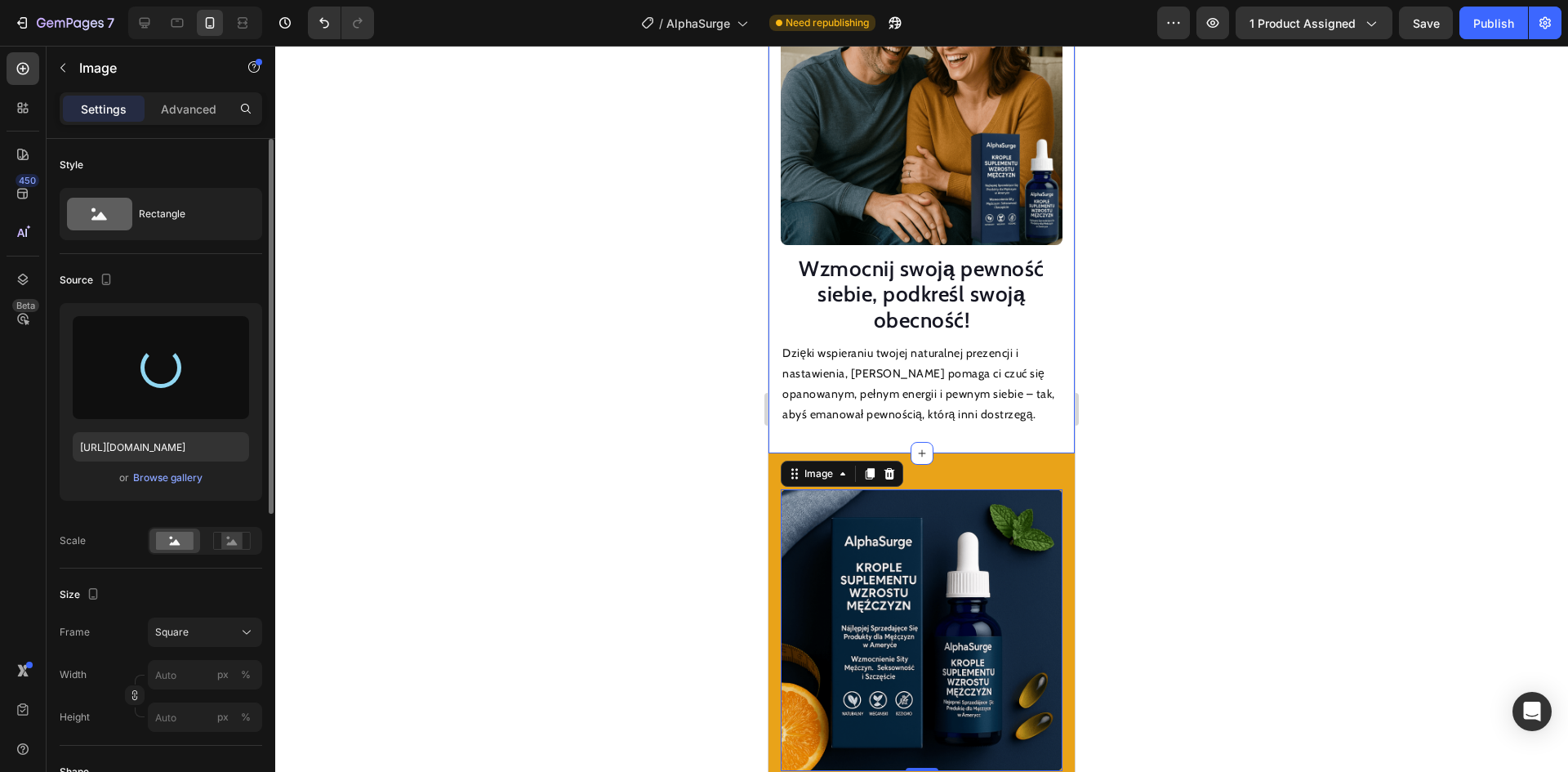
type input "[URL][DOMAIN_NAME]"
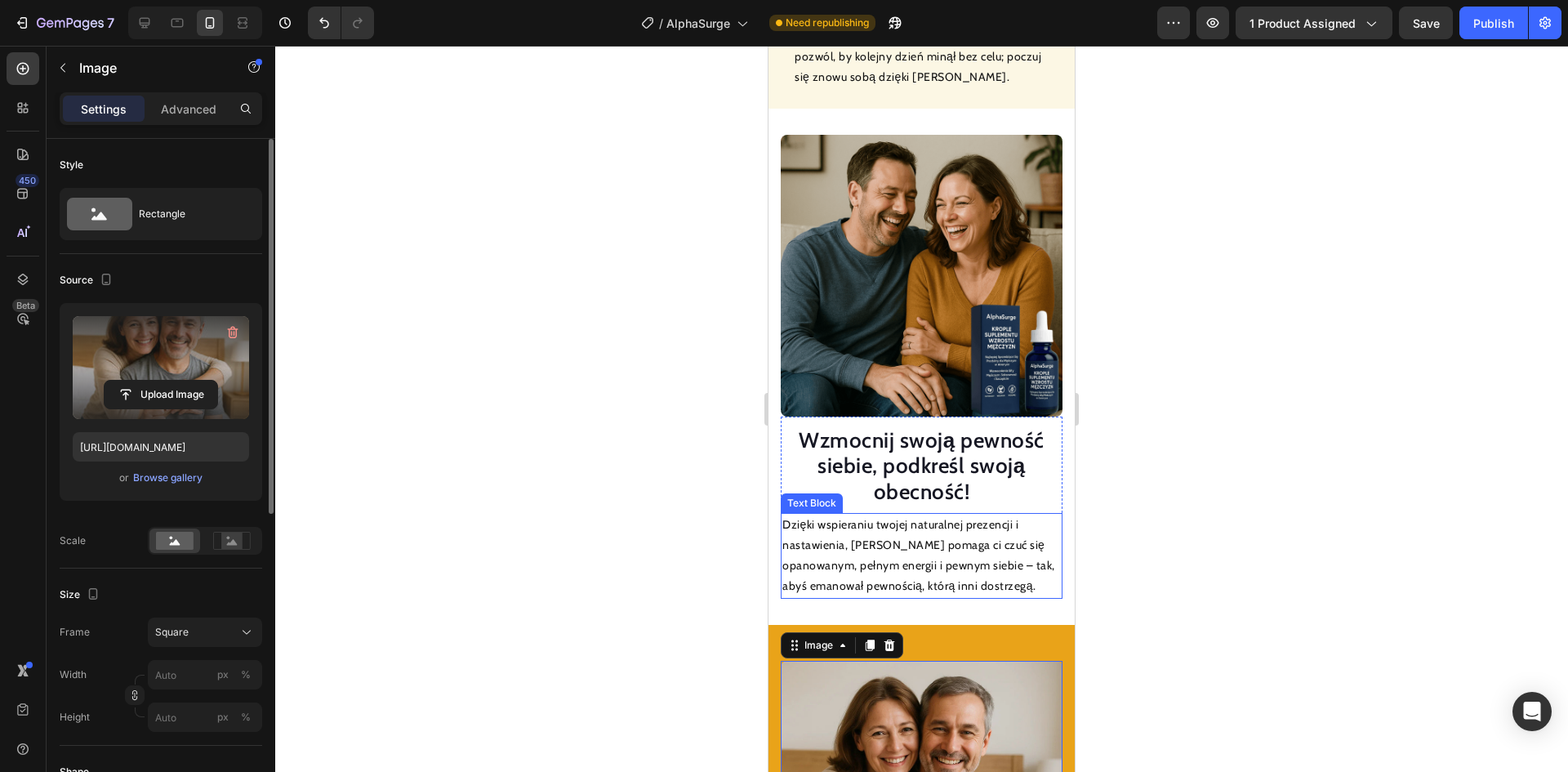
scroll to position [1912, 0]
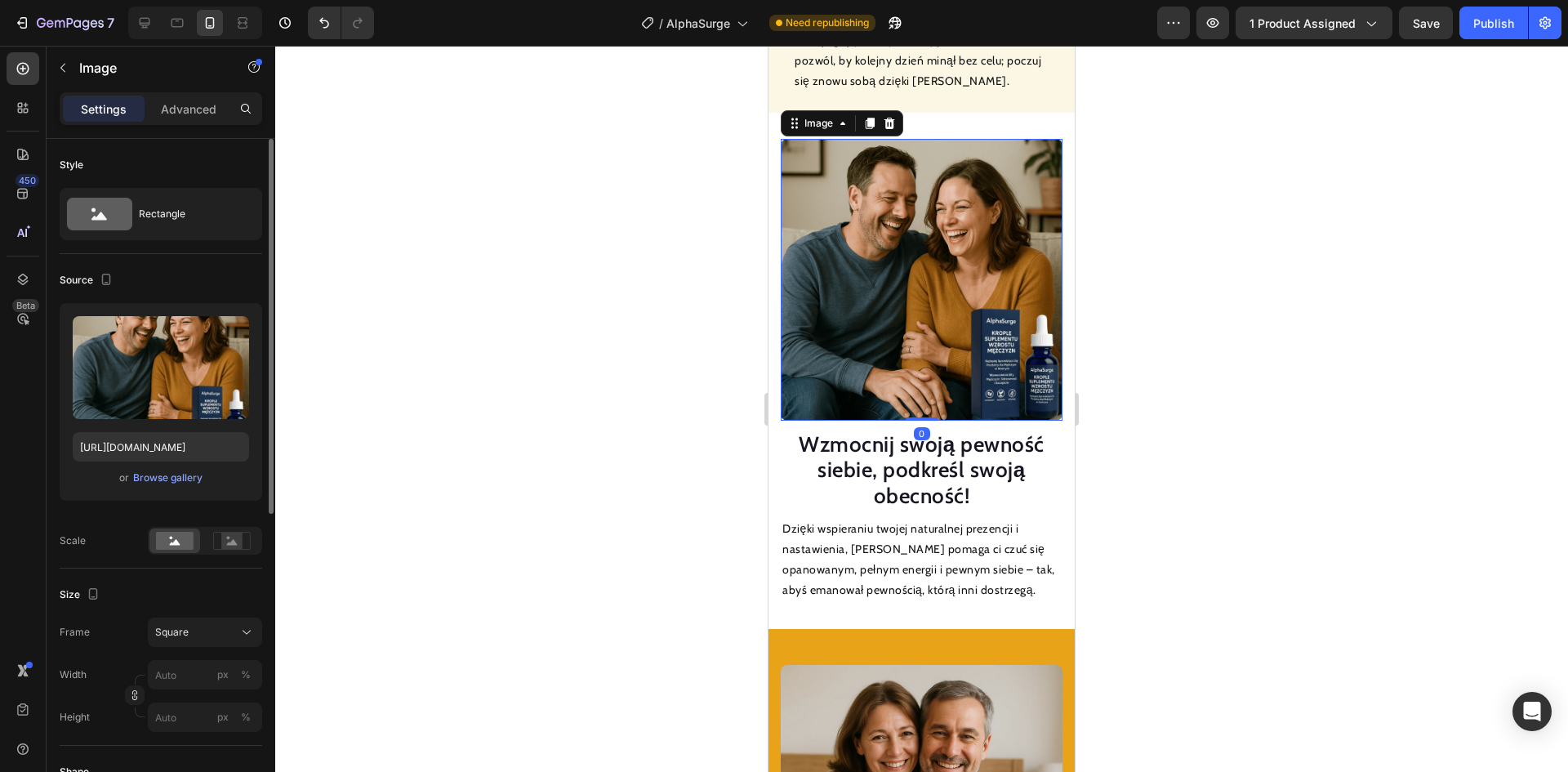
drag, startPoint x: 866, startPoint y: 308, endPoint x: 997, endPoint y: 449, distance: 192.5
click at [866, 308] on img at bounding box center [922, 280] width 282 height 282
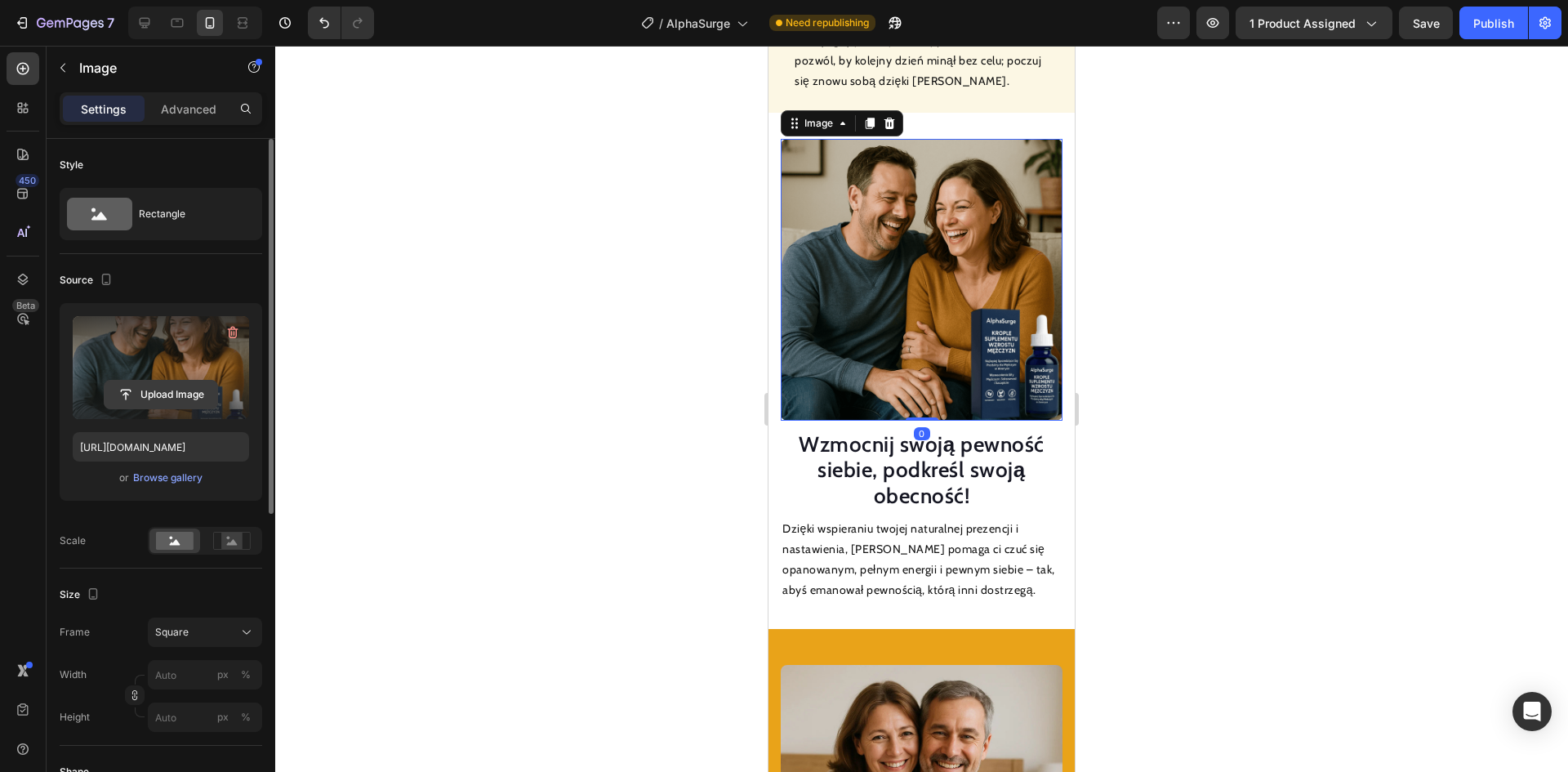
click at [157, 381] on input "file" at bounding box center [161, 395] width 112 height 28
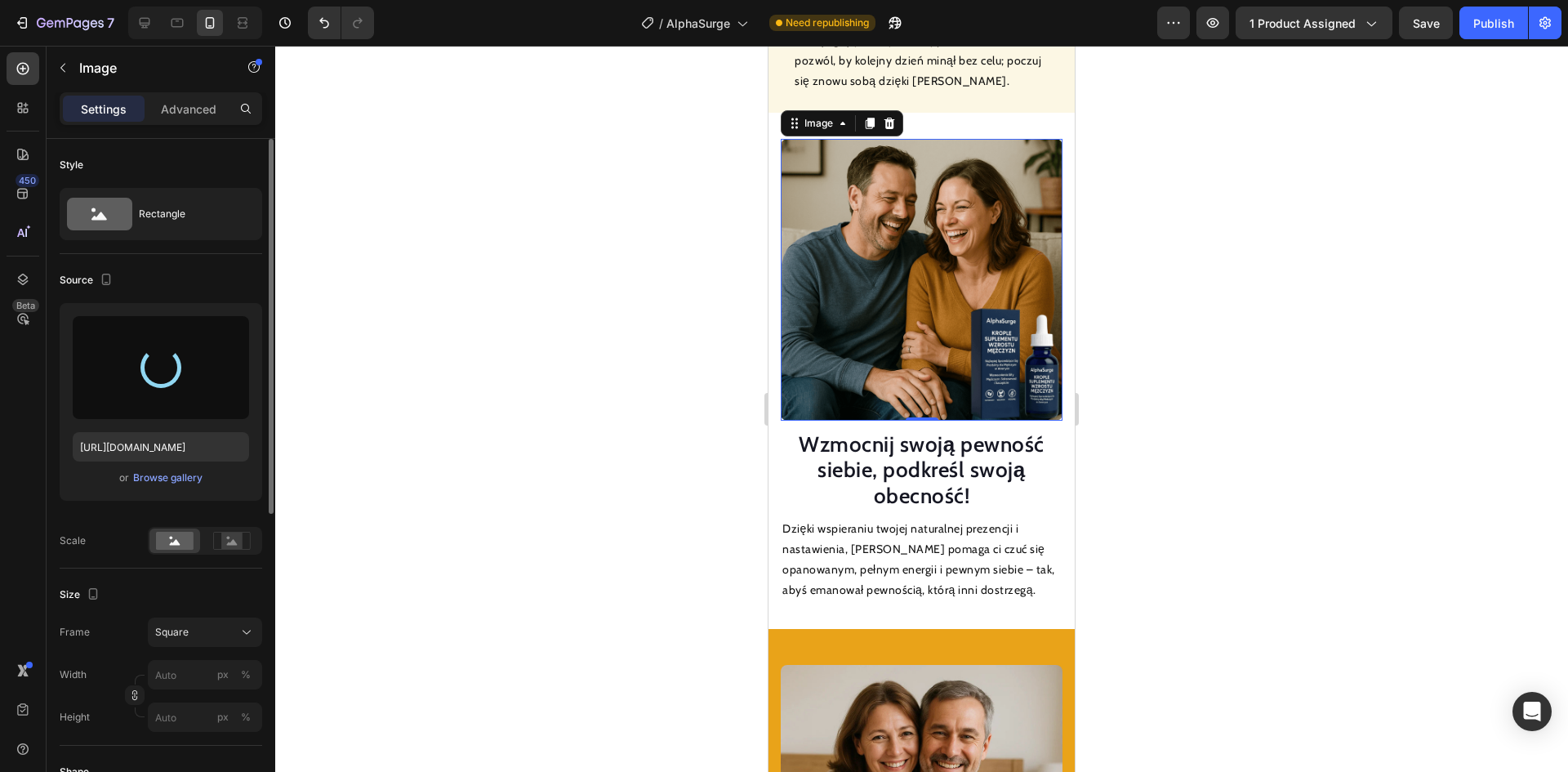
type input "[URL][DOMAIN_NAME]"
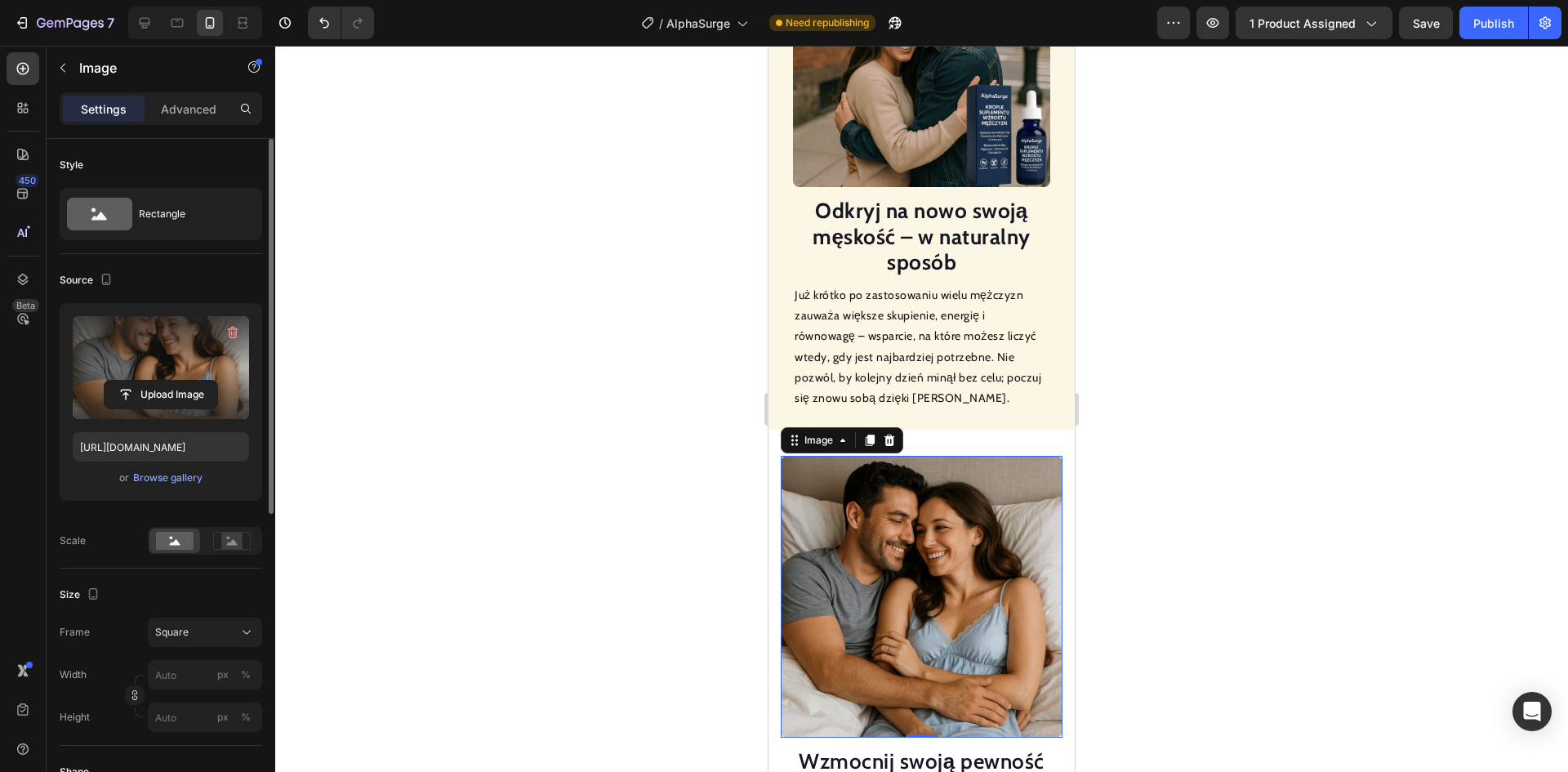
scroll to position [1585, 0]
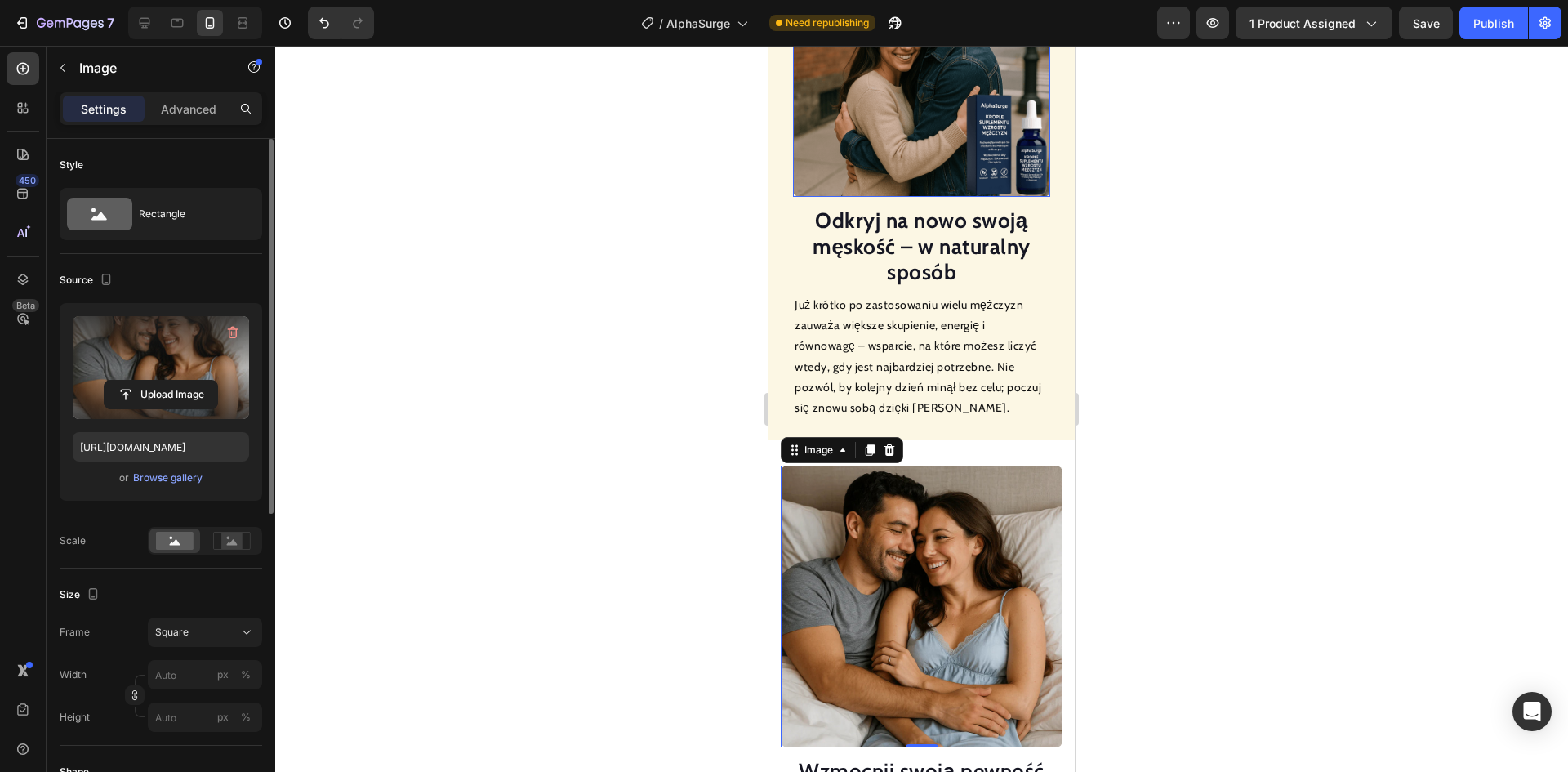
click at [892, 146] on img at bounding box center [922, 68] width 258 height 258
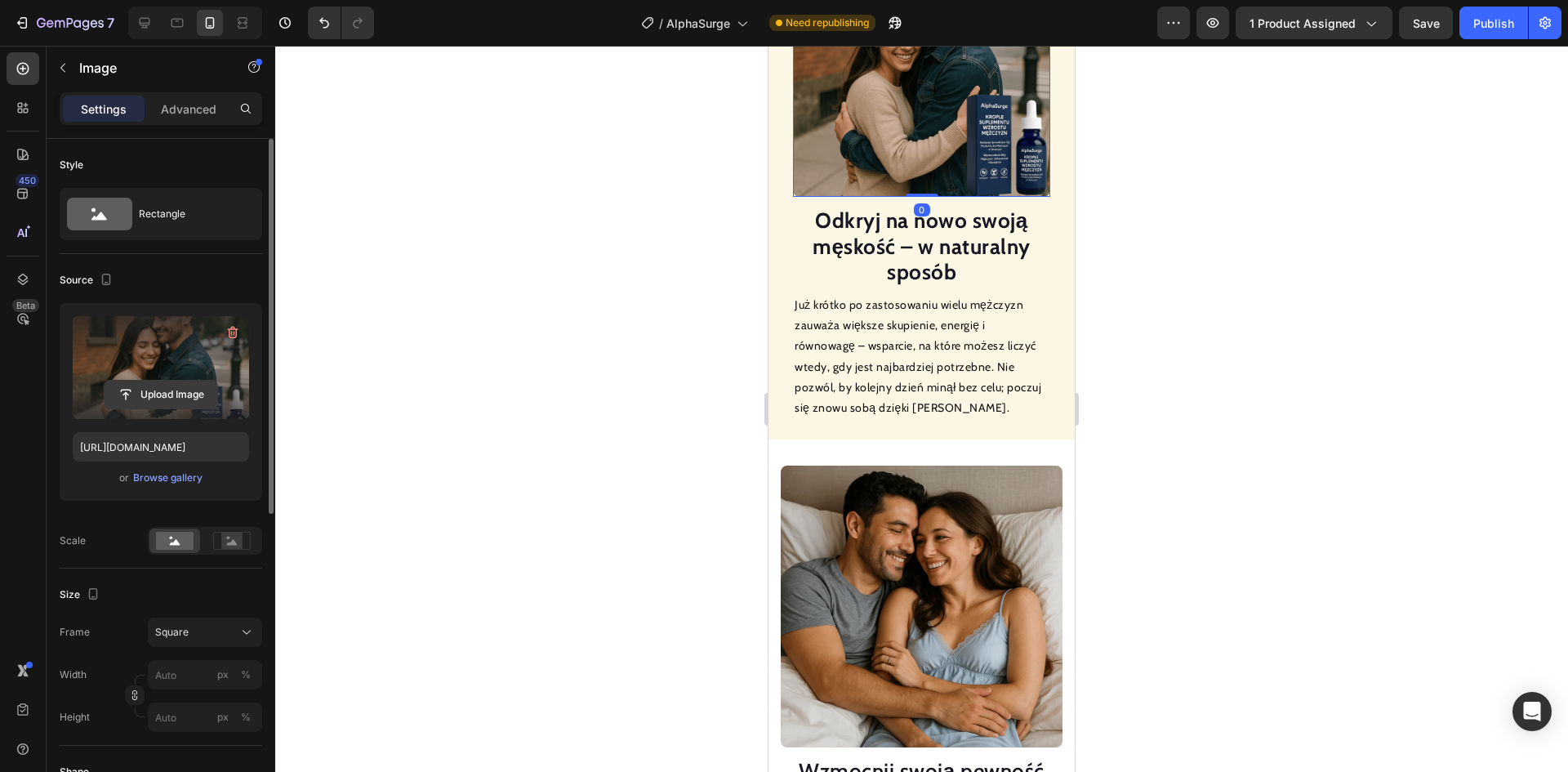
click at [164, 391] on input "file" at bounding box center [161, 395] width 112 height 28
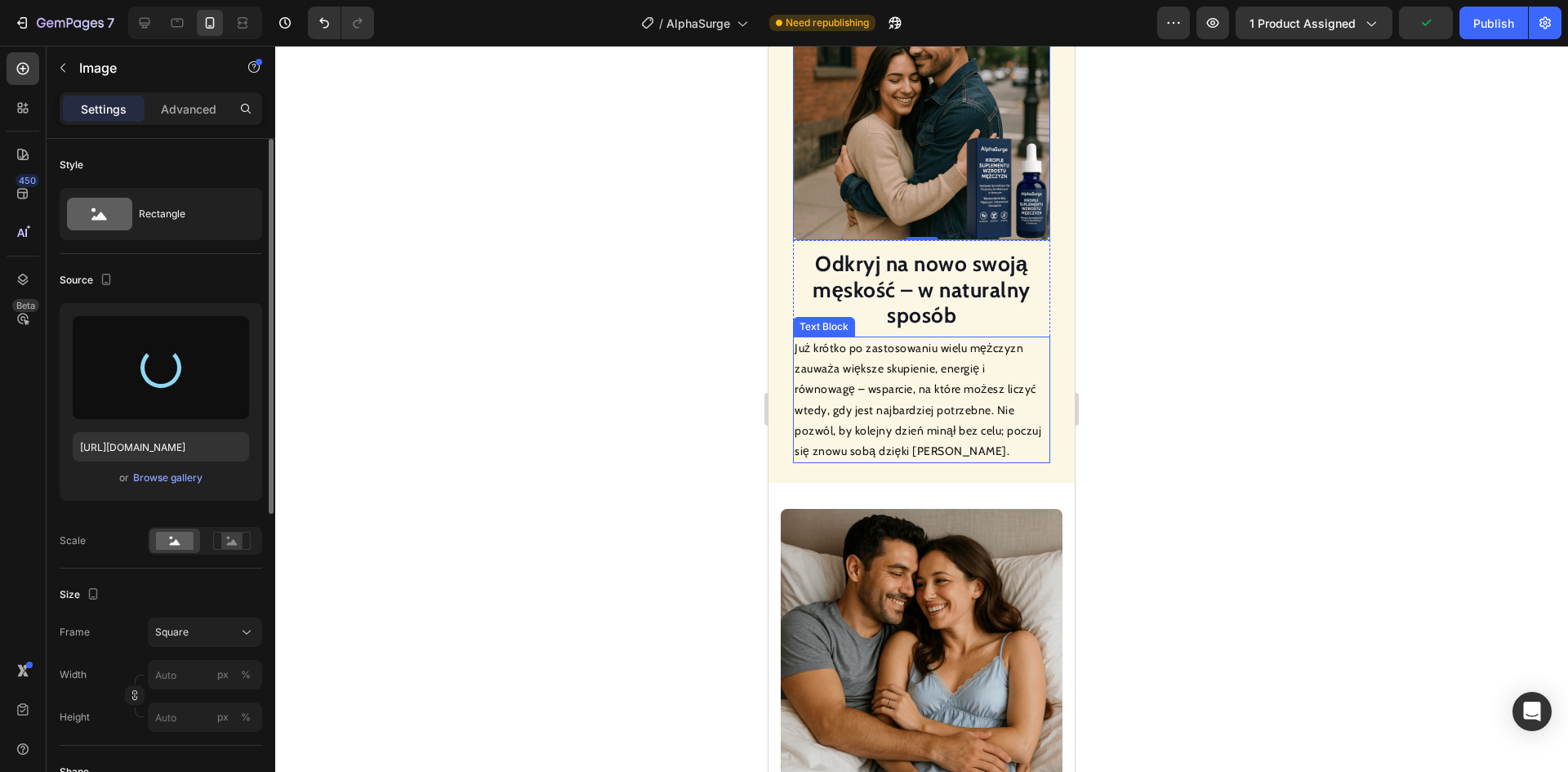
type input "[URL][DOMAIN_NAME]"
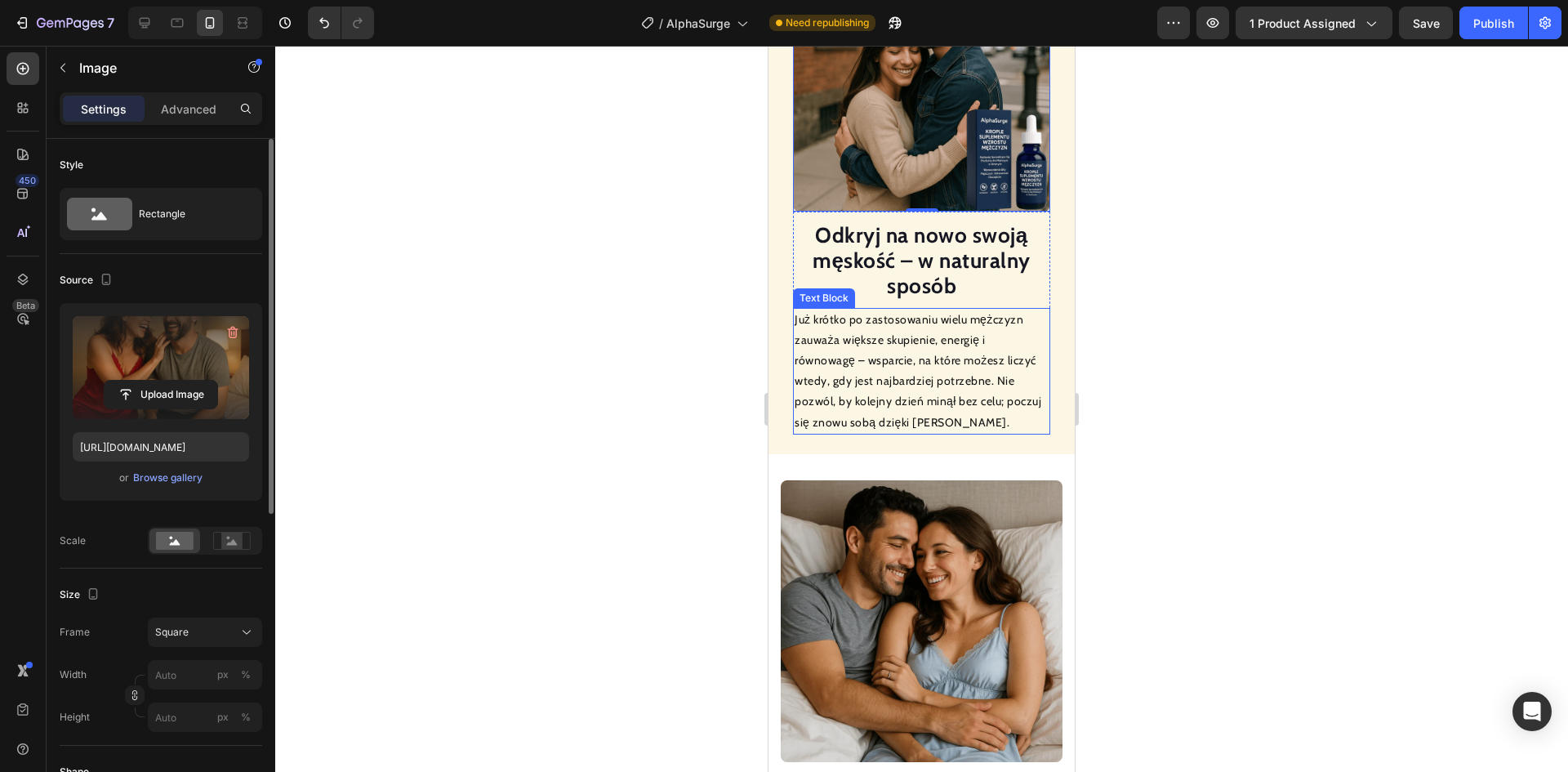
scroll to position [1259, 0]
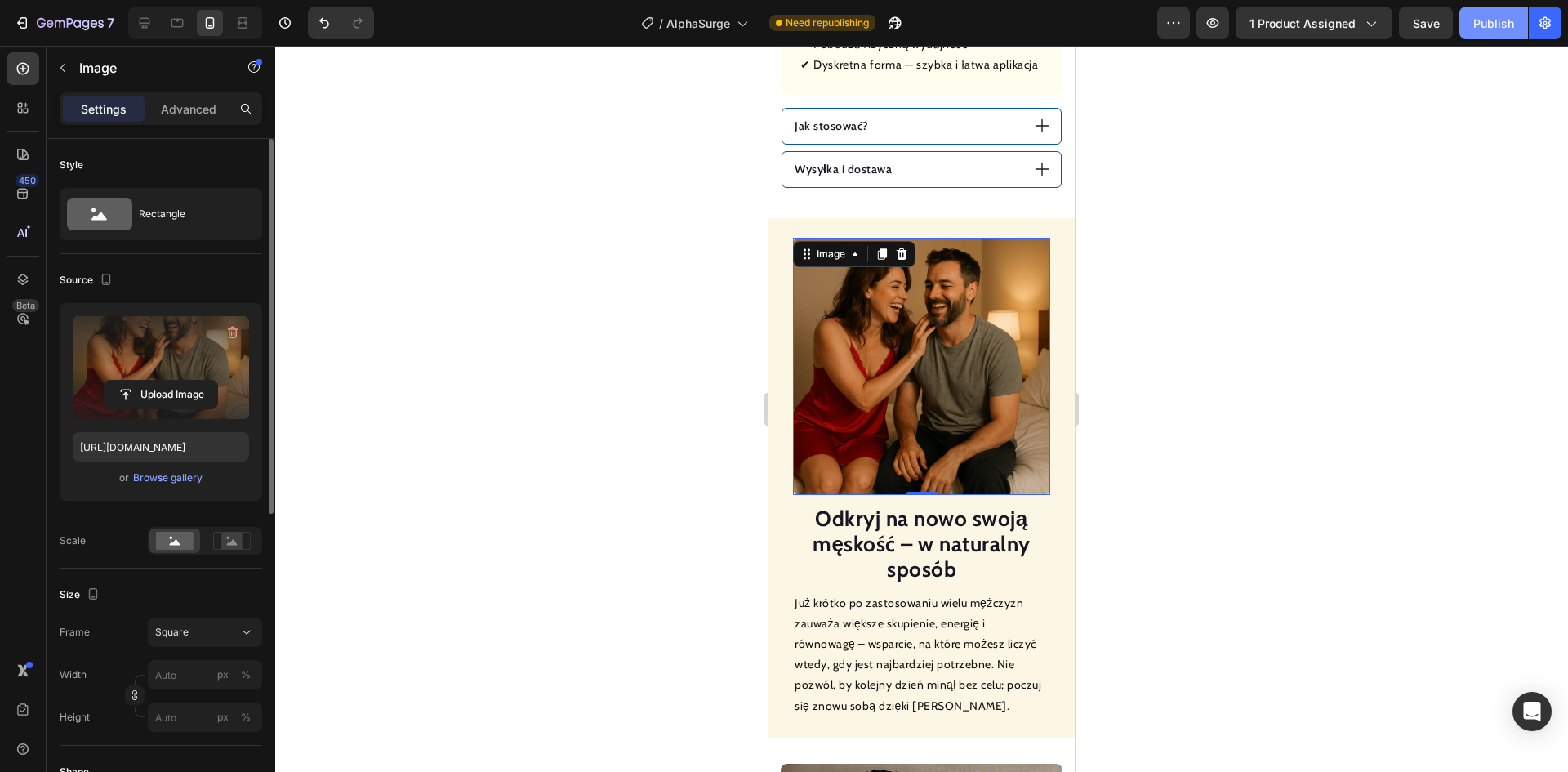
click at [1496, 28] on div "Publish" at bounding box center [1493, 23] width 40 height 17
click at [144, 20] on icon at bounding box center [144, 23] width 17 height 17
type input "100"
